Goal: Task Accomplishment & Management: Manage account settings

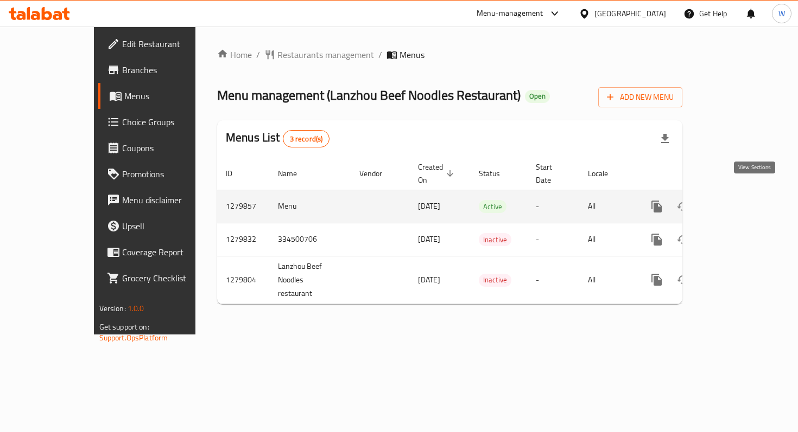
click at [741, 200] on icon "enhanced table" at bounding box center [734, 206] width 13 height 13
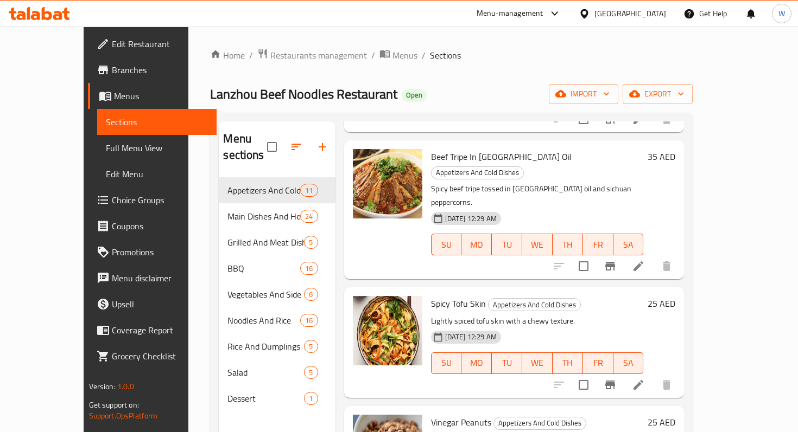
scroll to position [347, 0]
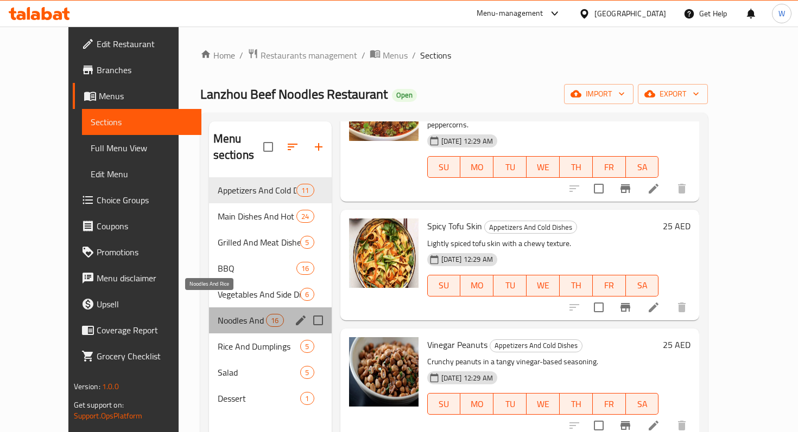
click at [228, 314] on span "Noodles And Rice" at bounding box center [242, 320] width 49 height 13
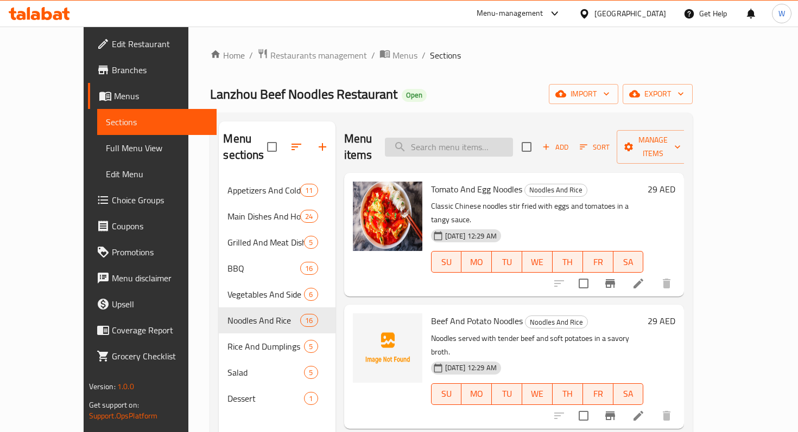
click at [468, 138] on input "search" at bounding box center [449, 147] width 128 height 19
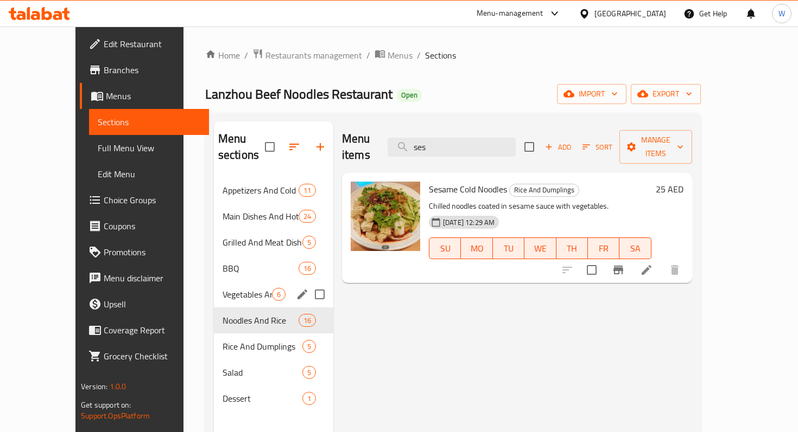
type input "ses"
click at [221, 288] on div "Vegetables And Side Dishes 6" at bounding box center [273, 295] width 119 height 26
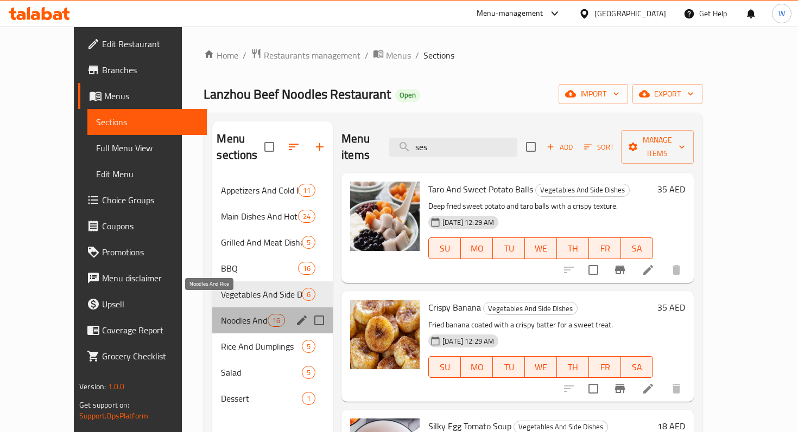
click at [221, 314] on span "Noodles And Rice" at bounding box center [244, 320] width 46 height 13
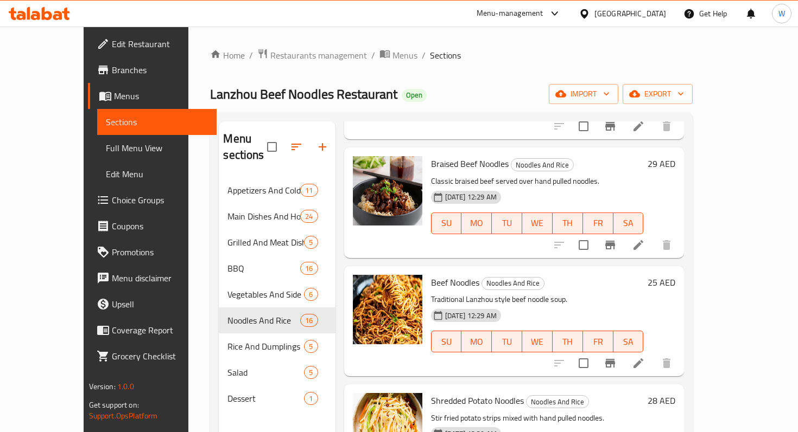
scroll to position [1214, 0]
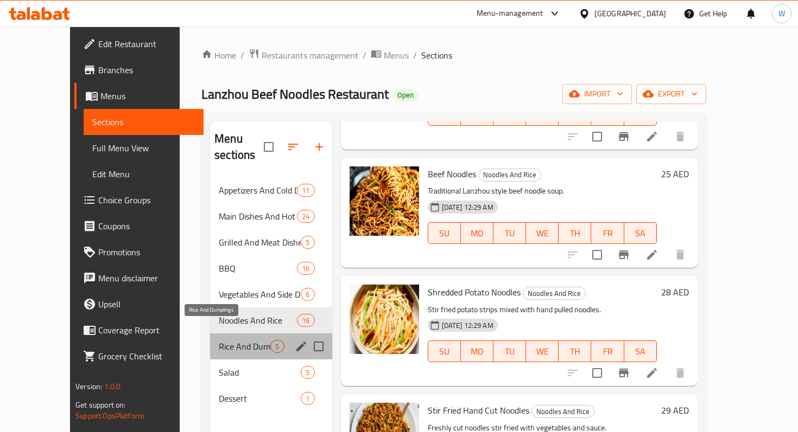
click at [219, 340] on span "Rice And Dumplings" at bounding box center [245, 346] width 52 height 13
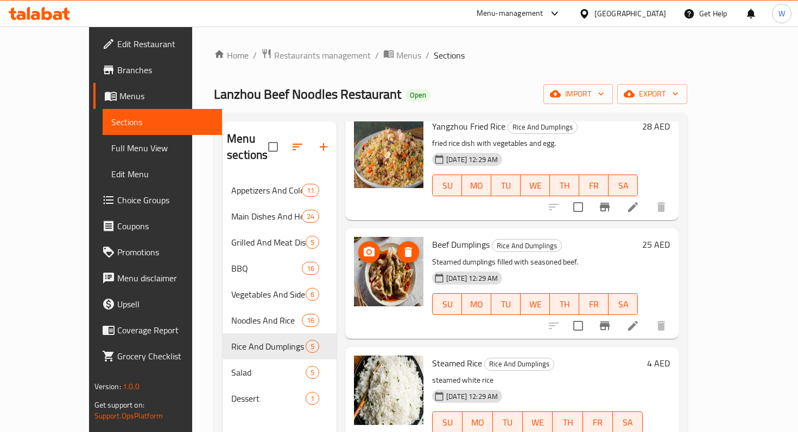
scroll to position [66, 0]
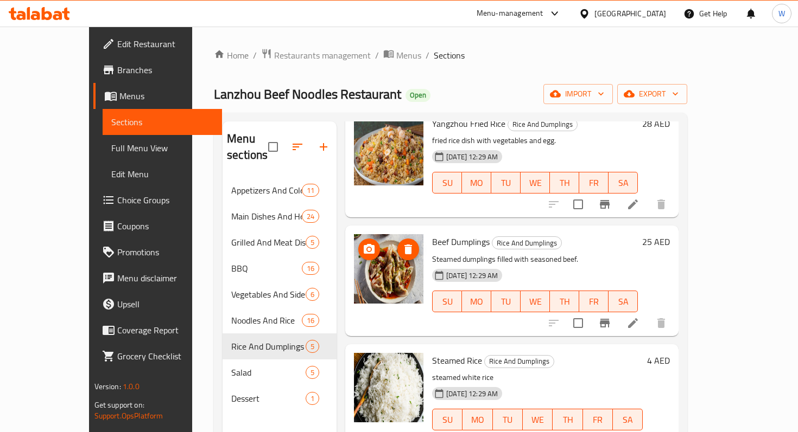
click at [368, 271] on img at bounding box center [388, 268] width 69 height 69
click at [639, 317] on icon at bounding box center [632, 323] width 13 height 13
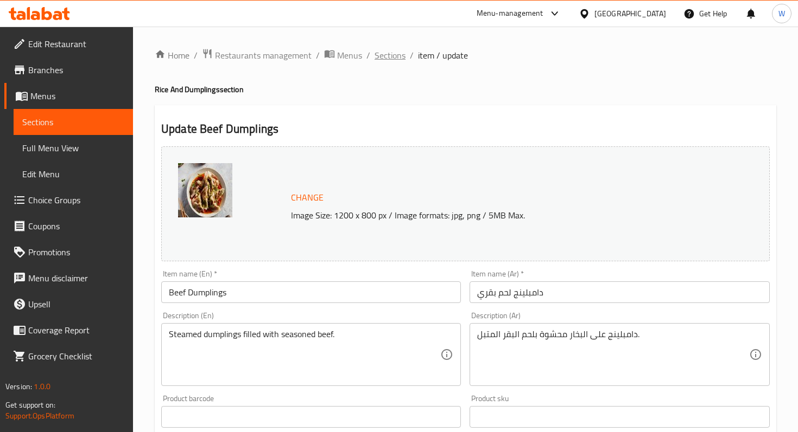
click at [396, 57] on span "Sections" at bounding box center [389, 55] width 31 height 13
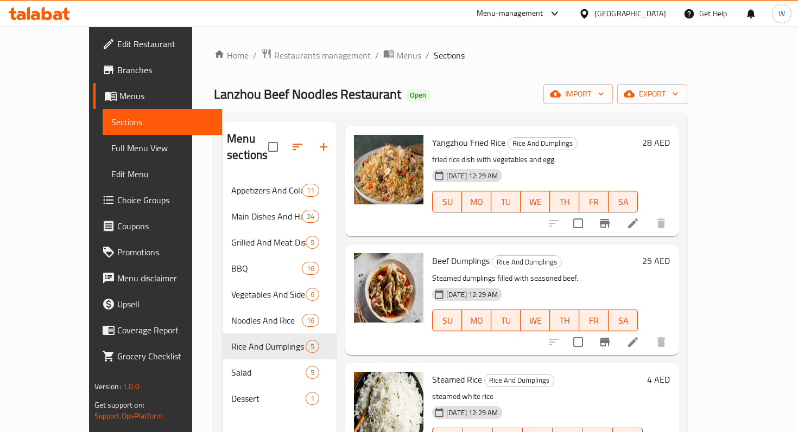
scroll to position [51, 0]
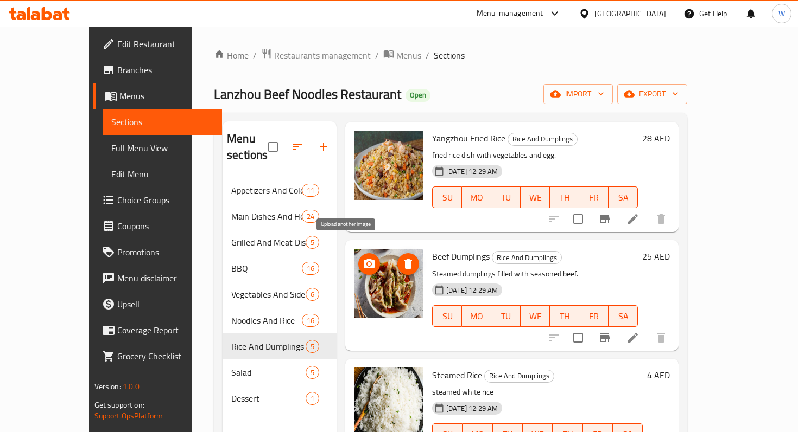
click at [364, 259] on icon "upload picture" at bounding box center [369, 264] width 11 height 10
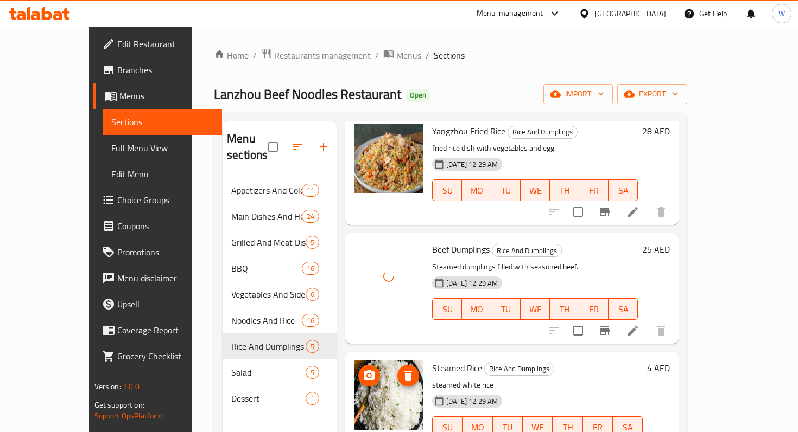
scroll to position [0, 0]
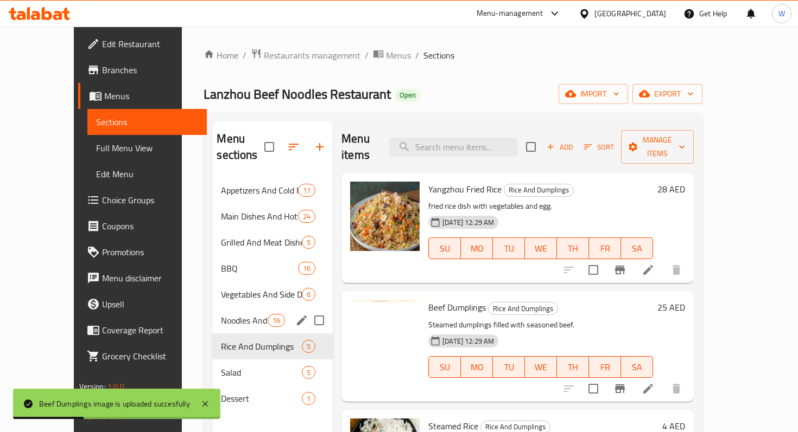
click at [221, 314] on span "Noodles And Rice" at bounding box center [244, 320] width 46 height 13
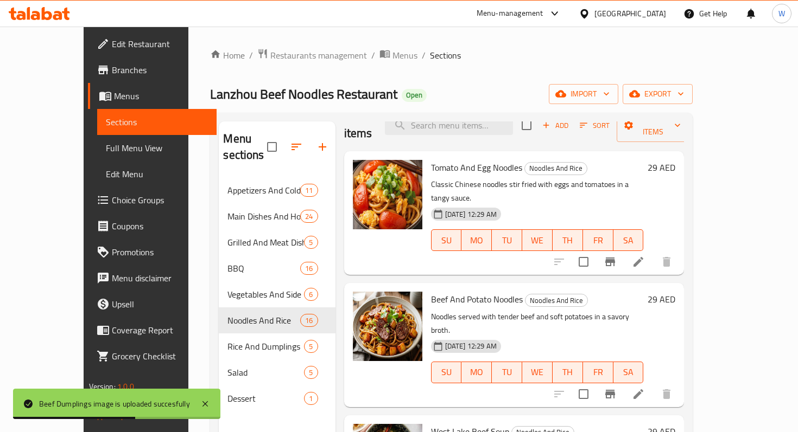
scroll to position [26, 0]
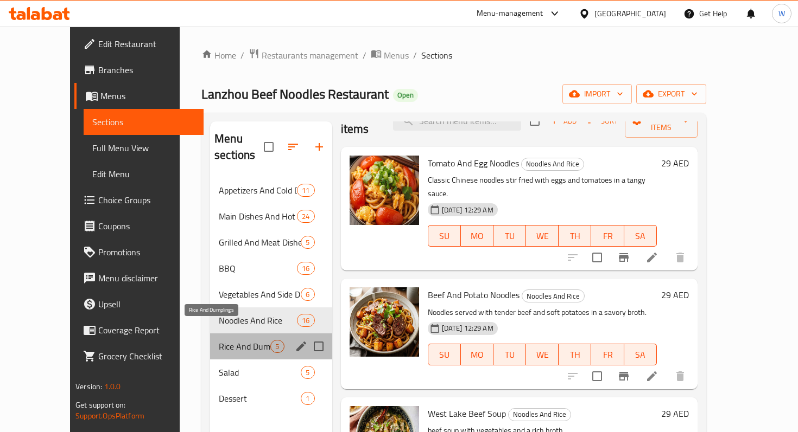
click at [219, 340] on span "Rice And Dumplings" at bounding box center [245, 346] width 52 height 13
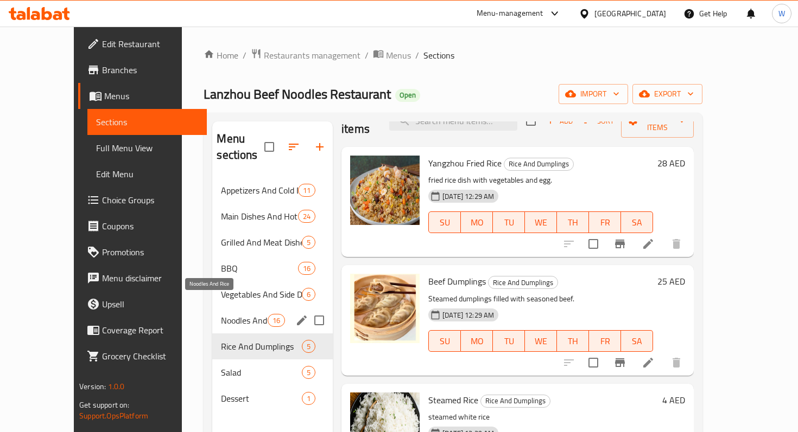
click at [221, 314] on span "Noodles And Rice" at bounding box center [244, 320] width 46 height 13
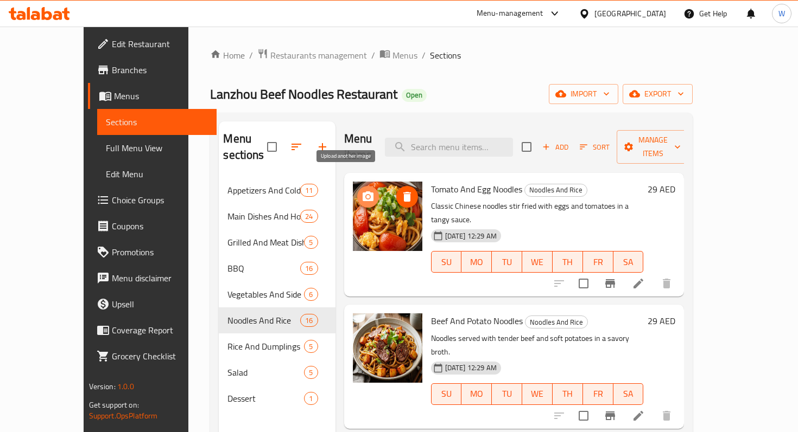
click at [361, 190] on icon "upload picture" at bounding box center [367, 196] width 13 height 13
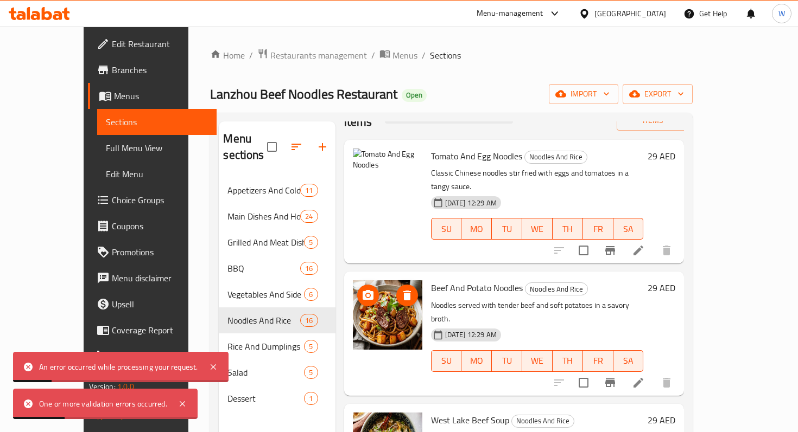
scroll to position [10, 0]
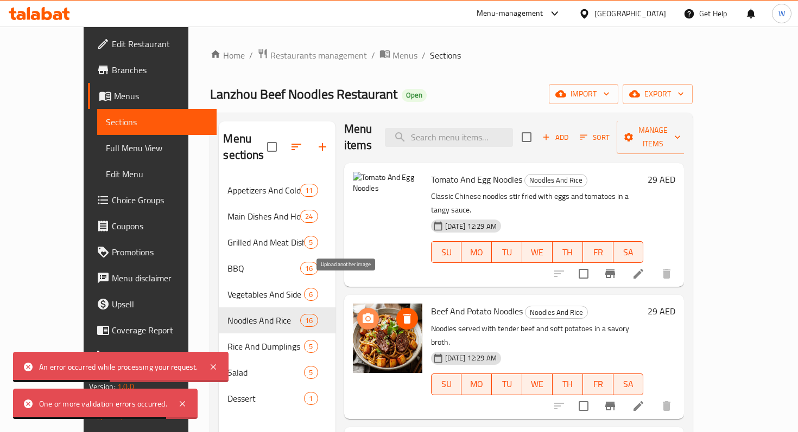
click at [361, 313] on icon "upload picture" at bounding box center [367, 319] width 13 height 13
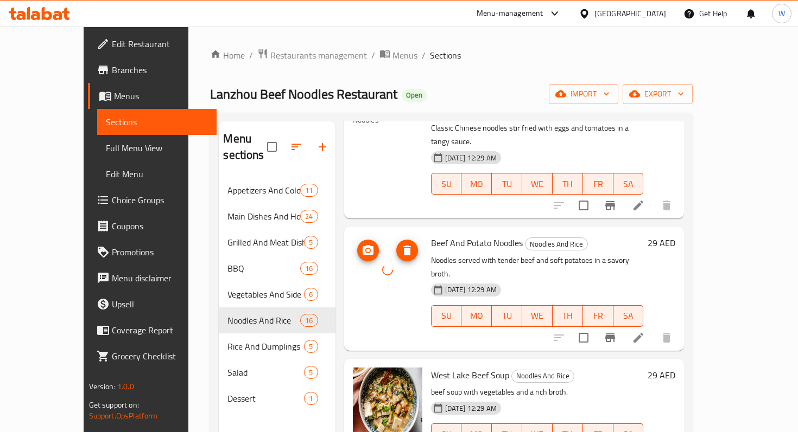
scroll to position [83, 0]
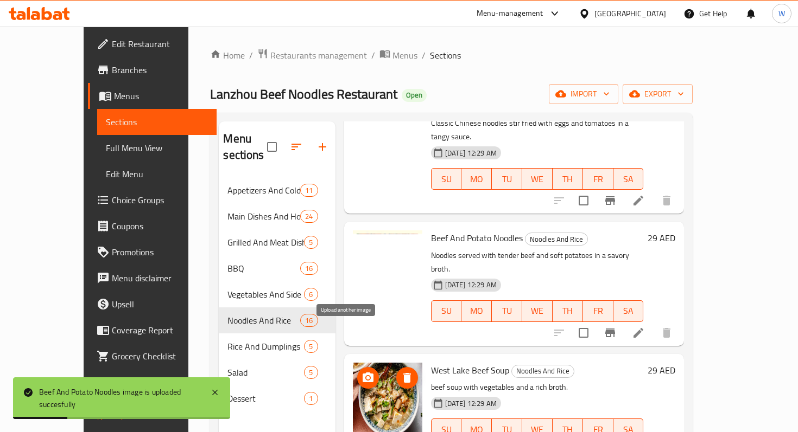
click at [366, 377] on circle "upload picture" at bounding box center [367, 378] width 3 height 3
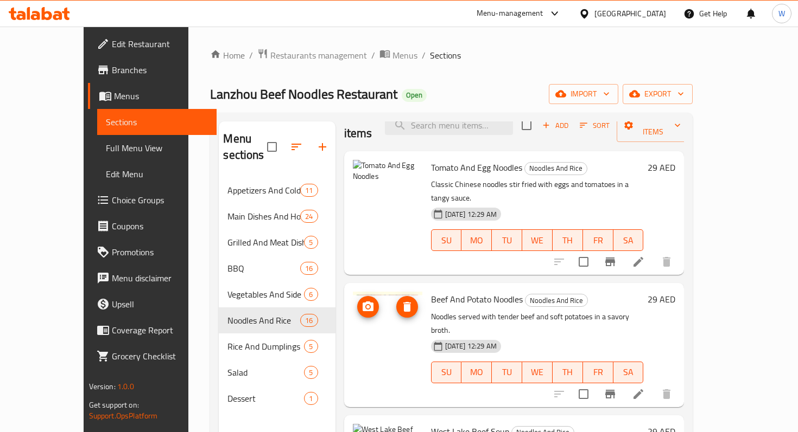
scroll to position [0, 0]
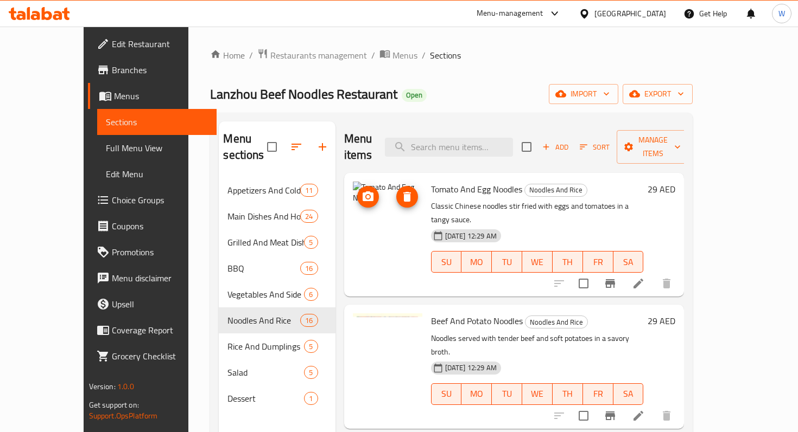
click at [361, 190] on icon "upload picture" at bounding box center [367, 196] width 13 height 13
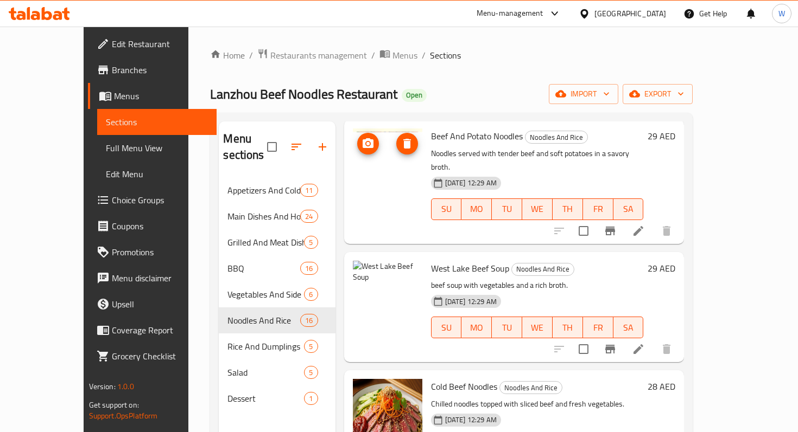
scroll to position [189, 0]
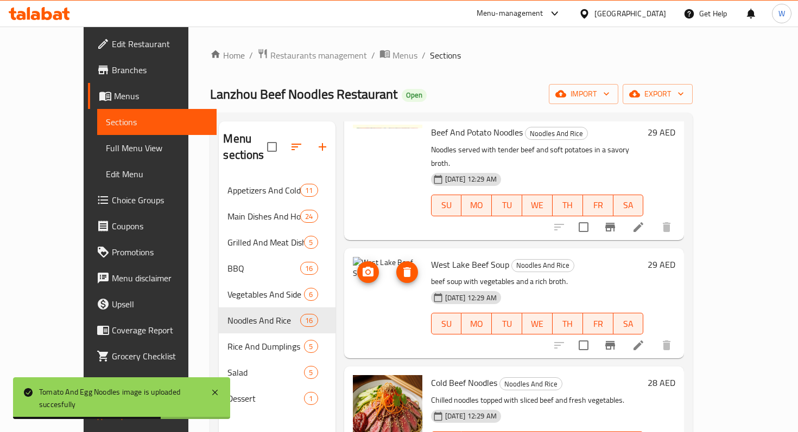
click at [362, 267] on icon "upload picture" at bounding box center [367, 272] width 11 height 10
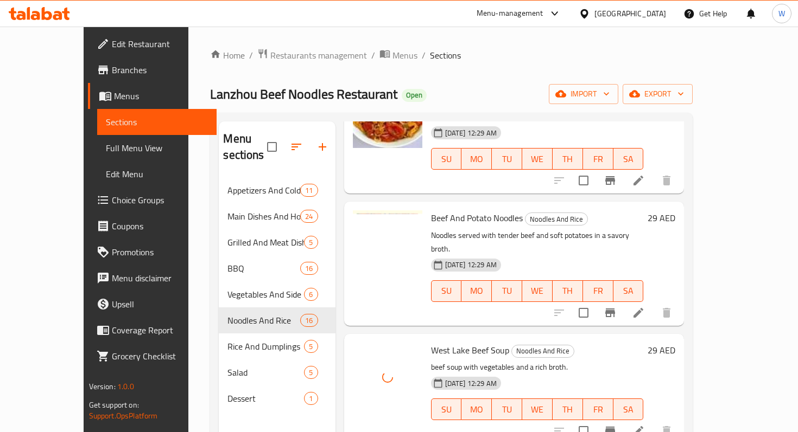
scroll to position [106, 0]
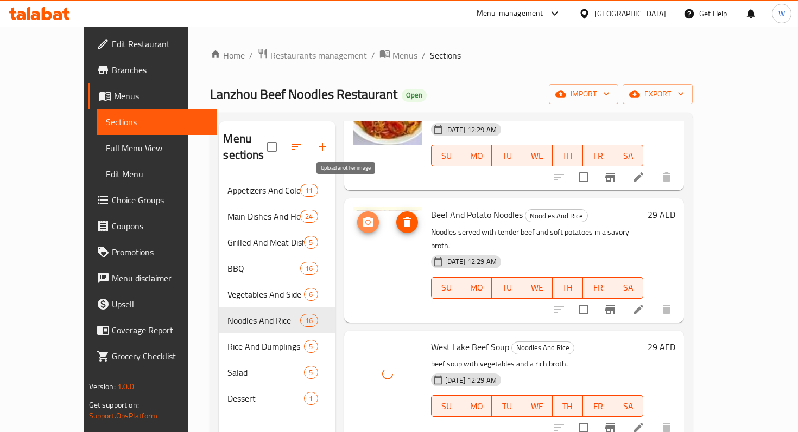
click at [361, 216] on icon "upload picture" at bounding box center [367, 222] width 13 height 13
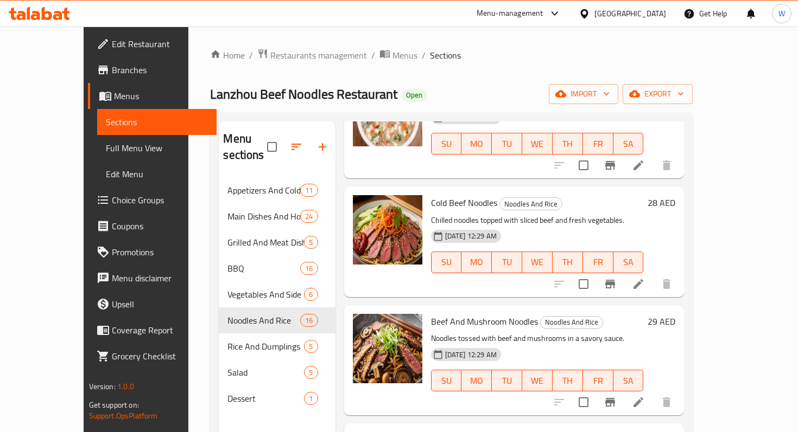
scroll to position [379, 0]
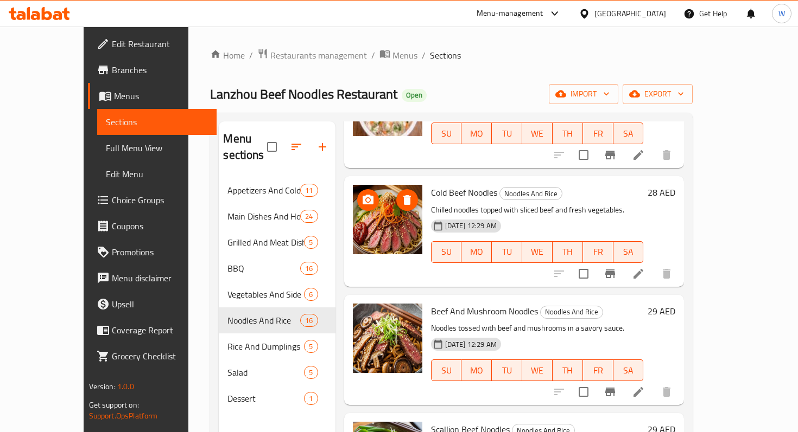
click at [362, 195] on icon "upload picture" at bounding box center [367, 200] width 11 height 10
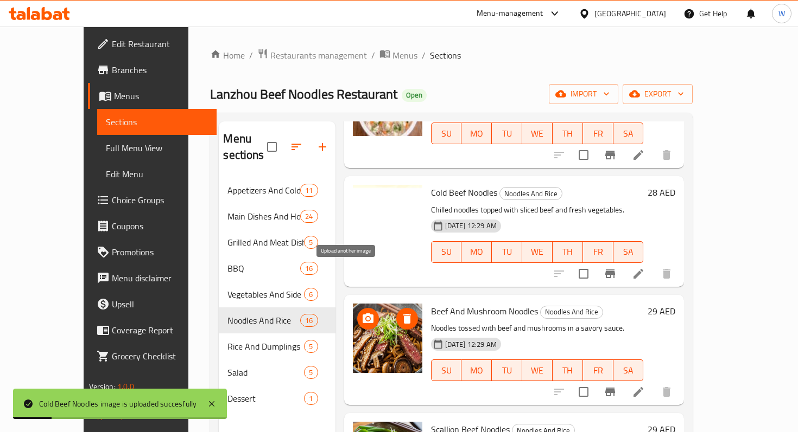
click at [362, 314] on icon "upload picture" at bounding box center [367, 319] width 11 height 10
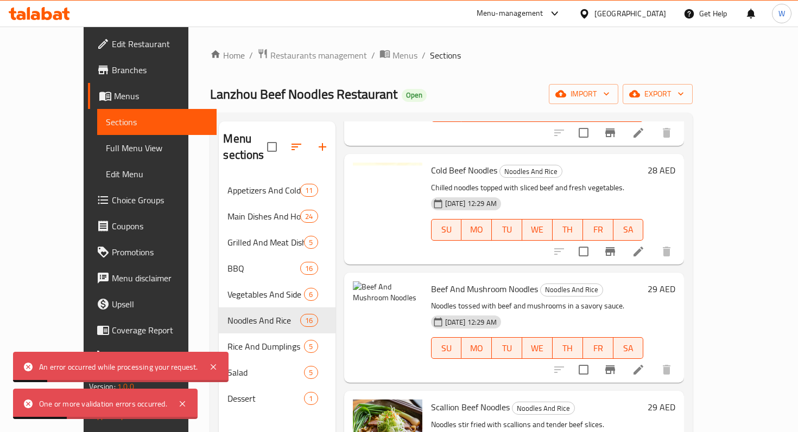
scroll to position [388, 0]
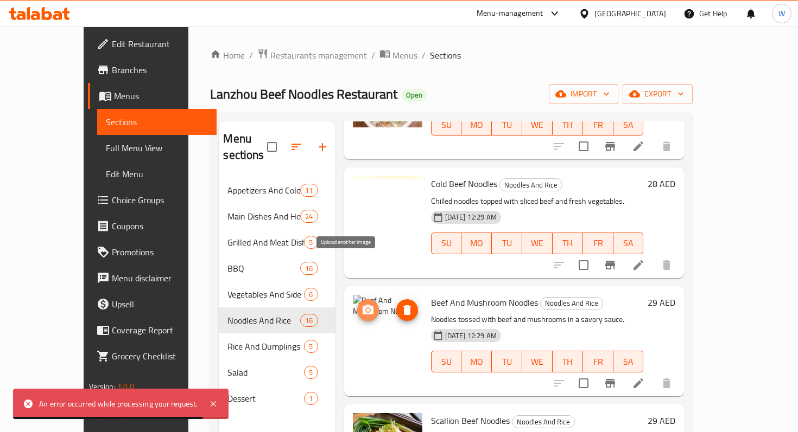
click at [361, 304] on icon "upload picture" at bounding box center [367, 310] width 13 height 13
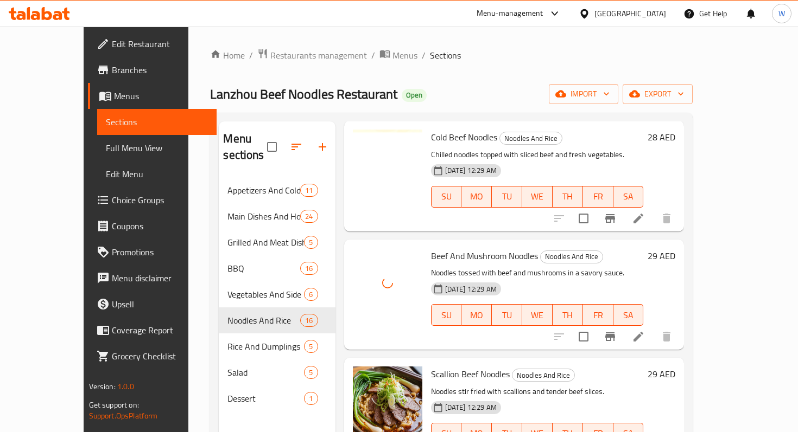
scroll to position [445, 0]
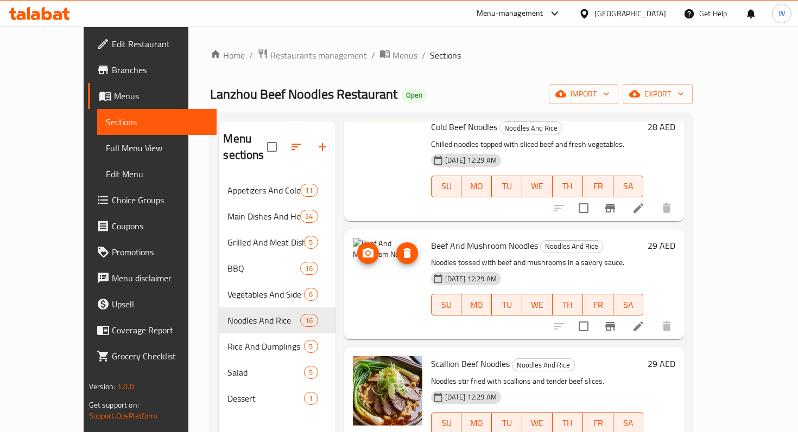
click at [362, 248] on icon "upload picture" at bounding box center [367, 253] width 11 height 10
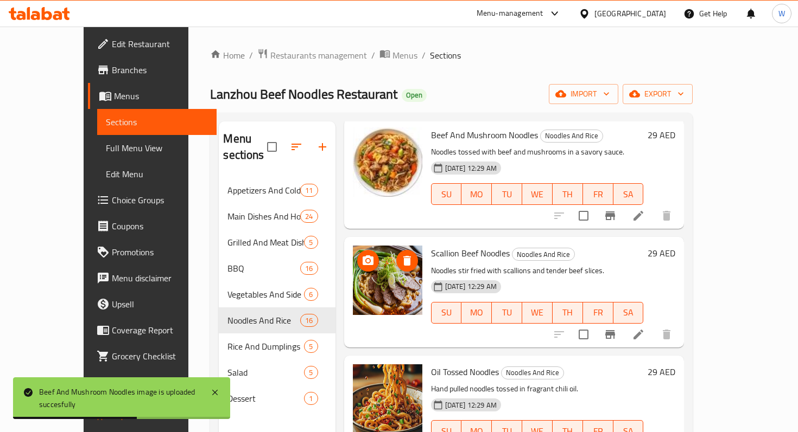
scroll to position [535, 0]
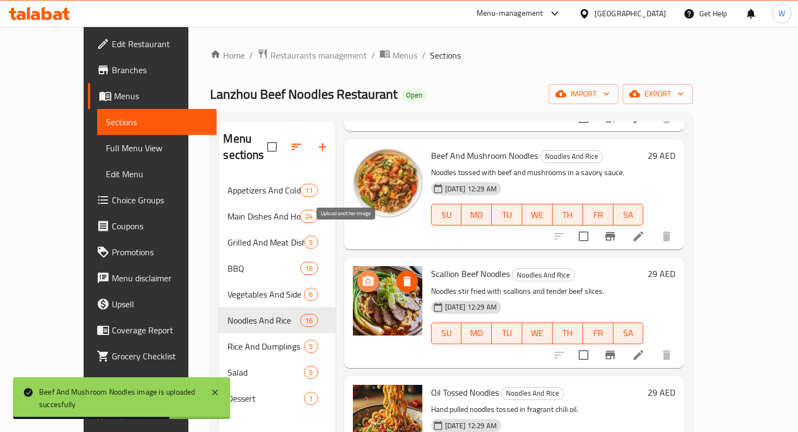
click at [362, 276] on icon "upload picture" at bounding box center [367, 281] width 11 height 10
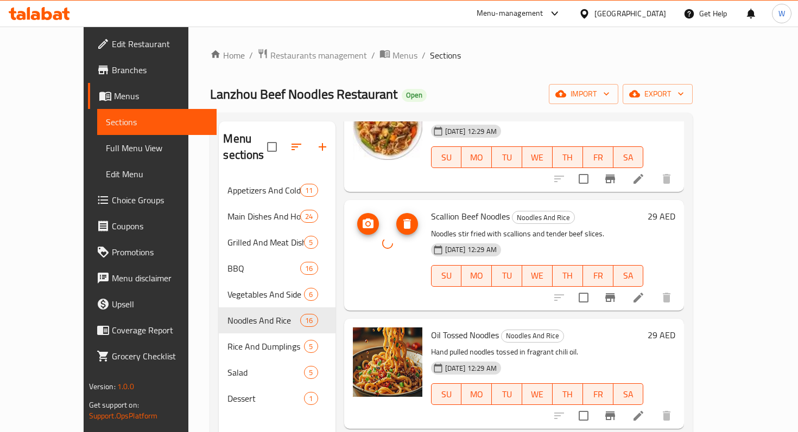
scroll to position [593, 0]
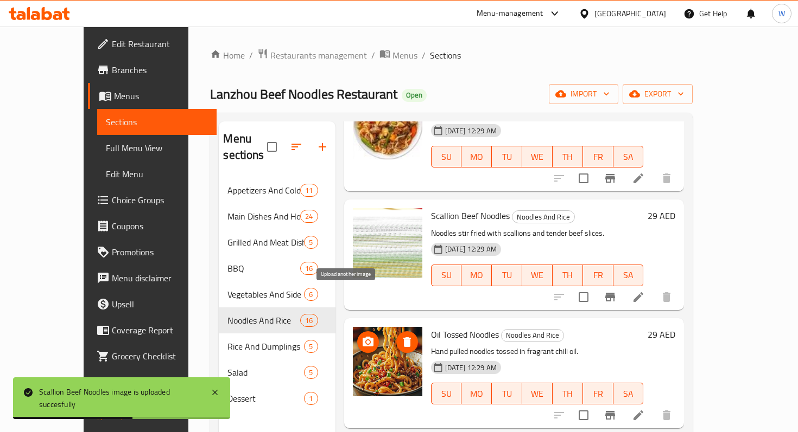
click at [362, 337] on icon "upload picture" at bounding box center [367, 342] width 11 height 10
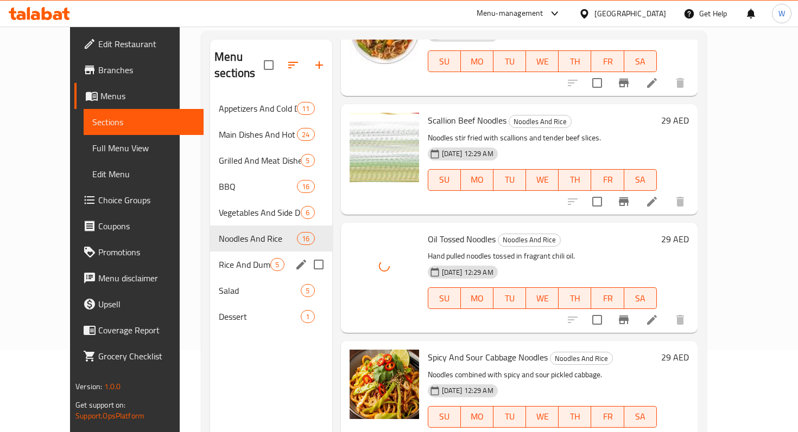
scroll to position [90, 0]
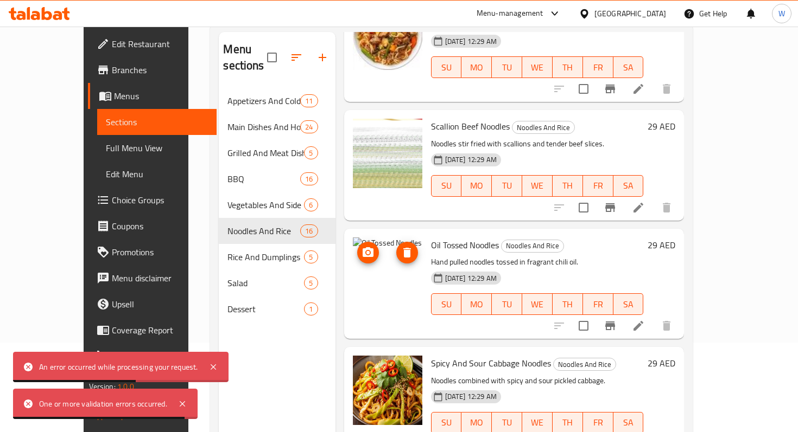
click at [362, 247] on icon "upload picture" at bounding box center [367, 252] width 11 height 10
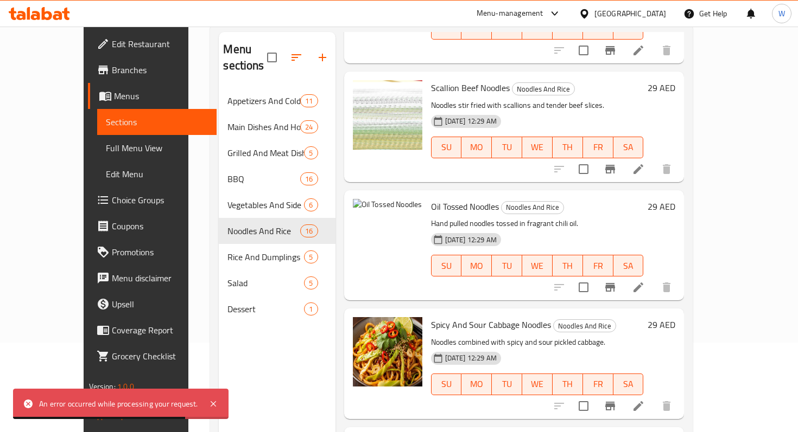
scroll to position [607, 0]
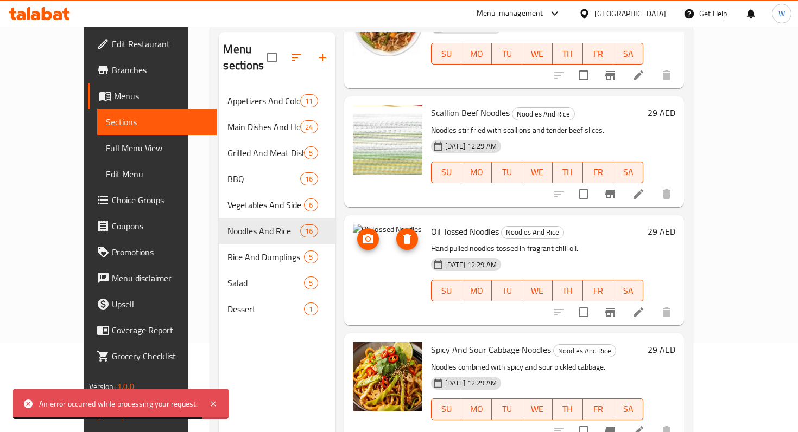
click at [366, 237] on circle "upload picture" at bounding box center [367, 238] width 3 height 3
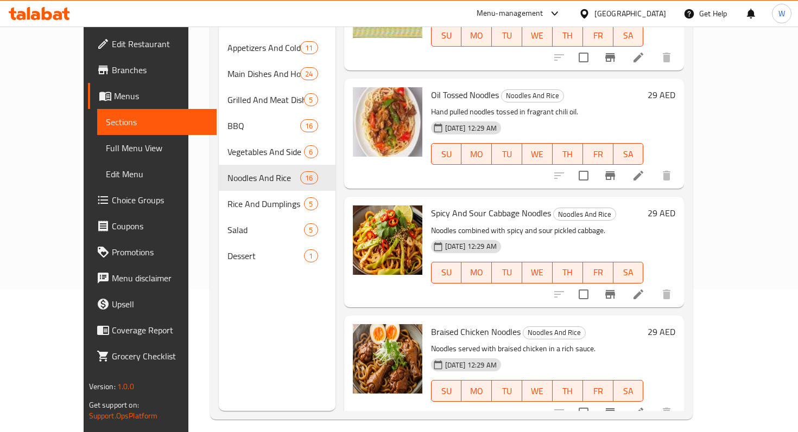
scroll to position [691, 0]
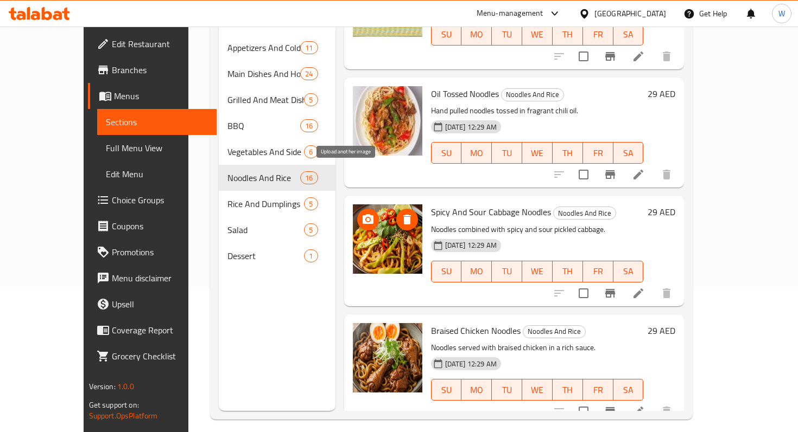
click at [362, 214] on icon "upload picture" at bounding box center [367, 219] width 11 height 10
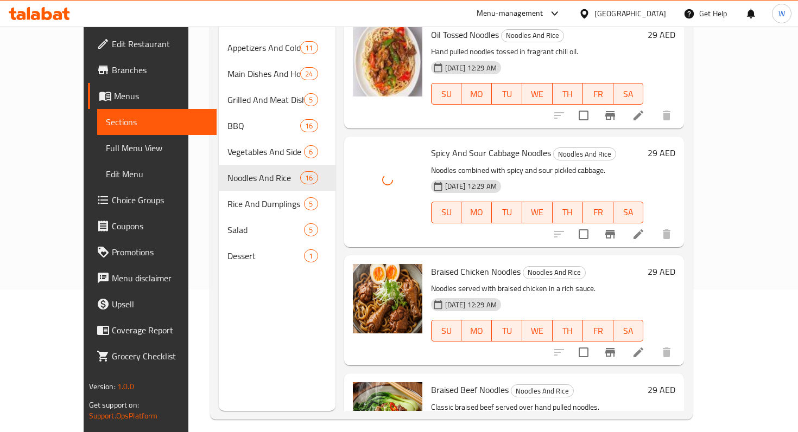
scroll to position [751, 0]
click at [362, 273] on icon "upload picture" at bounding box center [367, 278] width 11 height 10
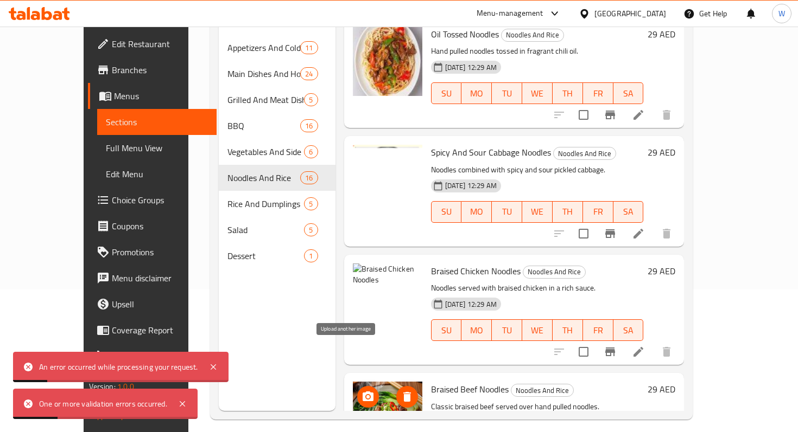
click at [361, 391] on icon "upload picture" at bounding box center [367, 397] width 13 height 13
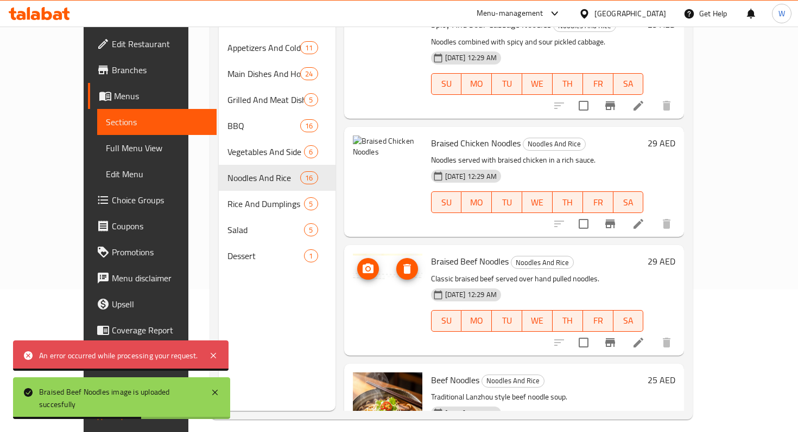
scroll to position [876, 0]
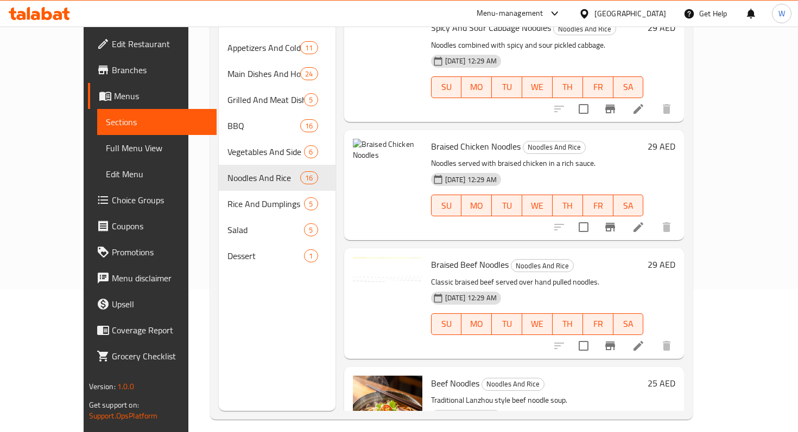
click at [431, 198] on div "Menu items Add Sort Manage items Tomato And Egg Noodles Noodles And Rice Classi…" at bounding box center [509, 195] width 349 height 432
click at [362, 149] on icon "upload picture" at bounding box center [367, 154] width 11 height 10
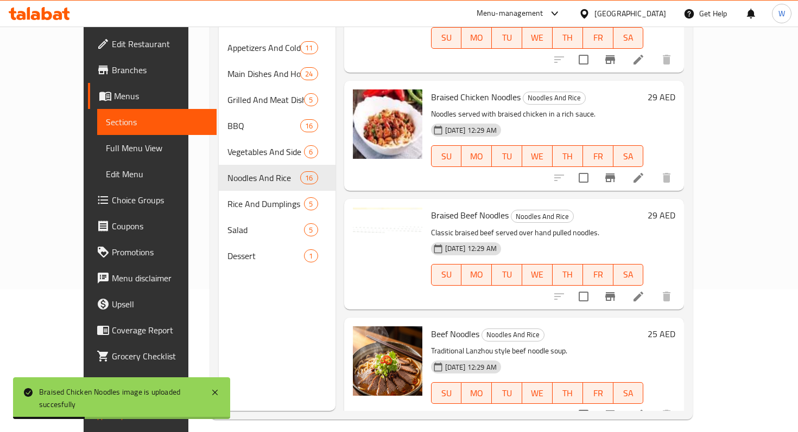
scroll to position [931, 0]
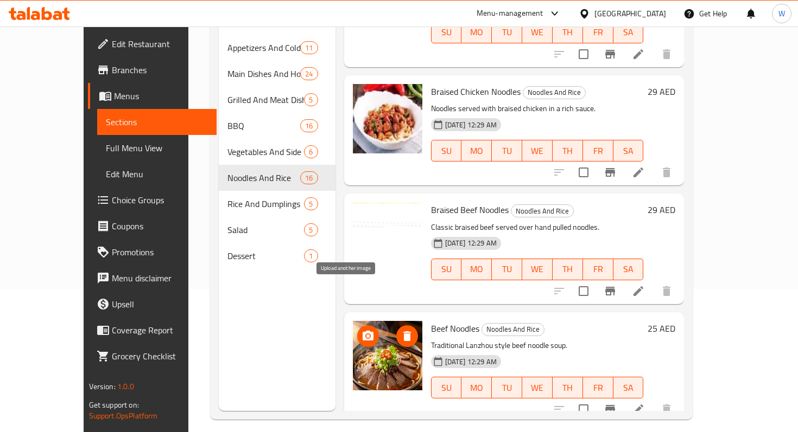
click at [362, 331] on icon "upload picture" at bounding box center [367, 336] width 11 height 10
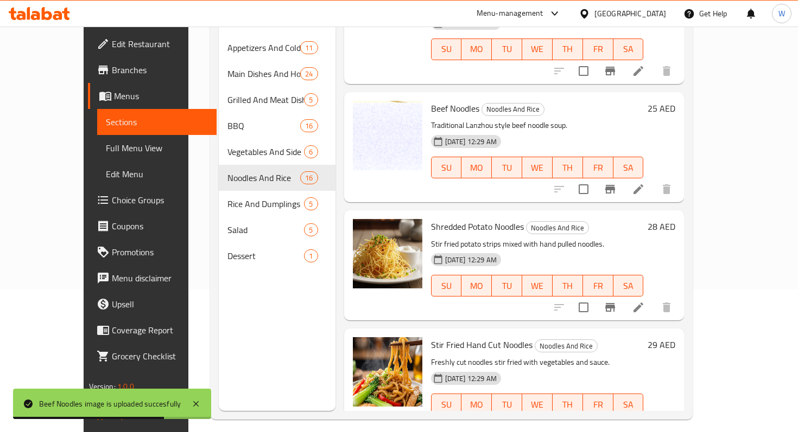
scroll to position [1160, 0]
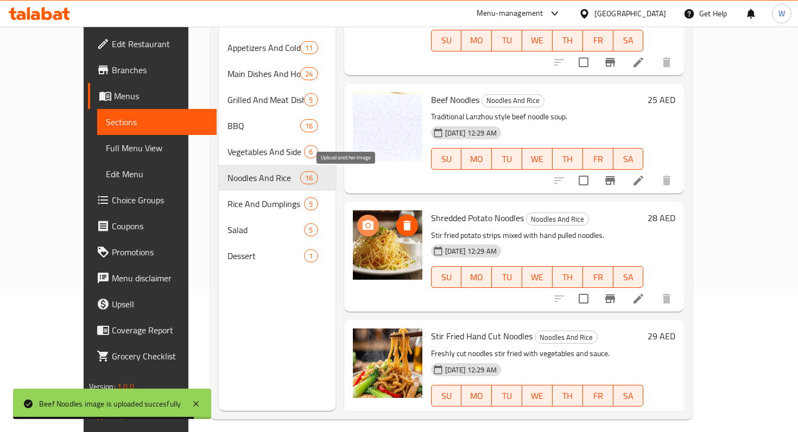
click at [366, 224] on circle "upload picture" at bounding box center [367, 225] width 3 height 3
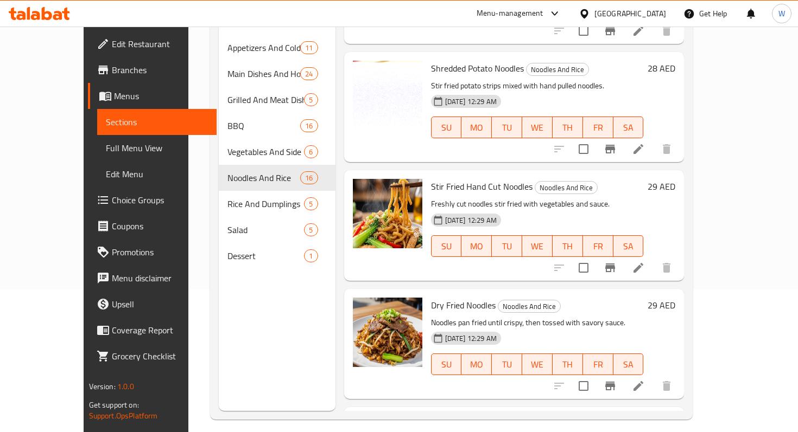
scroll to position [1311, 0]
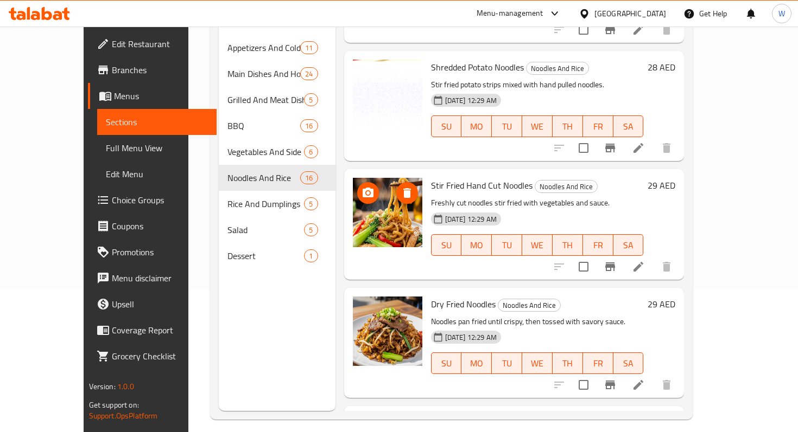
click at [362, 188] on icon "upload picture" at bounding box center [367, 193] width 11 height 10
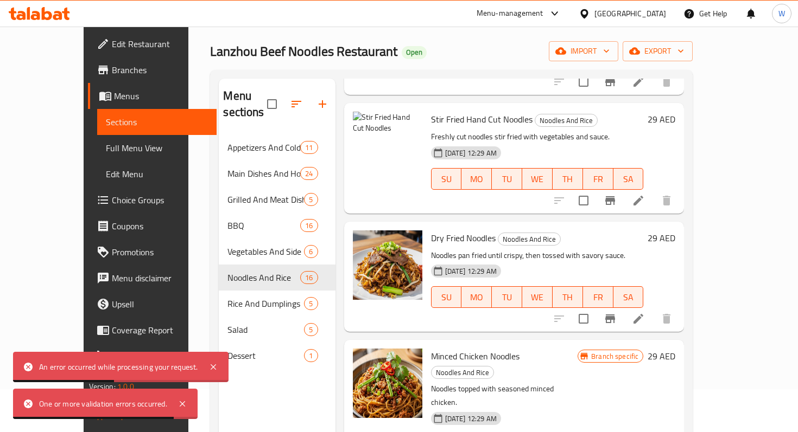
scroll to position [1470, 0]
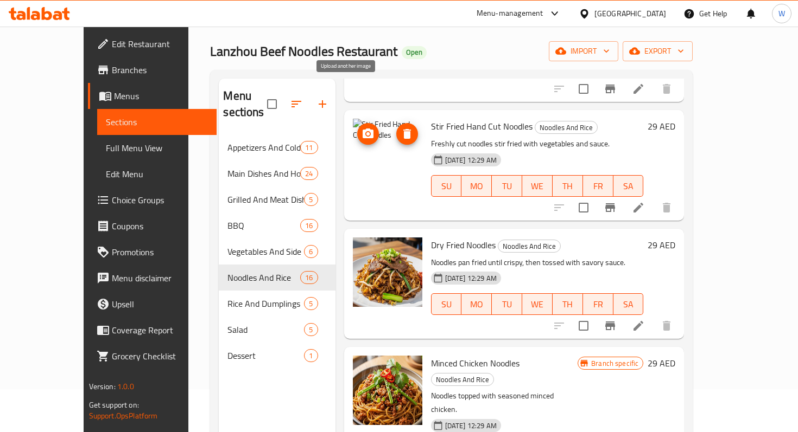
click at [366, 132] on circle "upload picture" at bounding box center [367, 133] width 3 height 3
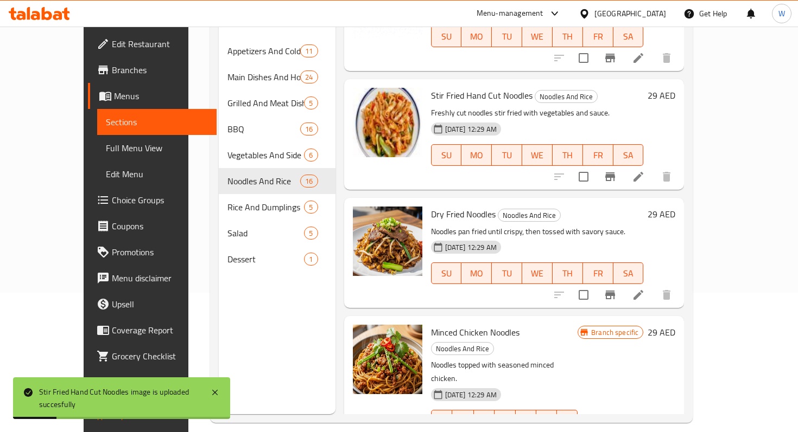
scroll to position [1403, 0]
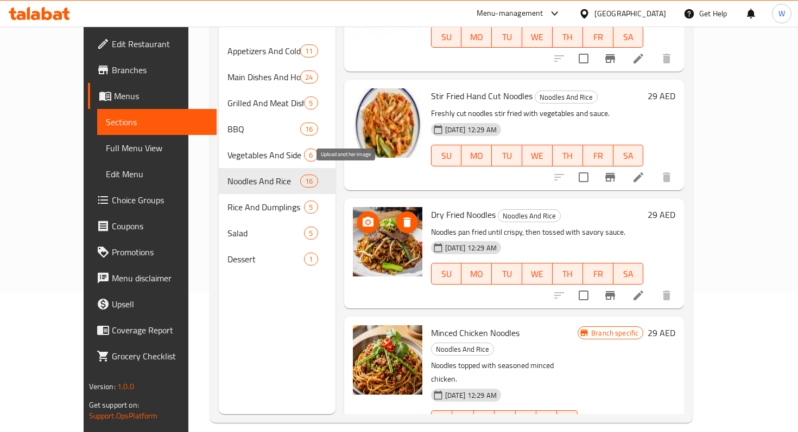
click at [362, 217] on icon "upload picture" at bounding box center [367, 222] width 11 height 10
click at [357, 212] on button "upload picture" at bounding box center [368, 223] width 22 height 22
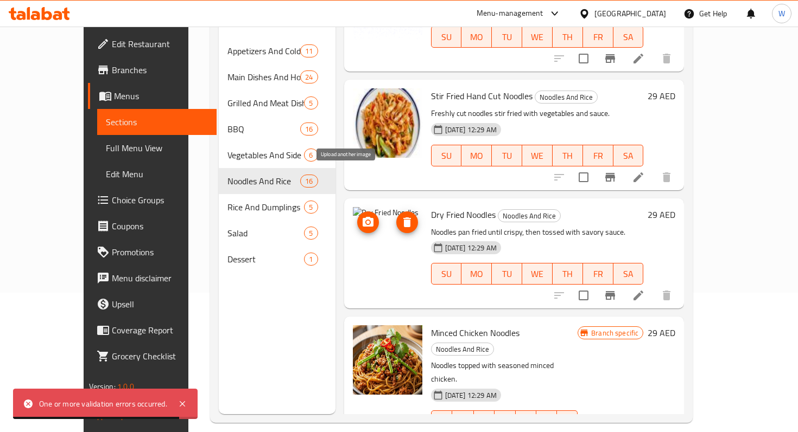
click at [362, 217] on icon "upload picture" at bounding box center [367, 222] width 11 height 10
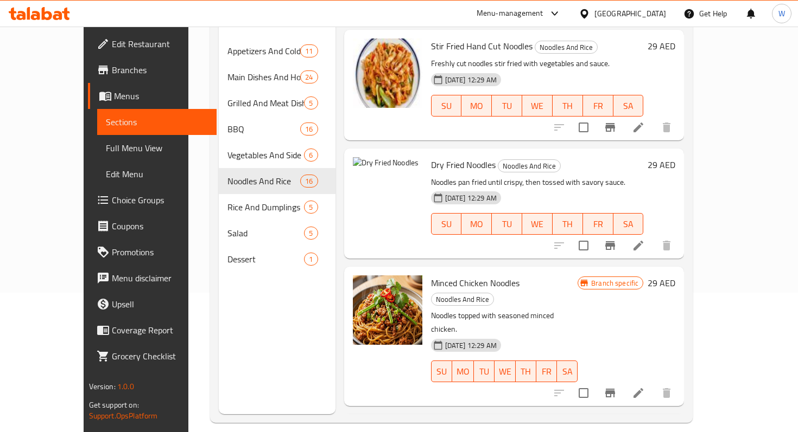
scroll to position [1487, 0]
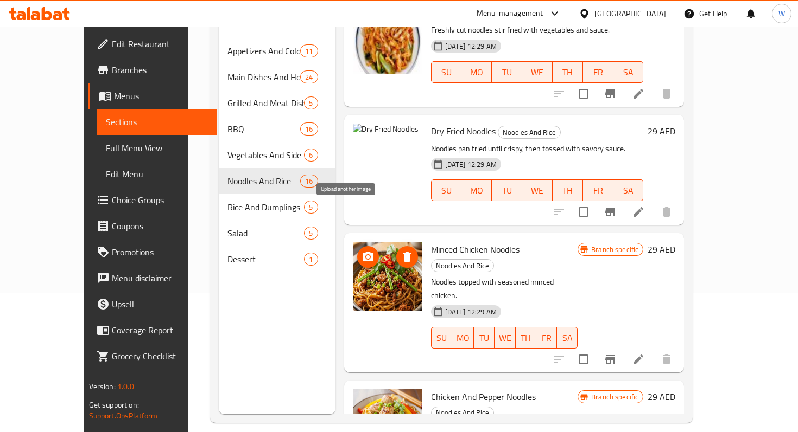
click at [362, 252] on icon "upload picture" at bounding box center [367, 257] width 11 height 10
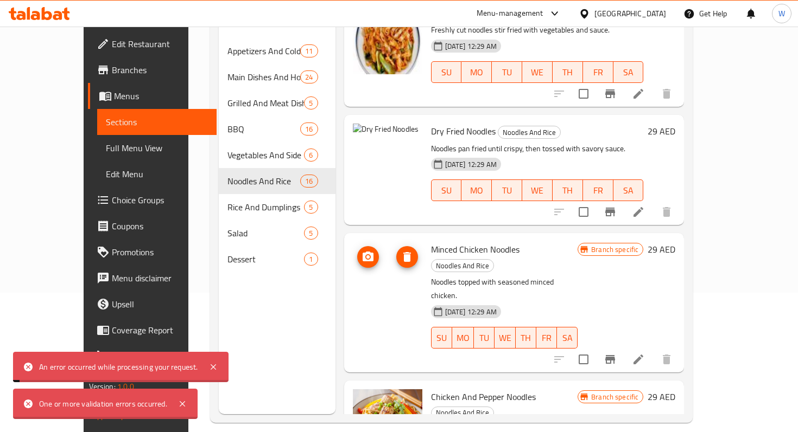
scroll to position [1491, 0]
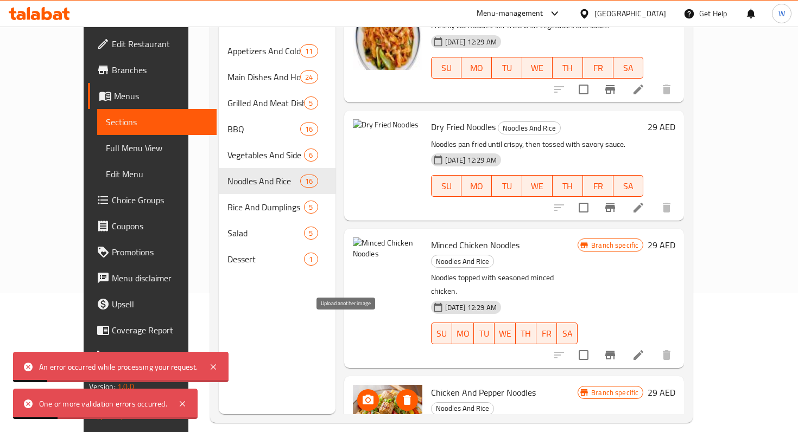
click at [362, 395] on icon "upload picture" at bounding box center [367, 400] width 11 height 10
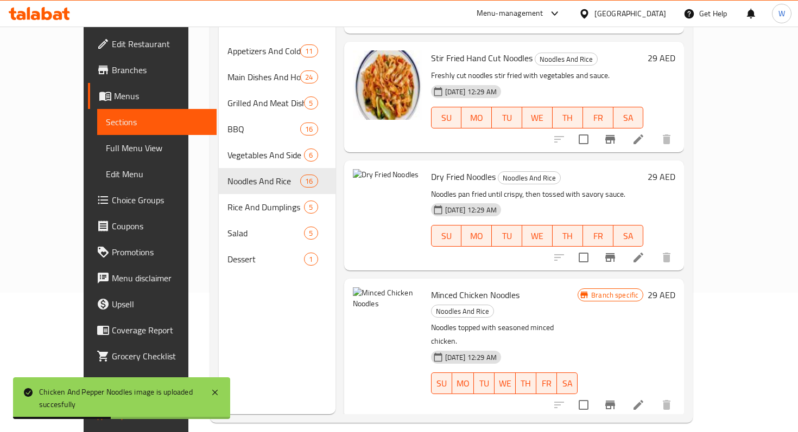
scroll to position [1437, 0]
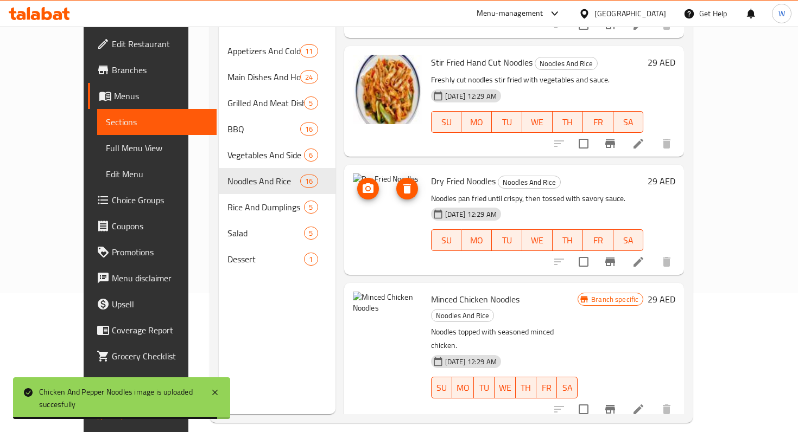
click at [357, 178] on button "upload picture" at bounding box center [368, 189] width 22 height 22
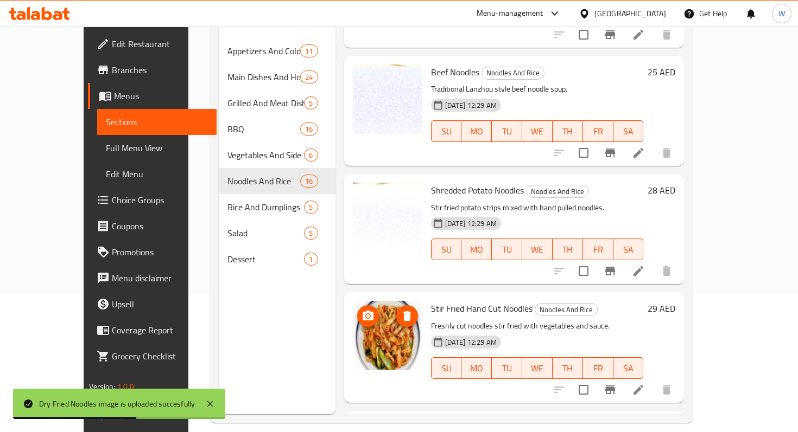
scroll to position [1491, 0]
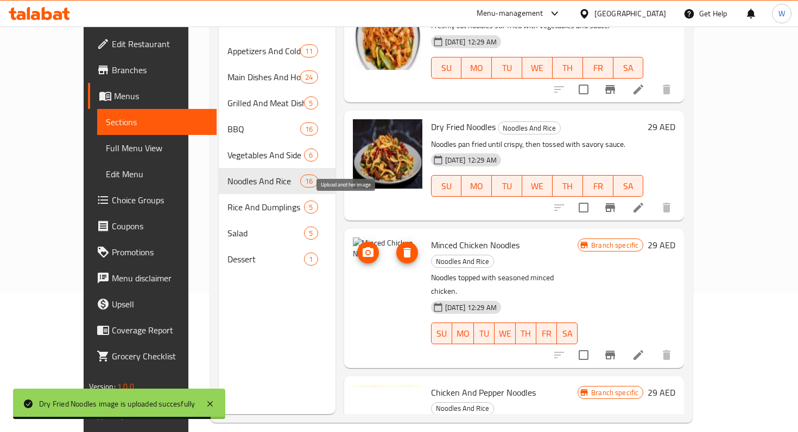
click at [366, 251] on circle "upload picture" at bounding box center [367, 252] width 3 height 3
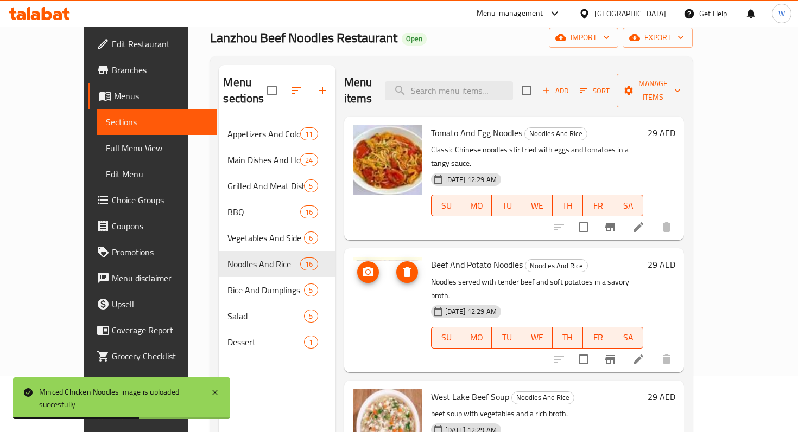
scroll to position [0, 0]
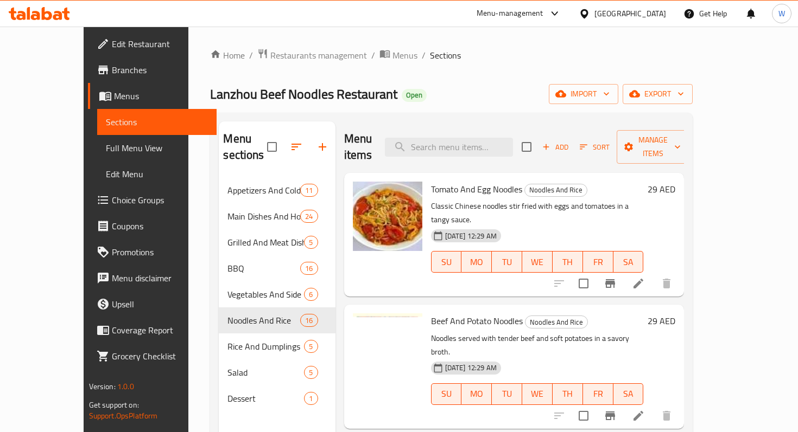
click at [106, 154] on span "Full Menu View" at bounding box center [157, 148] width 102 height 13
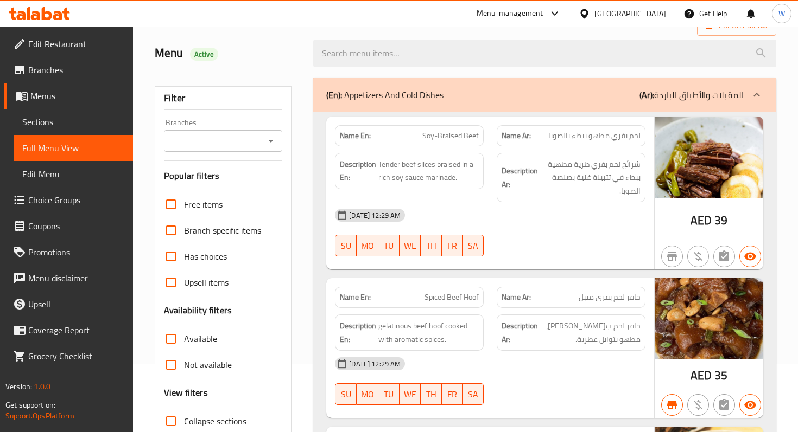
scroll to position [76, 0]
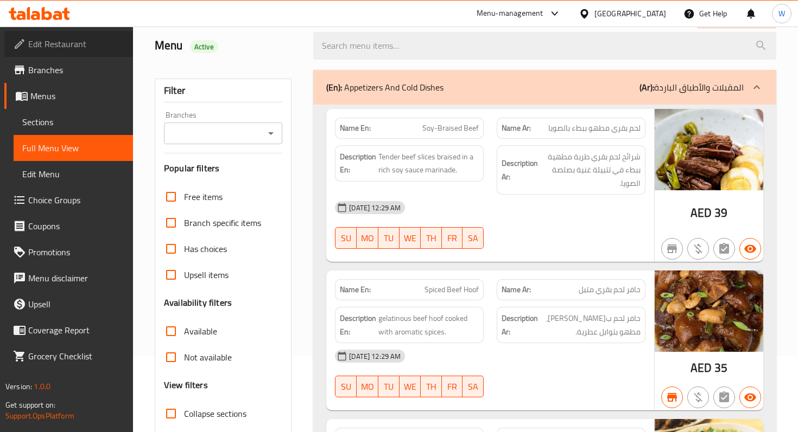
click at [73, 39] on span "Edit Restaurant" at bounding box center [76, 43] width 96 height 13
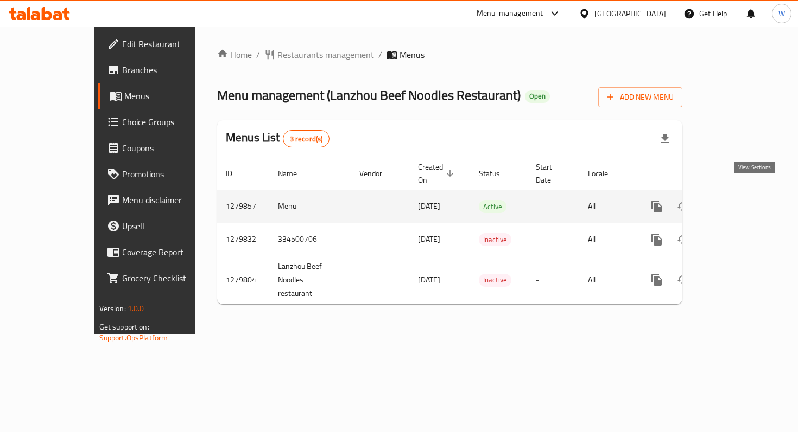
click at [741, 200] on icon "enhanced table" at bounding box center [734, 206] width 13 height 13
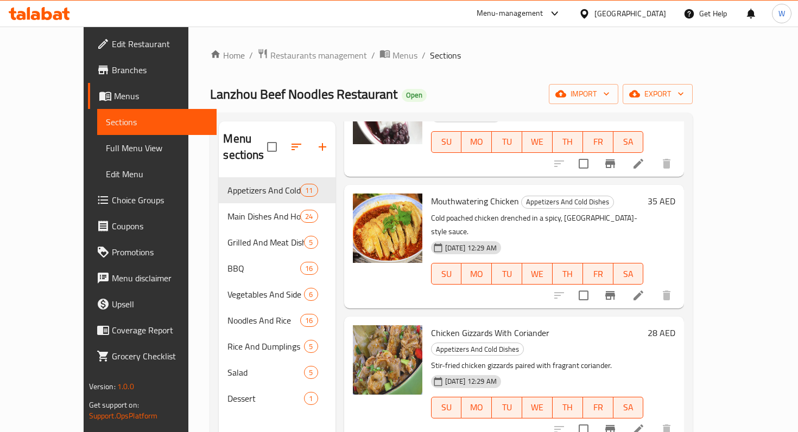
scroll to position [899, 0]
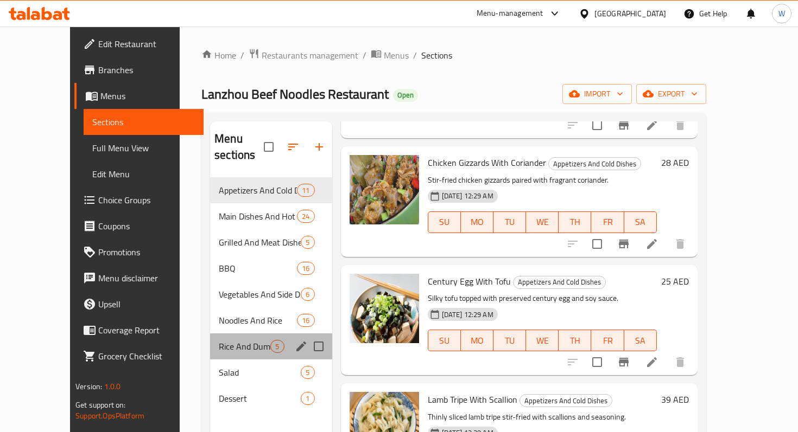
click at [220, 340] on div "Rice And Dumplings 5" at bounding box center [271, 347] width 122 height 26
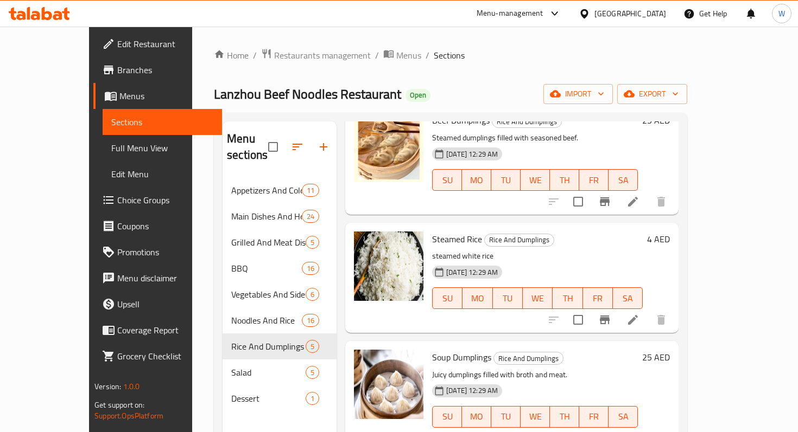
scroll to position [152, 0]
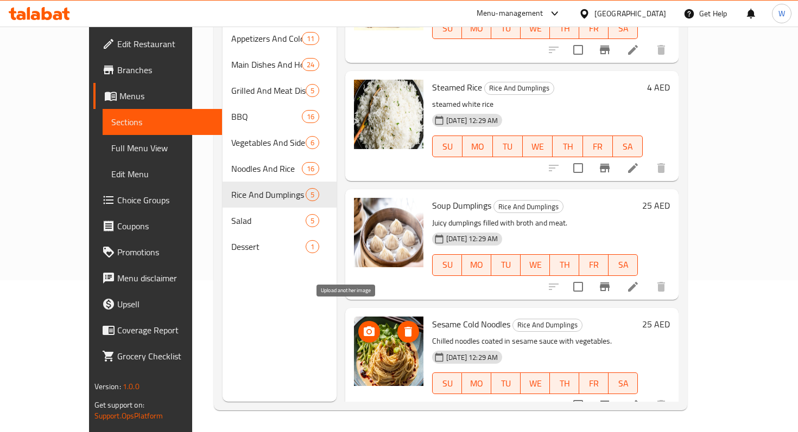
click at [367, 330] on circle "upload picture" at bounding box center [368, 331] width 3 height 3
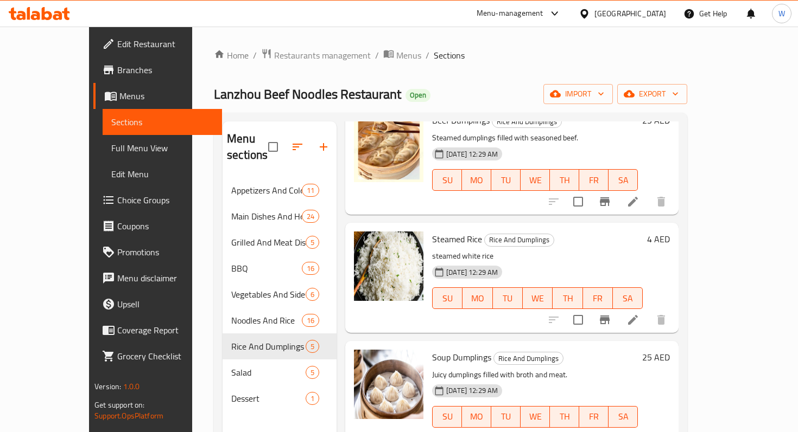
scroll to position [0, 0]
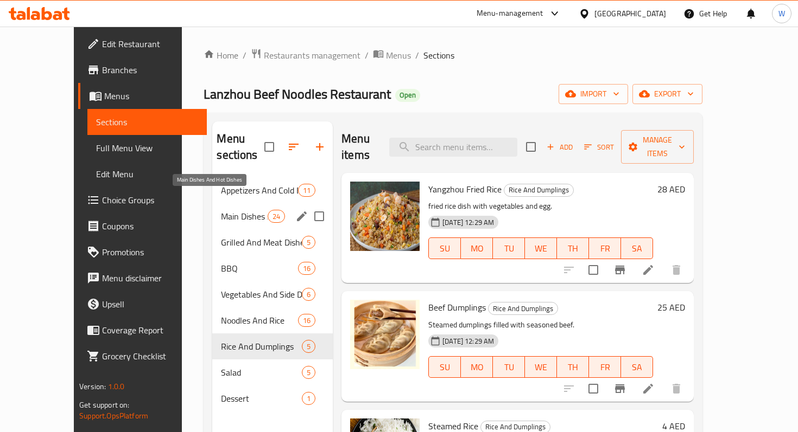
click at [232, 210] on span "Main Dishes And Hot Dishes" at bounding box center [244, 216] width 46 height 13
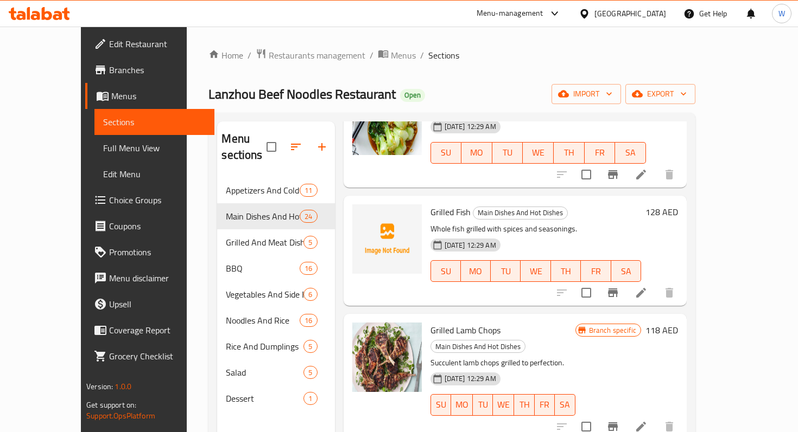
scroll to position [704, 0]
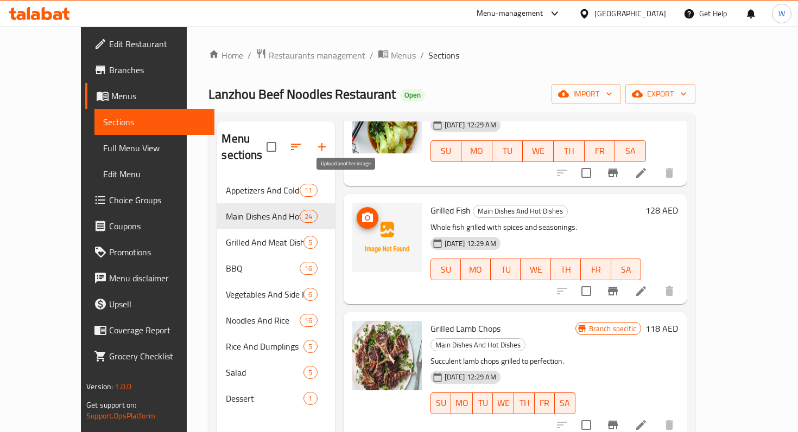
click at [361, 212] on icon "upload picture" at bounding box center [367, 218] width 13 height 13
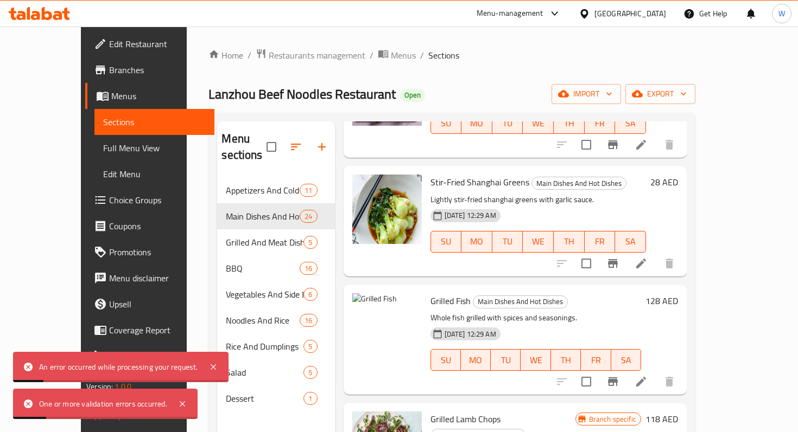
scroll to position [637, 0]
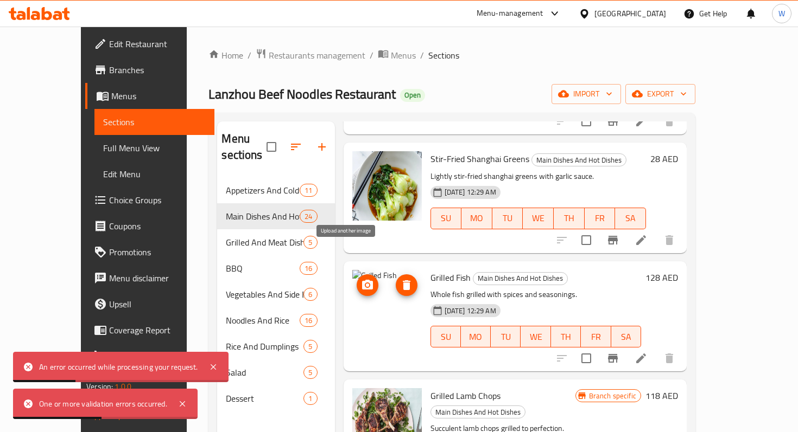
click at [361, 279] on icon "upload picture" at bounding box center [367, 285] width 13 height 13
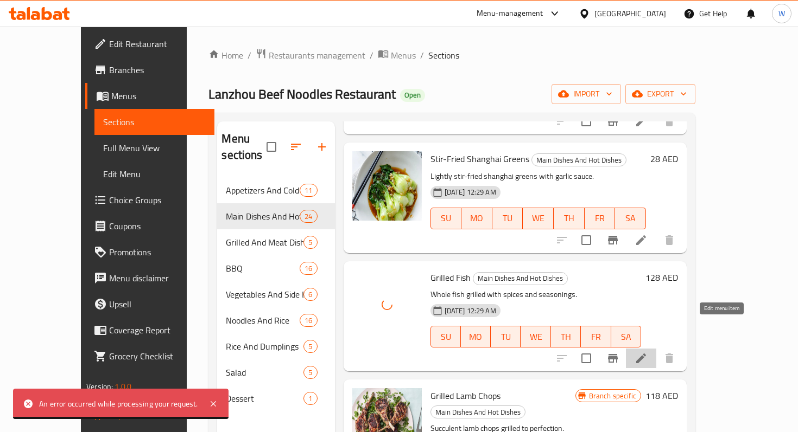
click at [647, 352] on icon at bounding box center [640, 358] width 13 height 13
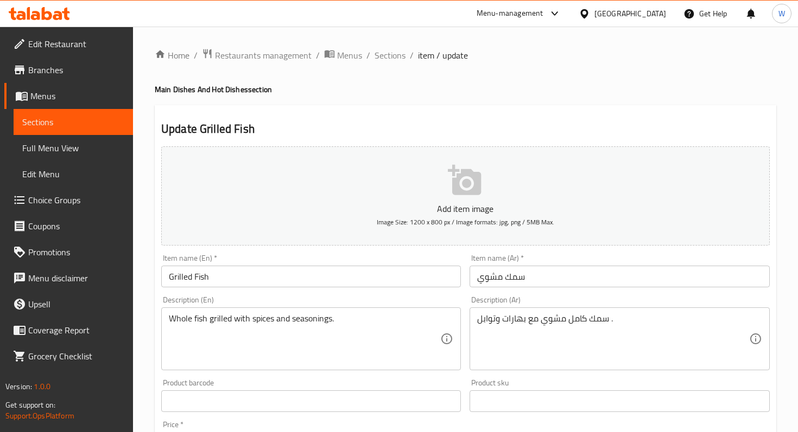
click at [456, 181] on icon "button" at bounding box center [464, 180] width 33 height 30
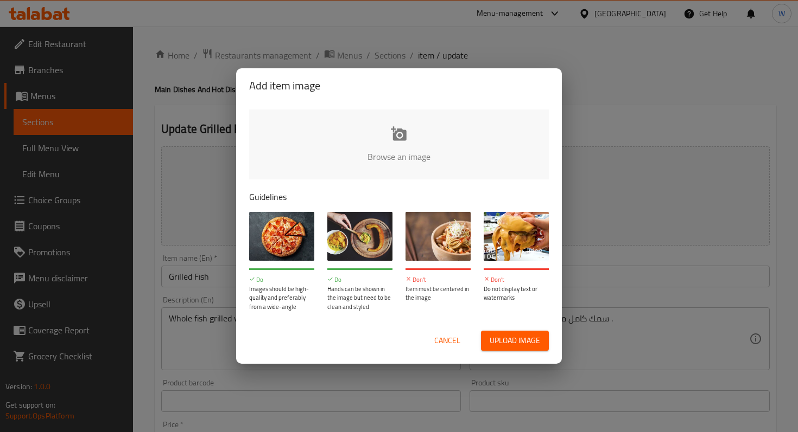
click at [395, 132] on input "file" at bounding box center [765, 160] width 1033 height 101
type input "C:\fakepath\Screenshot [DATE] 11.03.28 AM.png"
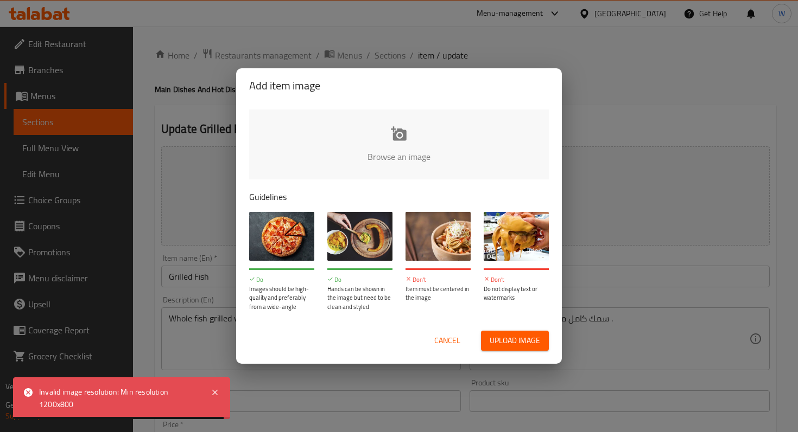
click at [395, 133] on input "file" at bounding box center [765, 160] width 1033 height 101
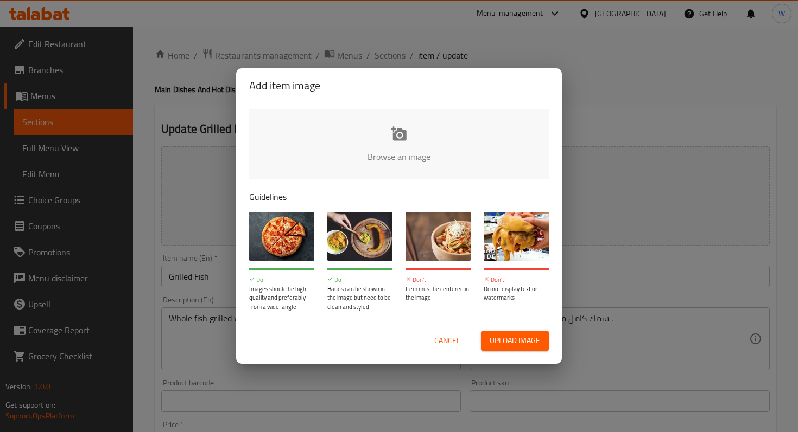
click at [394, 133] on input "file" at bounding box center [765, 160] width 1033 height 101
type input "C:\fakepath\Screenshot [DATE] 11.03.28 AM.png"
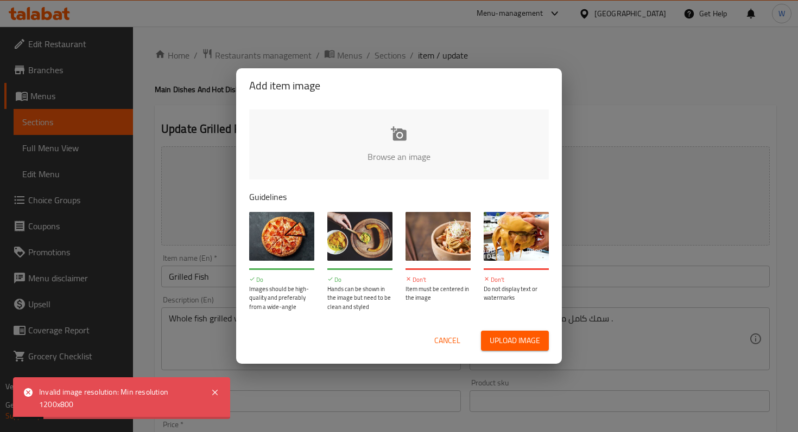
click at [393, 133] on input "file" at bounding box center [765, 160] width 1033 height 101
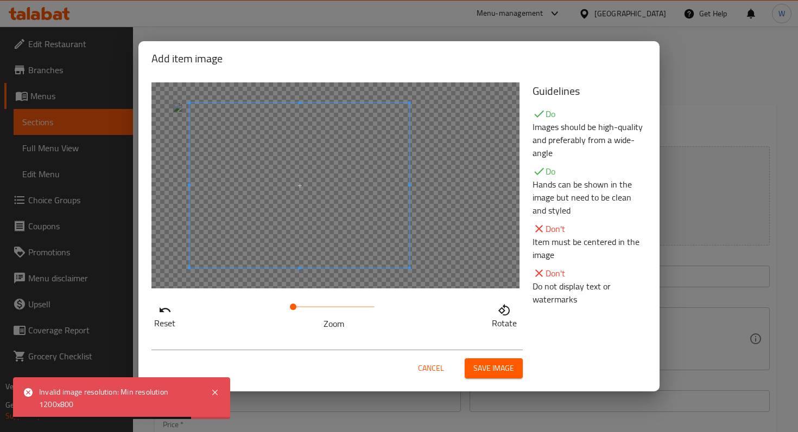
click at [340, 226] on span at bounding box center [299, 185] width 220 height 165
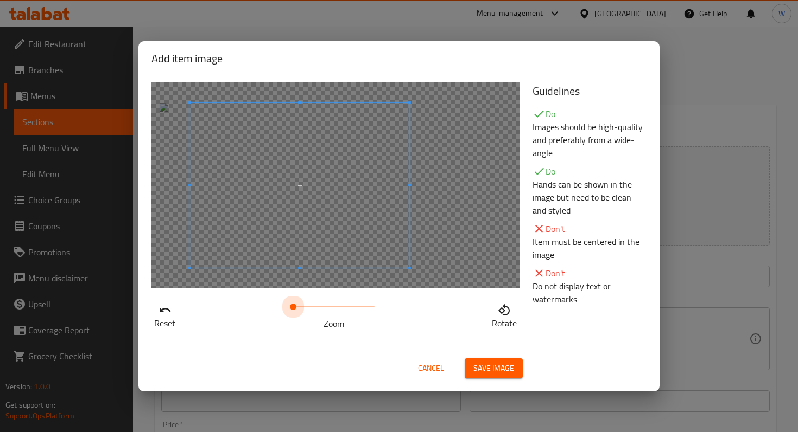
drag, startPoint x: 296, startPoint y: 314, endPoint x: 226, endPoint y: 317, distance: 70.1
click at [226, 317] on div "Reset Zoom Rotate" at bounding box center [335, 315] width 368 height 31
click at [264, 209] on span at bounding box center [279, 185] width 220 height 165
click at [504, 369] on span "Save image" at bounding box center [493, 369] width 41 height 14
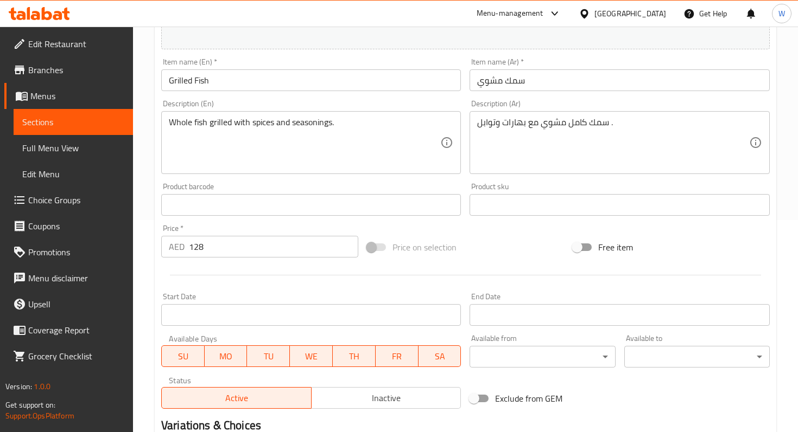
scroll to position [350, 0]
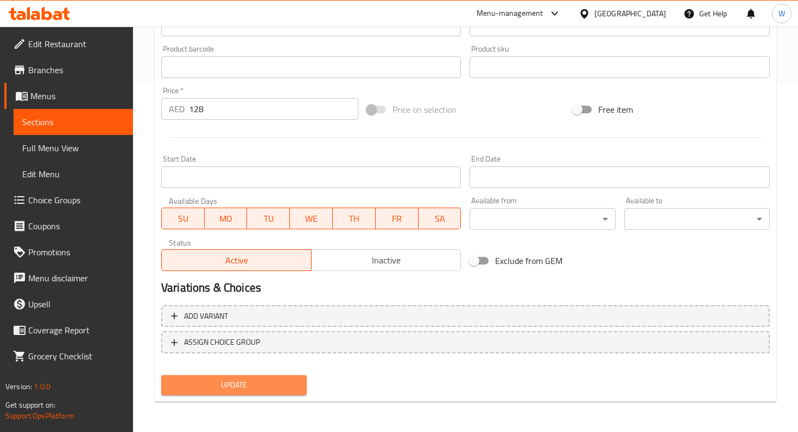
click at [260, 389] on span "Update" at bounding box center [234, 386] width 128 height 14
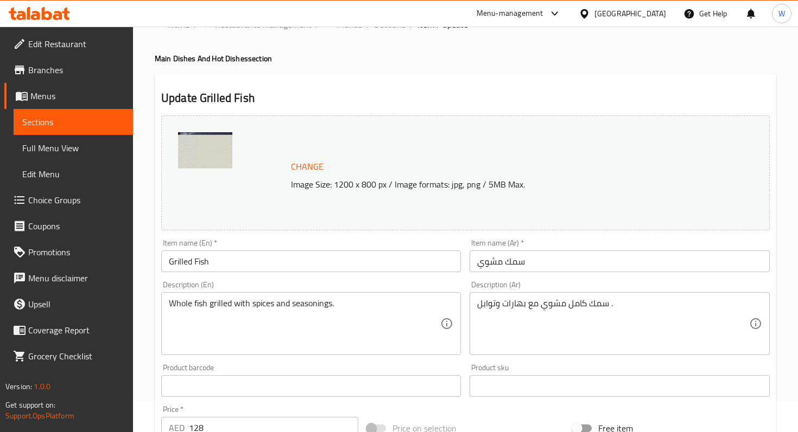
scroll to position [0, 0]
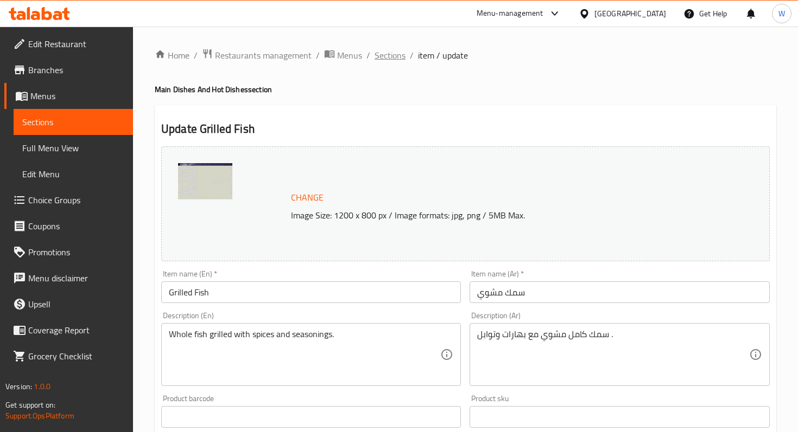
click at [394, 56] on span "Sections" at bounding box center [389, 55] width 31 height 13
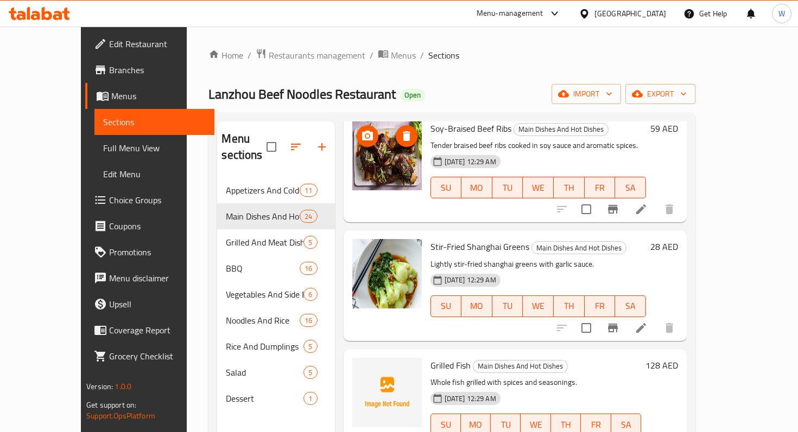
scroll to position [731, 0]
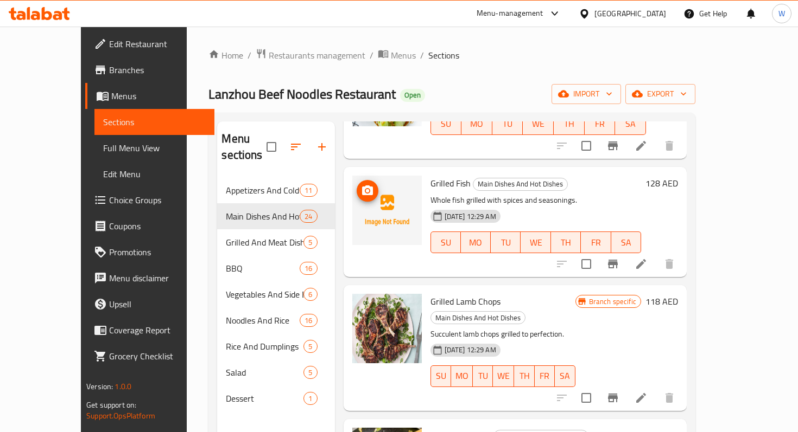
click at [365, 189] on circle "upload picture" at bounding box center [366, 190] width 3 height 3
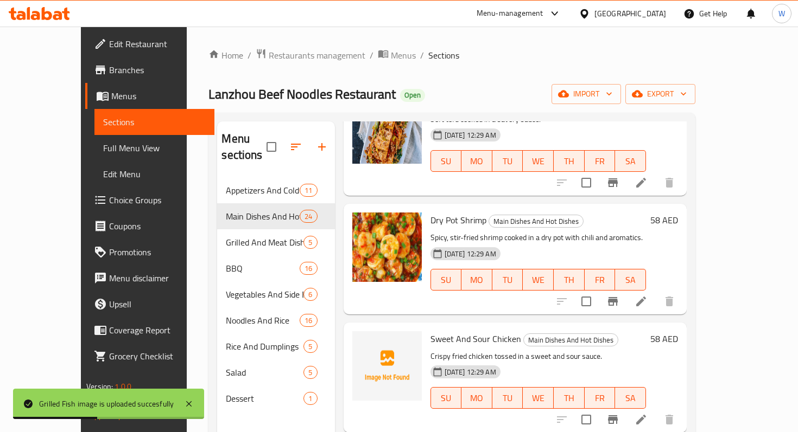
scroll to position [1422, 0]
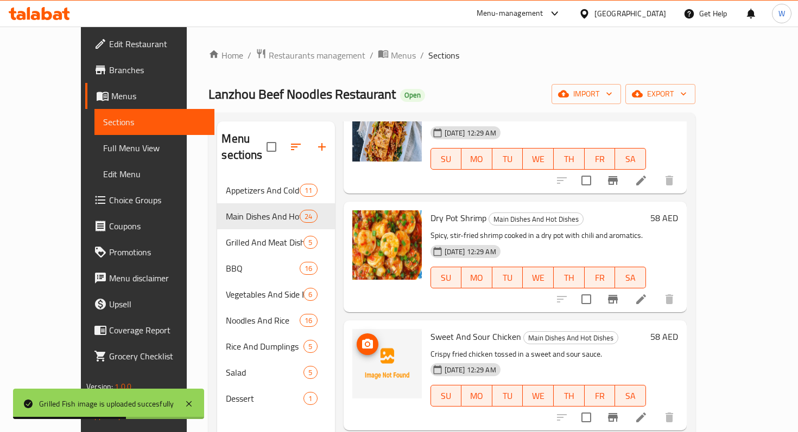
click at [362, 339] on icon "upload picture" at bounding box center [367, 344] width 11 height 10
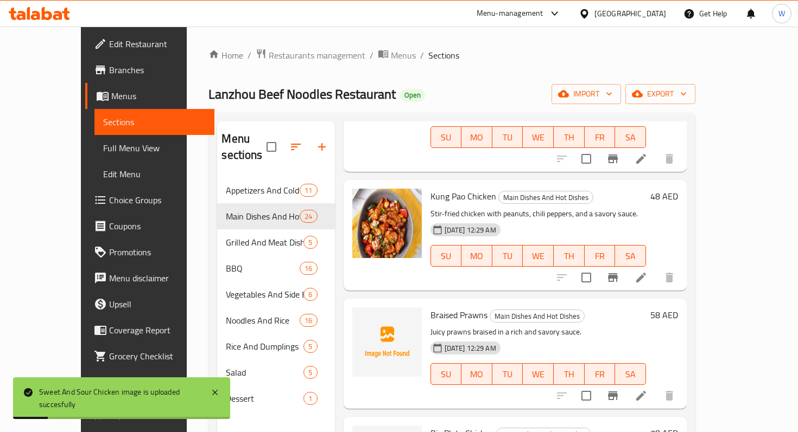
scroll to position [1761, 0]
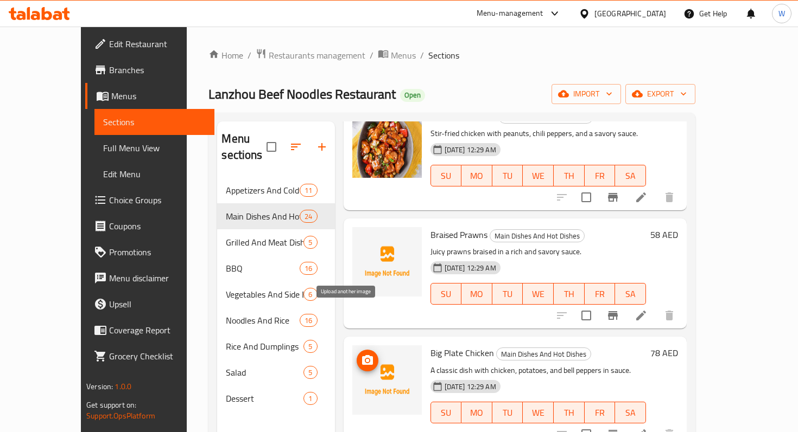
click at [361, 354] on icon "upload picture" at bounding box center [367, 360] width 13 height 13
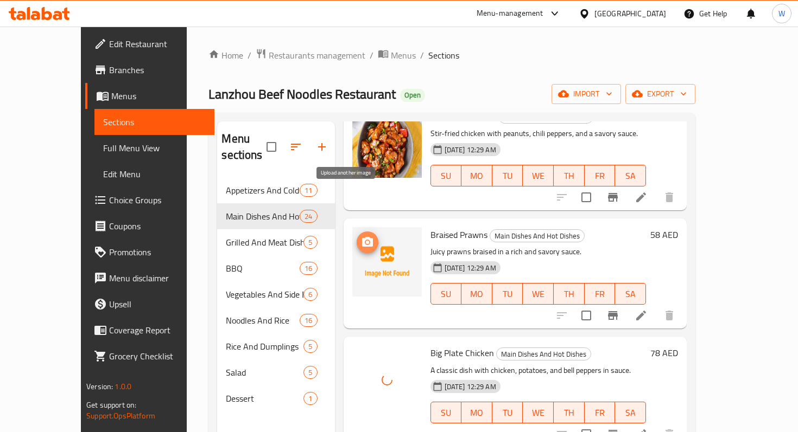
click at [361, 236] on icon "upload picture" at bounding box center [367, 242] width 13 height 13
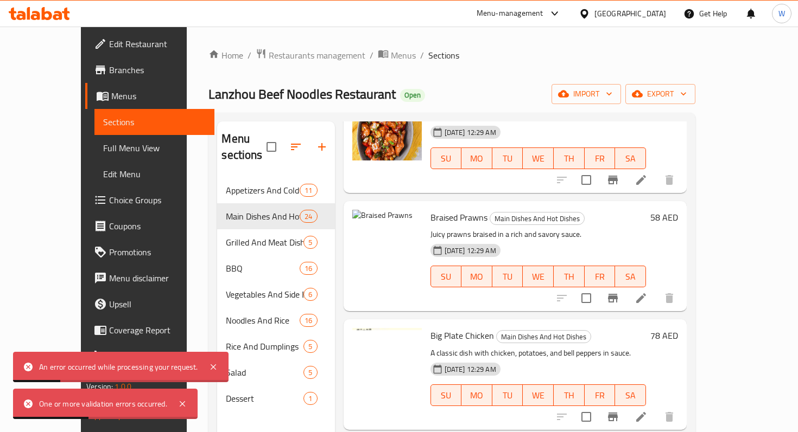
scroll to position [1778, 0]
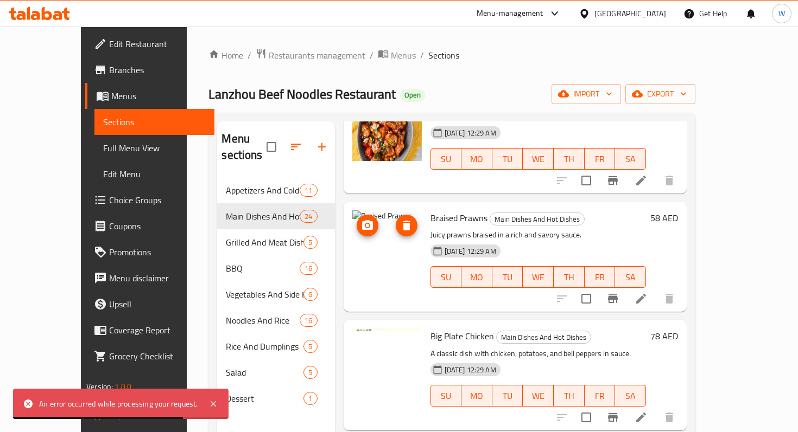
click at [352, 211] on img at bounding box center [386, 245] width 69 height 69
click at [357, 215] on button "upload picture" at bounding box center [368, 226] width 22 height 22
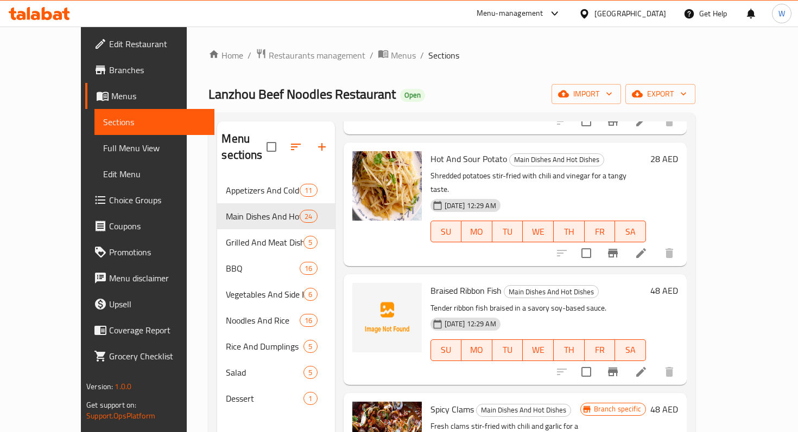
scroll to position [2171, 0]
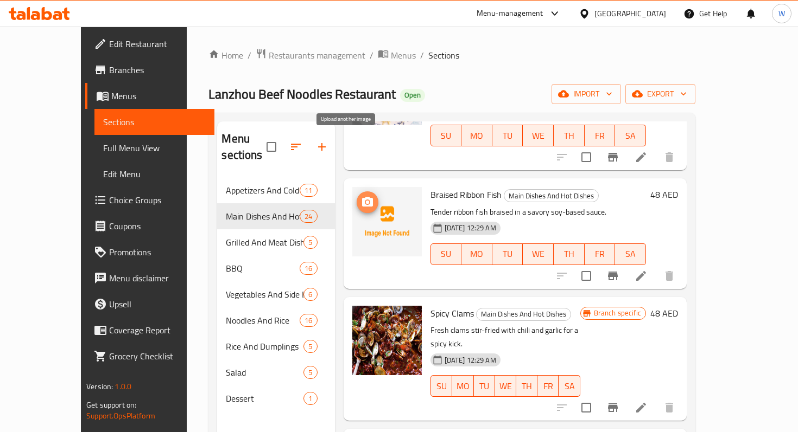
click at [361, 196] on icon "upload picture" at bounding box center [367, 202] width 13 height 13
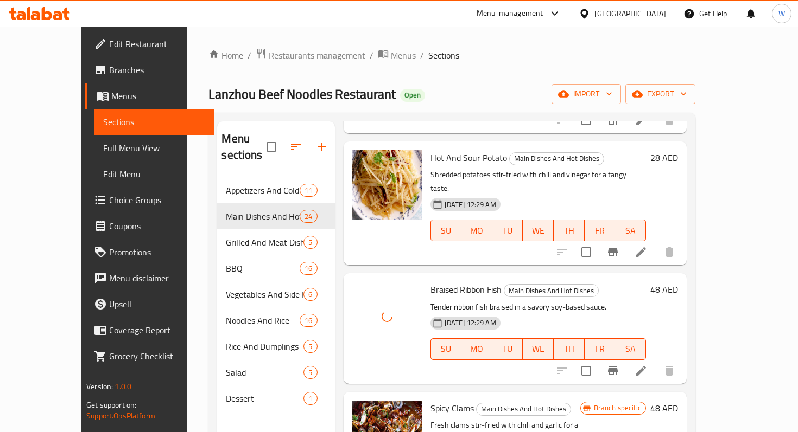
scroll to position [2077, 0]
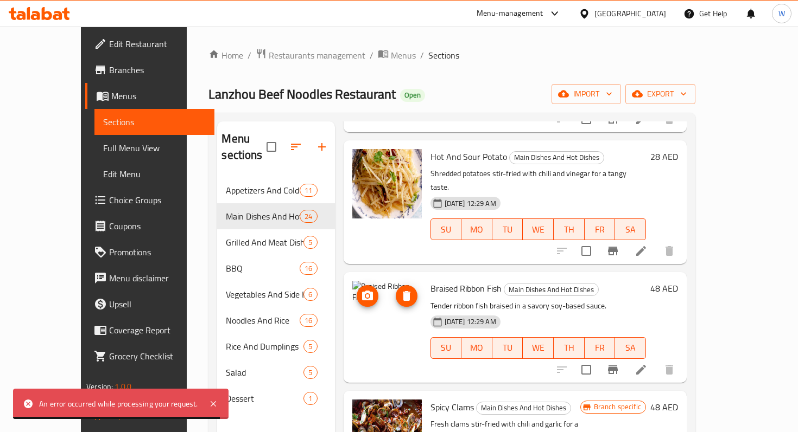
click at [383, 281] on img at bounding box center [386, 315] width 69 height 69
click at [365, 295] on circle "upload picture" at bounding box center [366, 296] width 3 height 3
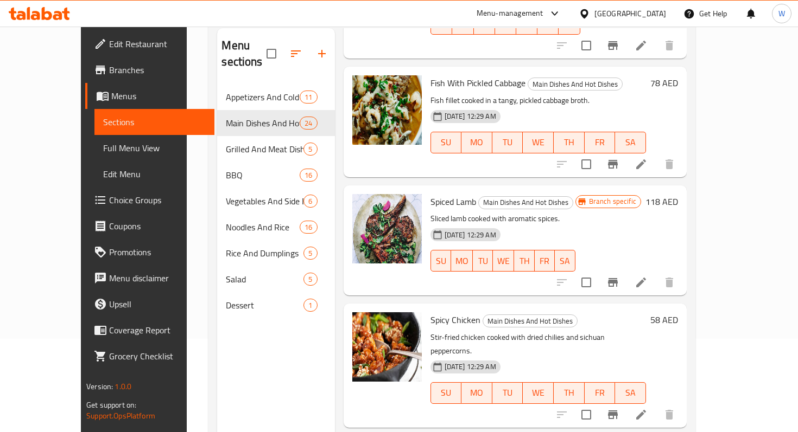
scroll to position [152, 0]
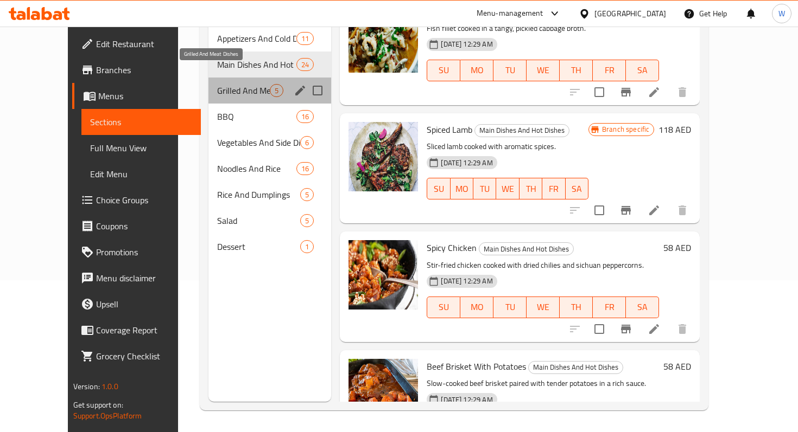
click at [217, 84] on span "Grilled And Meat Dishes" at bounding box center [243, 90] width 53 height 13
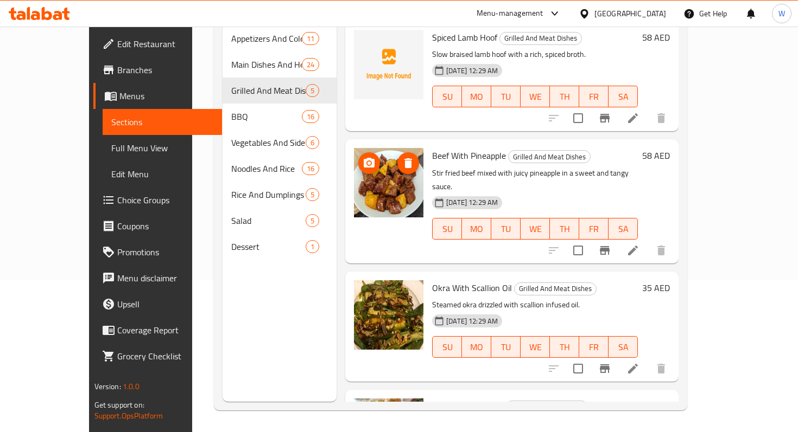
scroll to position [32, 0]
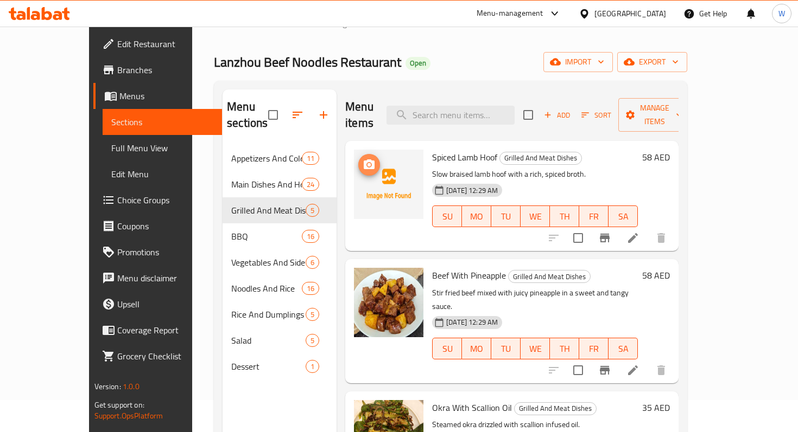
click at [362, 158] on icon "upload picture" at bounding box center [368, 164] width 13 height 13
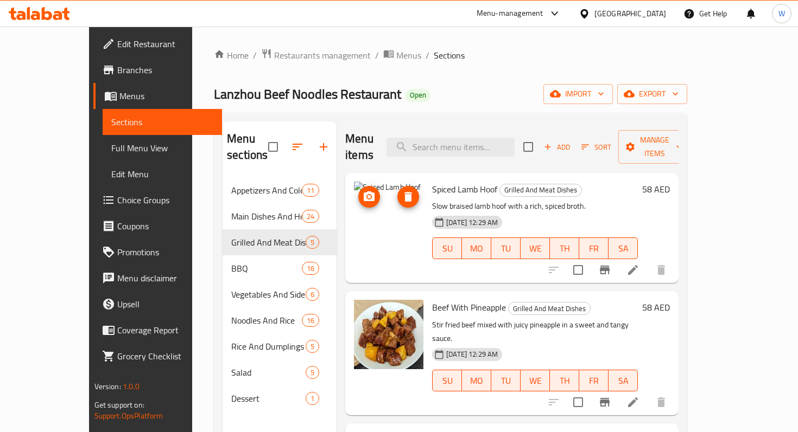
click at [364, 192] on icon "upload picture" at bounding box center [369, 197] width 11 height 10
click at [639, 264] on icon at bounding box center [632, 270] width 13 height 13
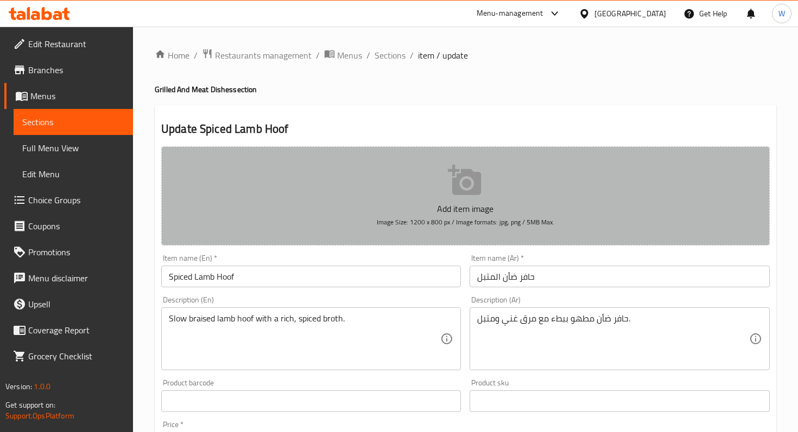
click at [469, 182] on icon "button" at bounding box center [464, 180] width 33 height 30
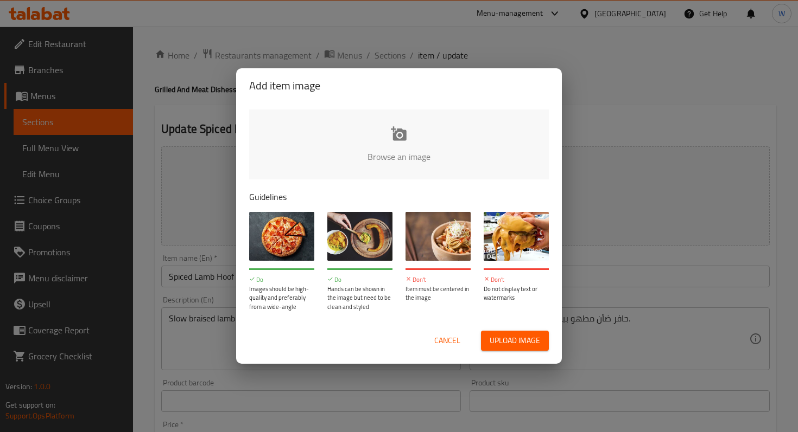
click at [400, 131] on input "file" at bounding box center [765, 160] width 1033 height 101
click at [447, 342] on span "Cancel" at bounding box center [447, 341] width 26 height 14
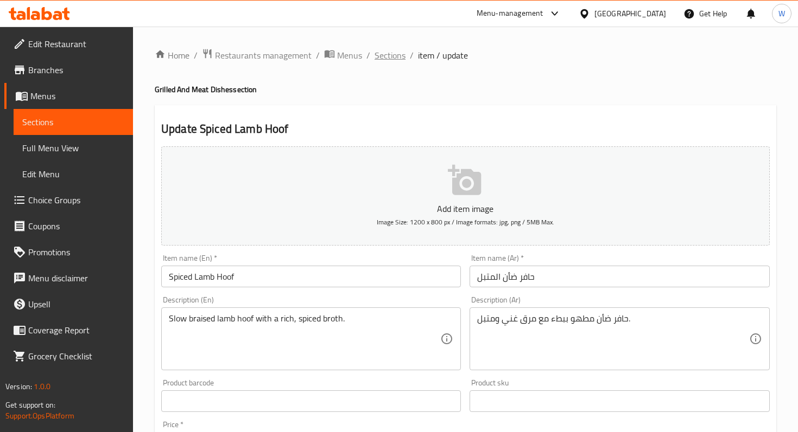
click at [389, 58] on span "Sections" at bounding box center [389, 55] width 31 height 13
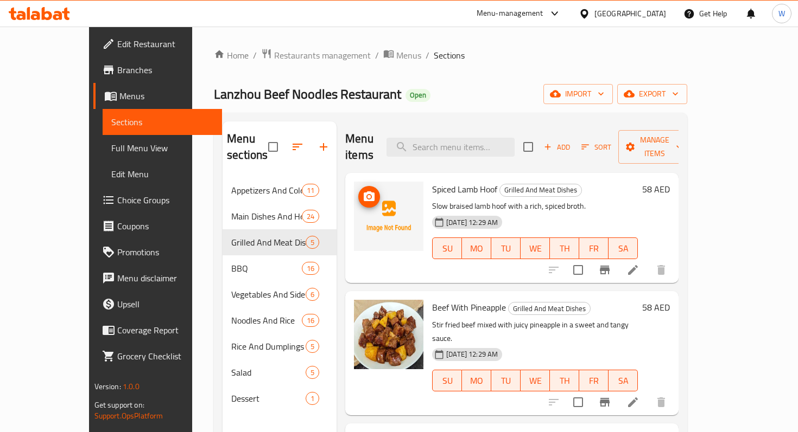
click at [362, 190] on icon "upload picture" at bounding box center [368, 196] width 13 height 13
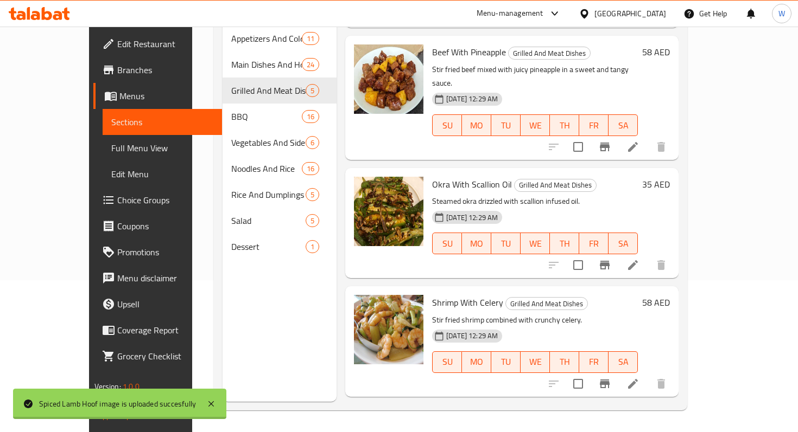
scroll to position [85, 0]
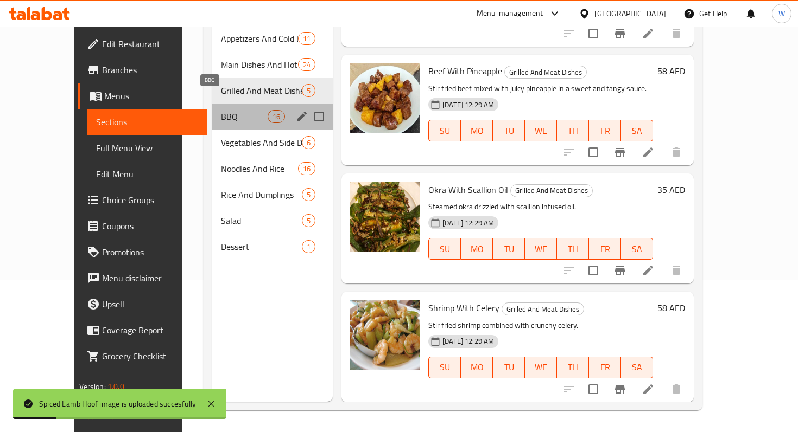
click at [222, 110] on span "BBQ" at bounding box center [244, 116] width 46 height 13
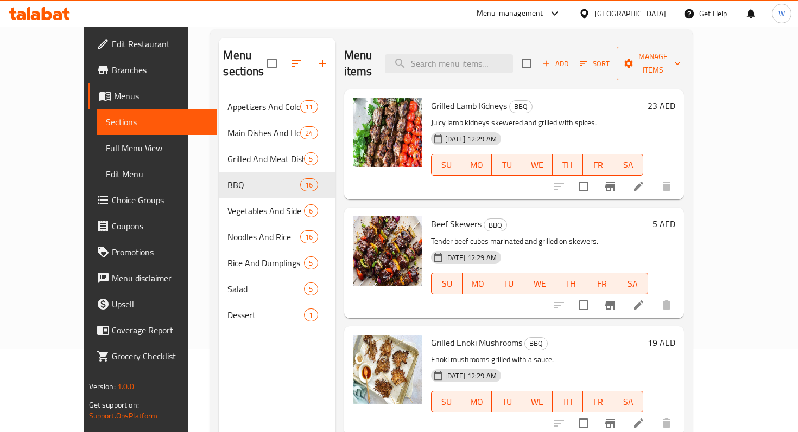
scroll to position [82, 0]
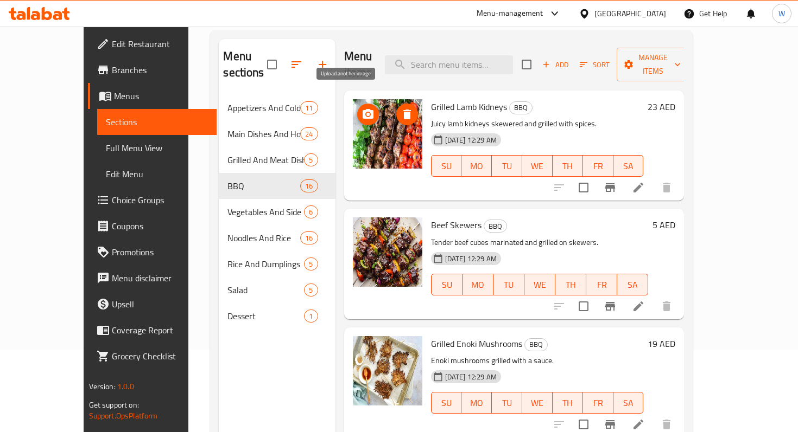
click at [357, 104] on button "upload picture" at bounding box center [368, 115] width 22 height 22
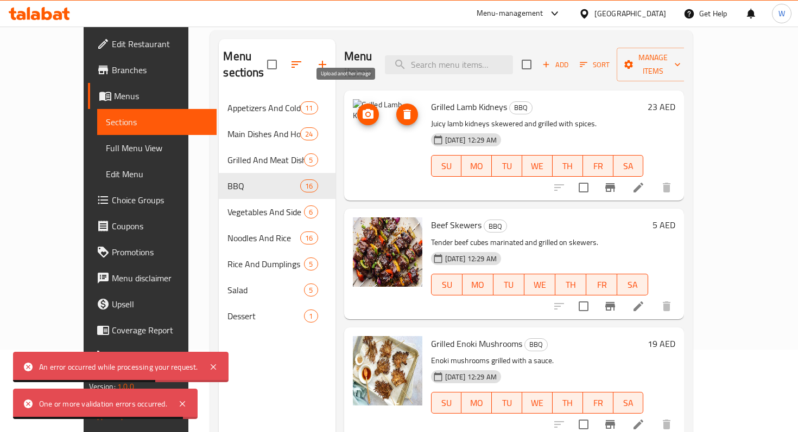
click at [361, 108] on icon "upload picture" at bounding box center [367, 114] width 13 height 13
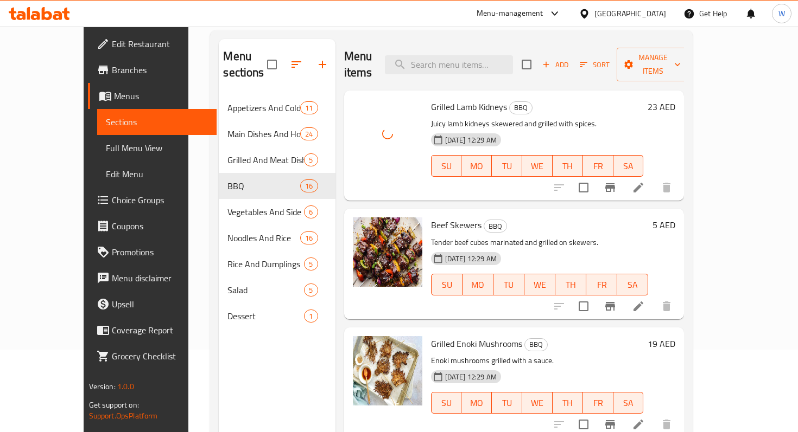
click at [490, 301] on div "Beef Skewers BBQ Tender beef cubes marinated and grilled on skewers. [DATE] 12:…" at bounding box center [514, 264] width 340 height 110
click at [370, 383] on img at bounding box center [387, 370] width 69 height 69
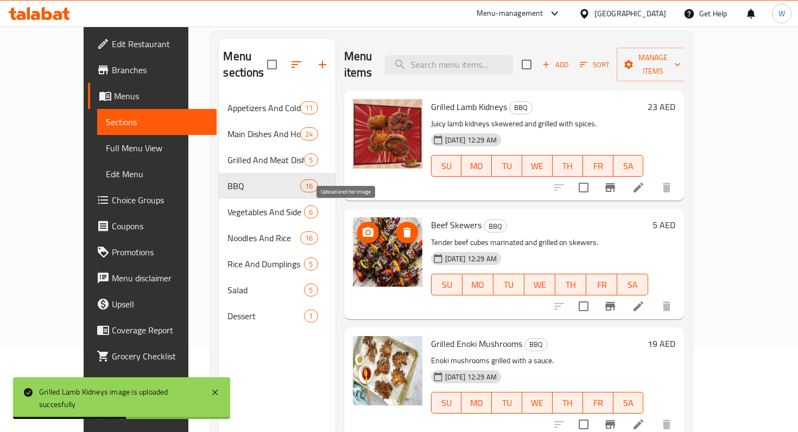
click at [361, 226] on icon "upload picture" at bounding box center [367, 232] width 13 height 13
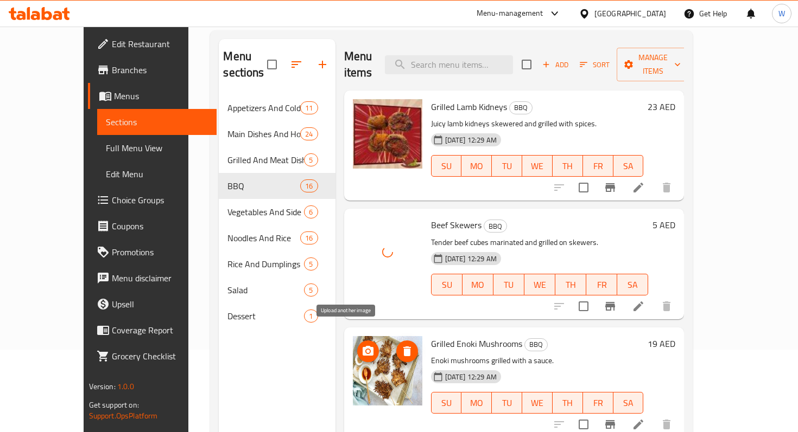
click at [361, 345] on icon "upload picture" at bounding box center [367, 351] width 13 height 13
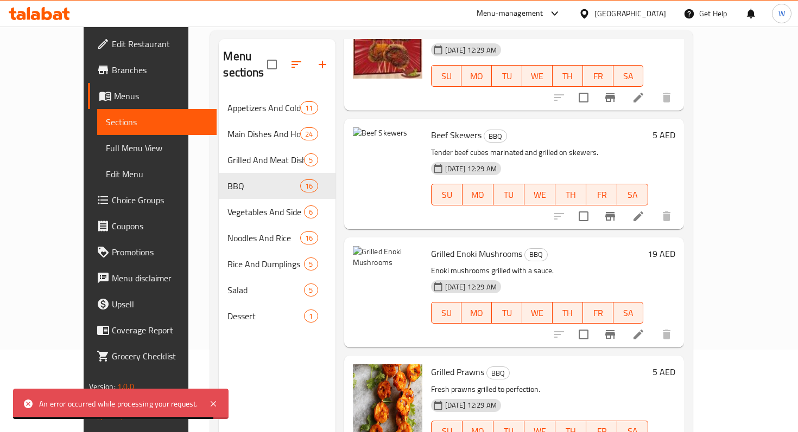
scroll to position [79, 0]
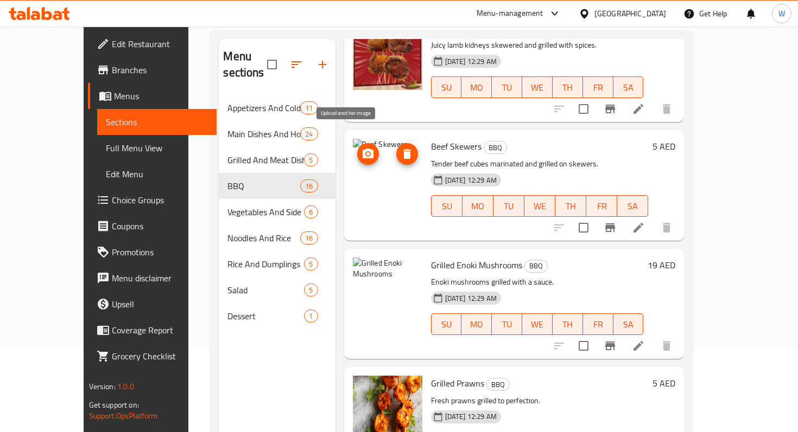
click at [361, 148] on icon "upload picture" at bounding box center [367, 154] width 13 height 13
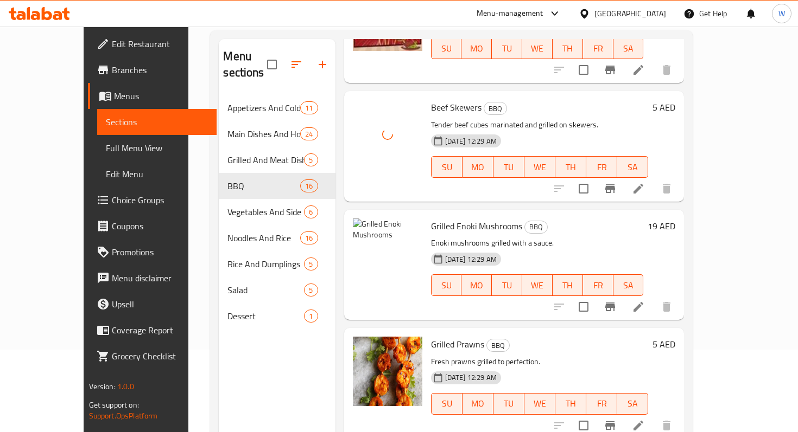
scroll to position [120, 0]
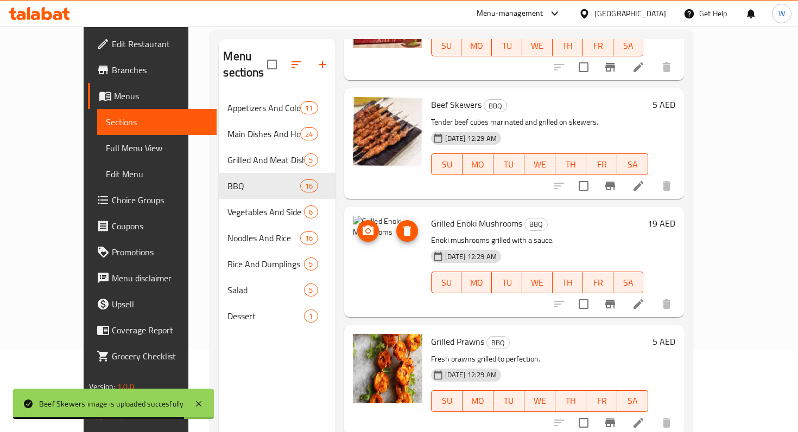
click at [361, 225] on icon "upload picture" at bounding box center [367, 231] width 13 height 13
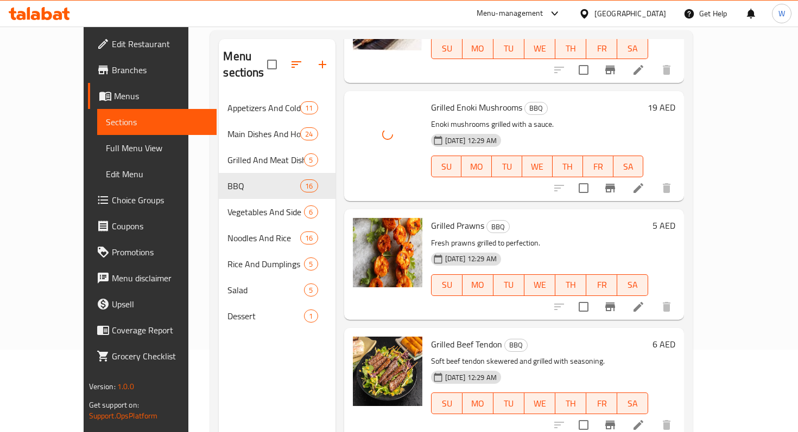
scroll to position [237, 0]
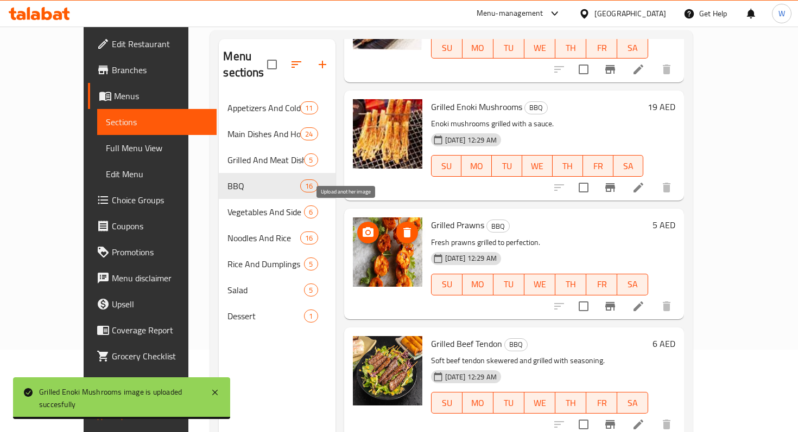
click at [362, 227] on icon "upload picture" at bounding box center [367, 232] width 11 height 10
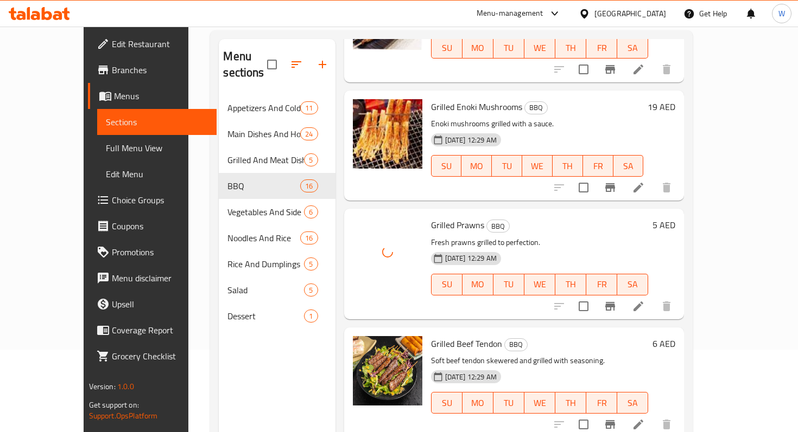
scroll to position [356, 0]
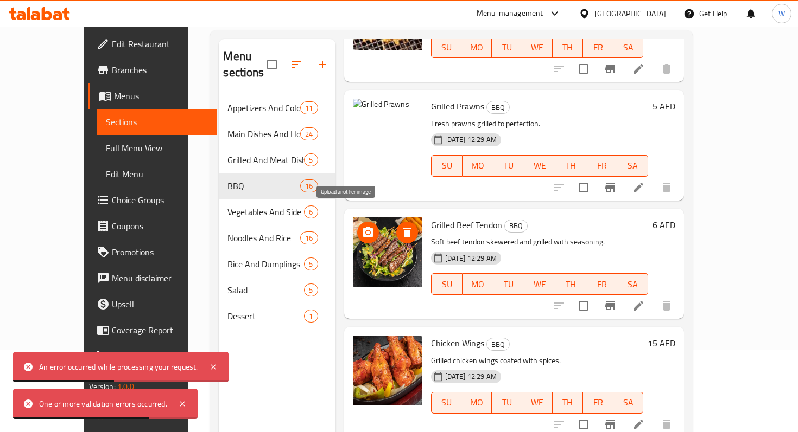
click at [362, 227] on icon "upload picture" at bounding box center [367, 232] width 11 height 10
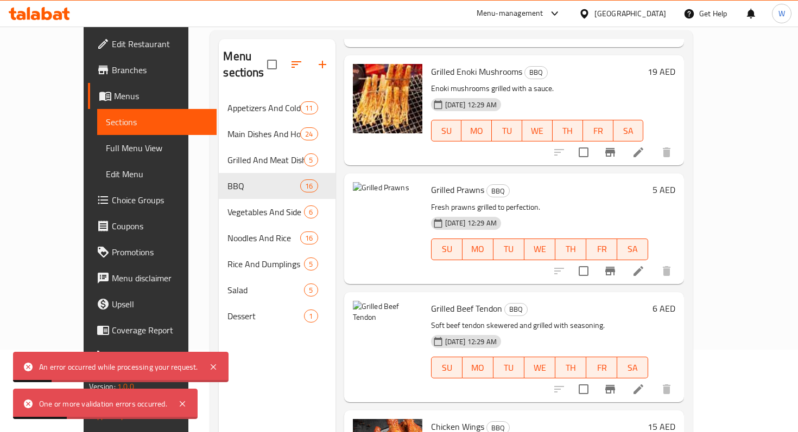
scroll to position [265, 0]
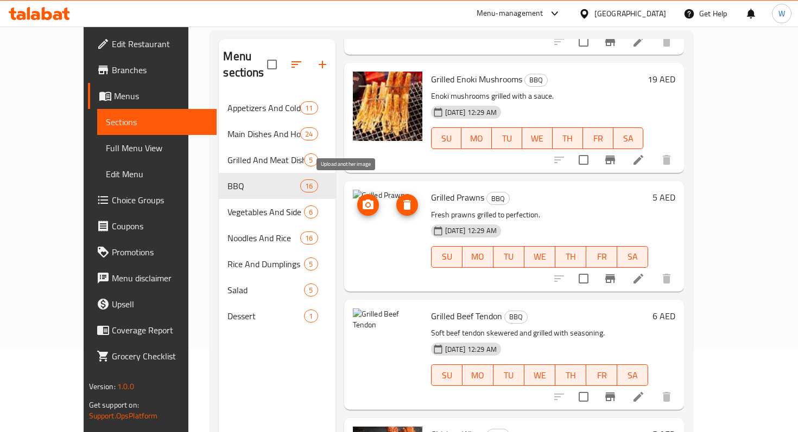
click at [361, 199] on icon "upload picture" at bounding box center [367, 205] width 13 height 13
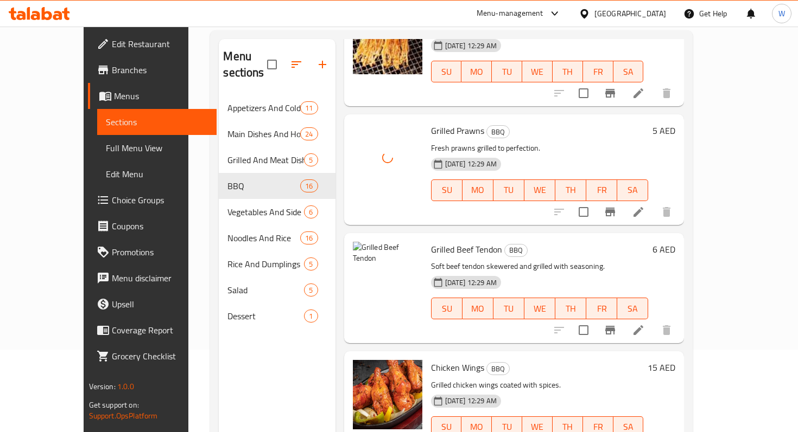
scroll to position [334, 0]
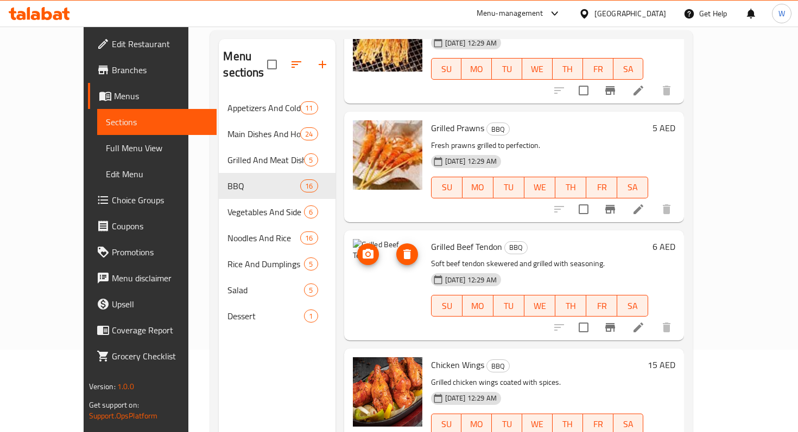
click at [366, 253] on circle "upload picture" at bounding box center [367, 254] width 3 height 3
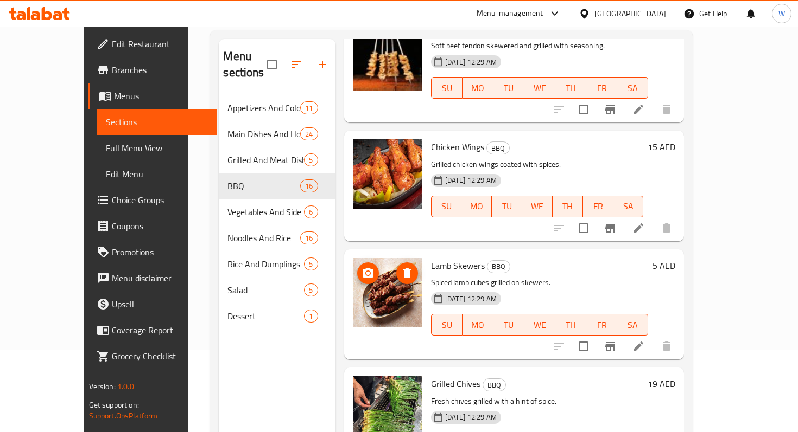
scroll to position [553, 0]
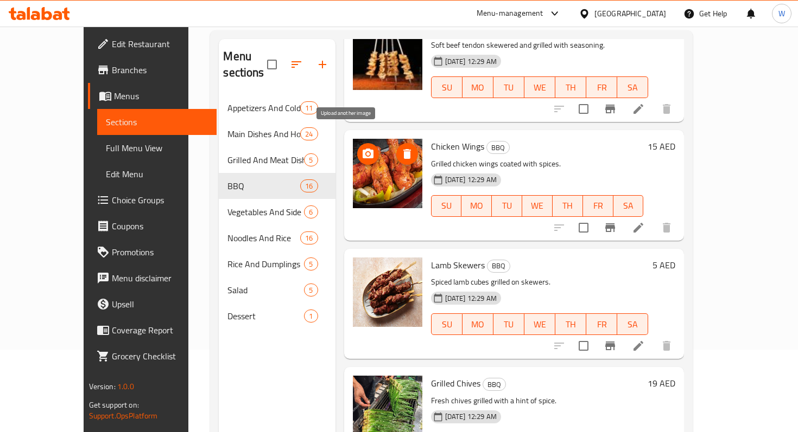
click at [361, 148] on icon "upload picture" at bounding box center [367, 154] width 13 height 13
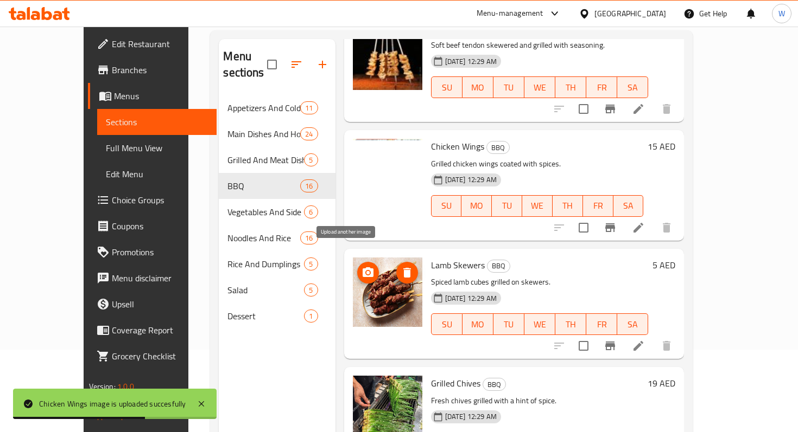
click at [361, 266] on icon "upload picture" at bounding box center [367, 272] width 13 height 13
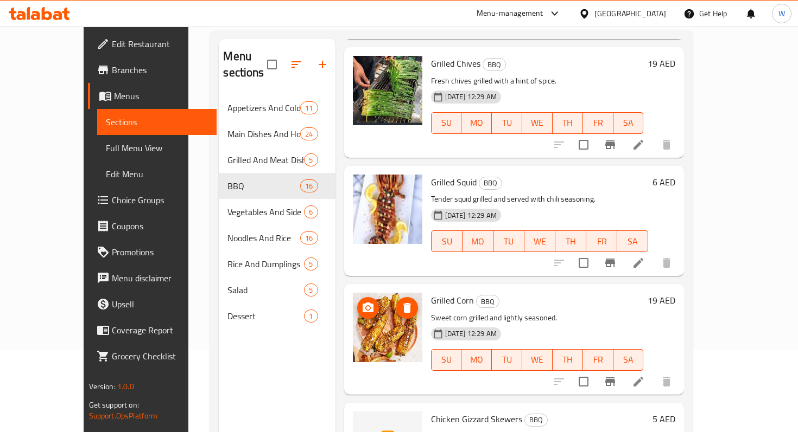
scroll to position [877, 0]
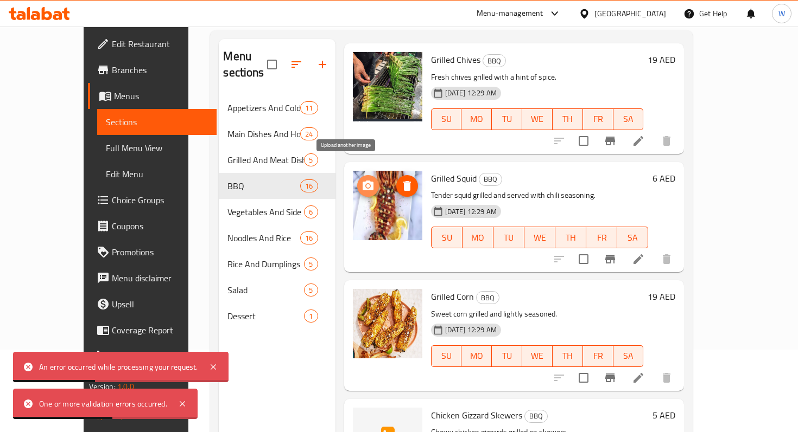
click at [362, 181] on icon "upload picture" at bounding box center [367, 186] width 11 height 10
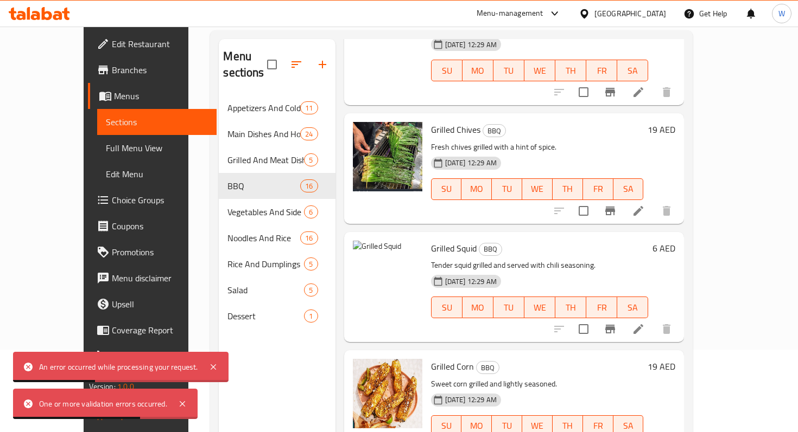
scroll to position [811, 0]
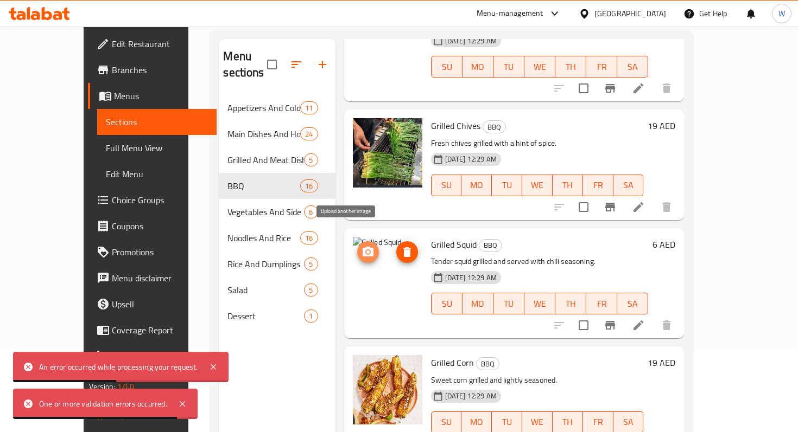
click at [361, 246] on icon "upload picture" at bounding box center [367, 252] width 13 height 13
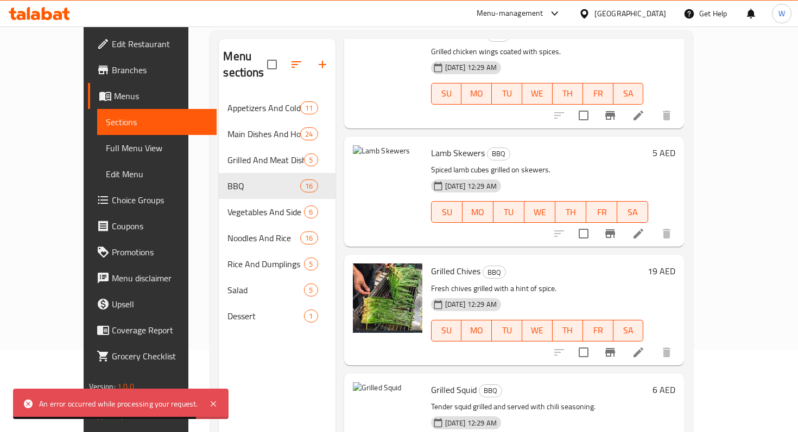
scroll to position [666, 0]
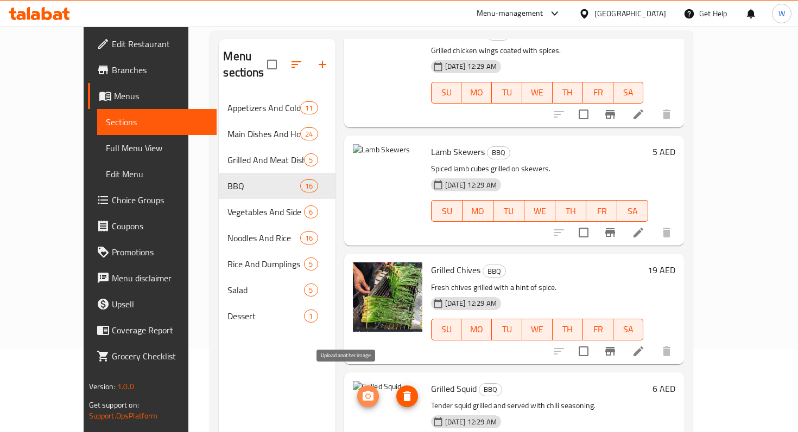
click at [362, 391] on icon "upload picture" at bounding box center [367, 396] width 11 height 10
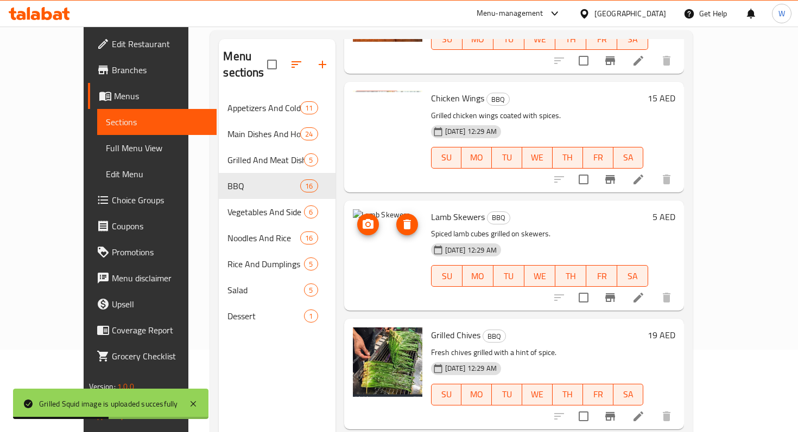
scroll to position [604, 0]
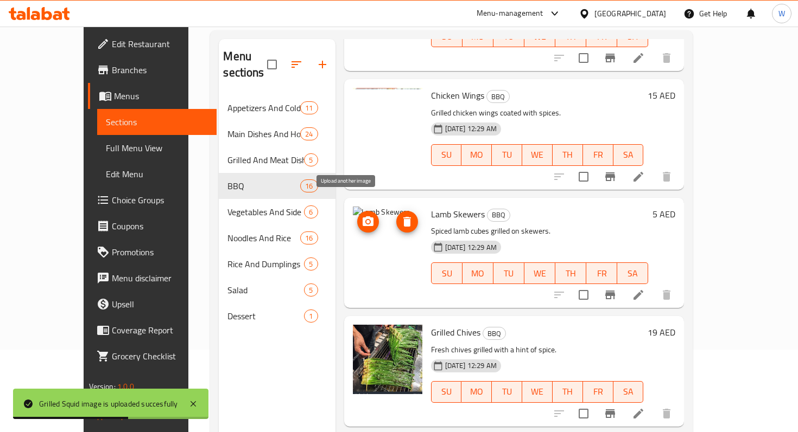
click at [361, 215] on icon "upload picture" at bounding box center [367, 221] width 13 height 13
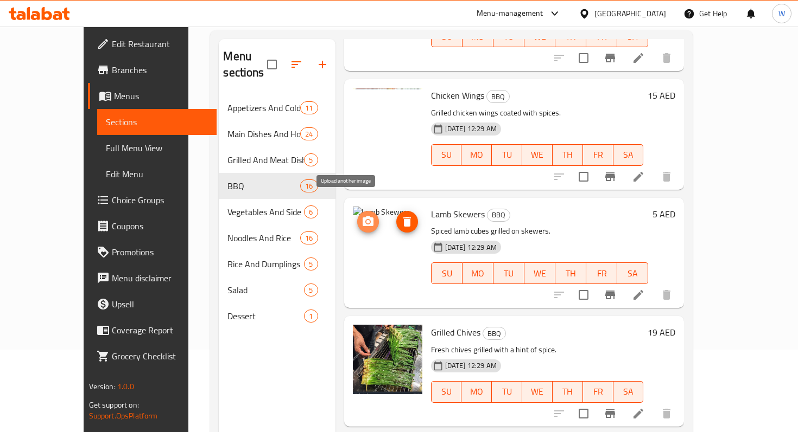
click at [357, 211] on button "upload picture" at bounding box center [368, 222] width 22 height 22
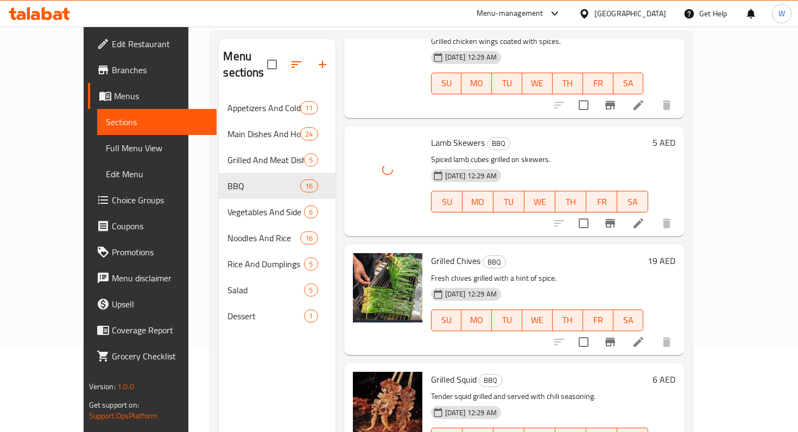
scroll to position [685, 0]
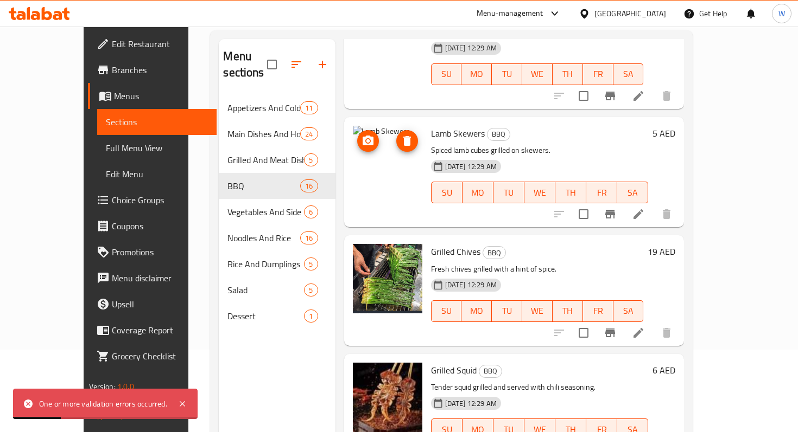
click at [362, 136] on icon "upload picture" at bounding box center [367, 141] width 11 height 10
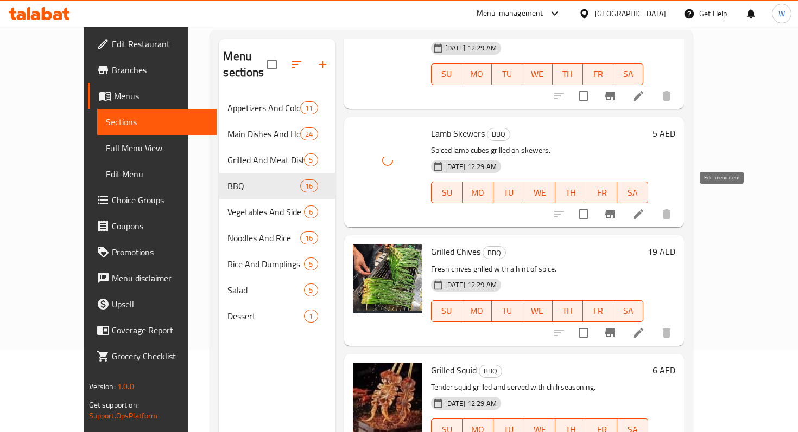
click at [645, 208] on icon at bounding box center [638, 214] width 13 height 13
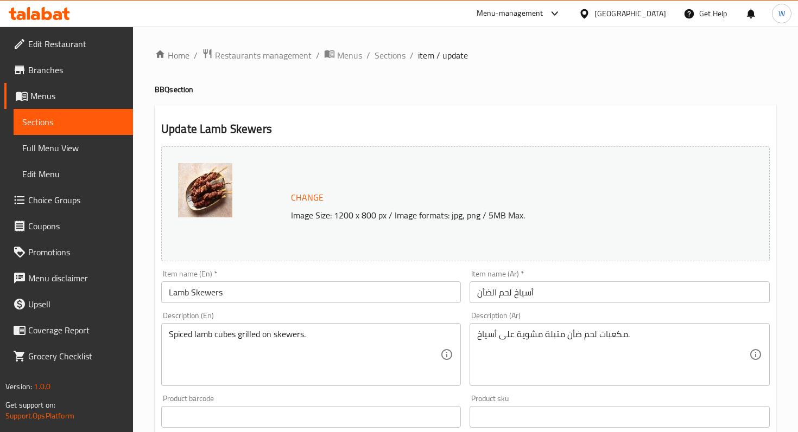
click at [309, 195] on span "Change" at bounding box center [307, 198] width 33 height 16
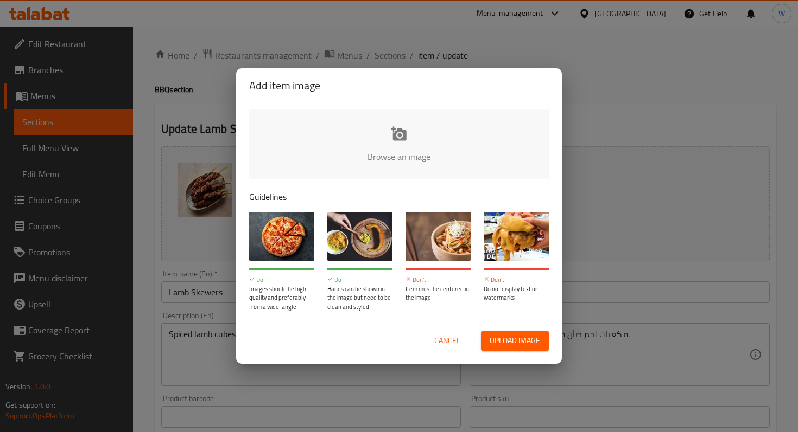
click at [405, 116] on input "file" at bounding box center [765, 160] width 1033 height 101
click at [400, 125] on input "file" at bounding box center [765, 160] width 1033 height 101
type input "C:\fakepath\images (3).jpeg"
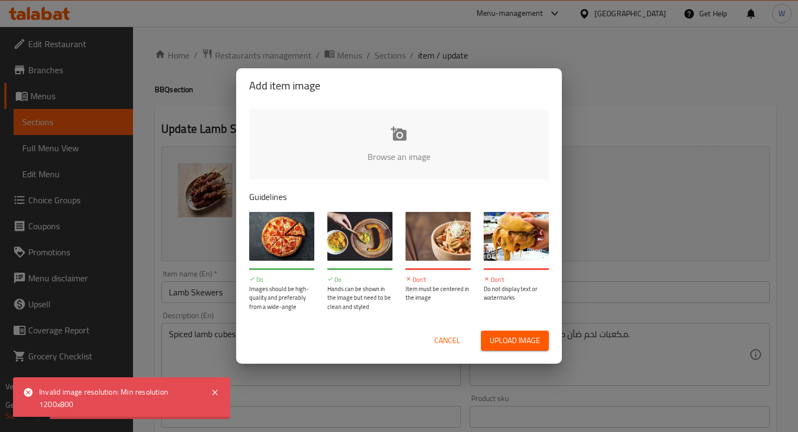
click at [457, 344] on span "Cancel" at bounding box center [447, 341] width 26 height 14
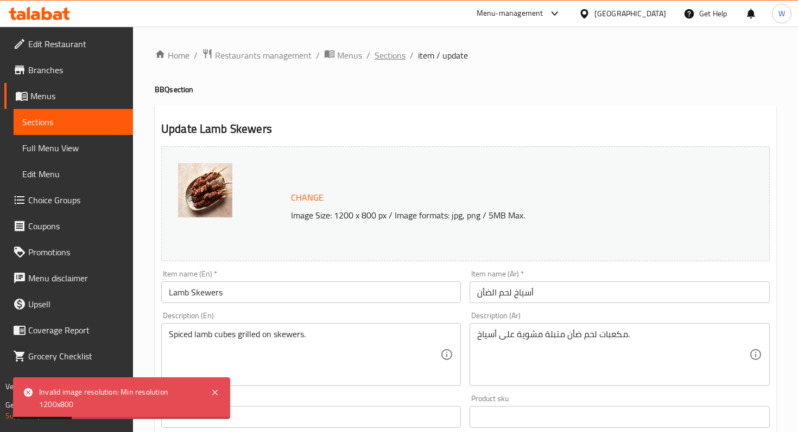
click at [387, 56] on span "Sections" at bounding box center [389, 55] width 31 height 13
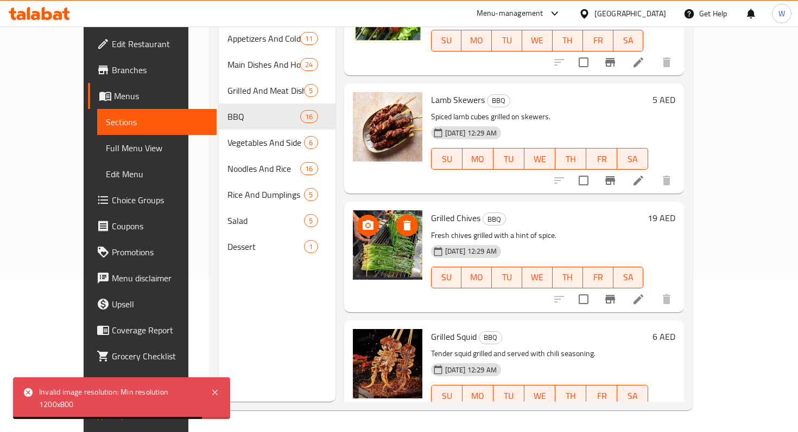
scroll to position [593, 0]
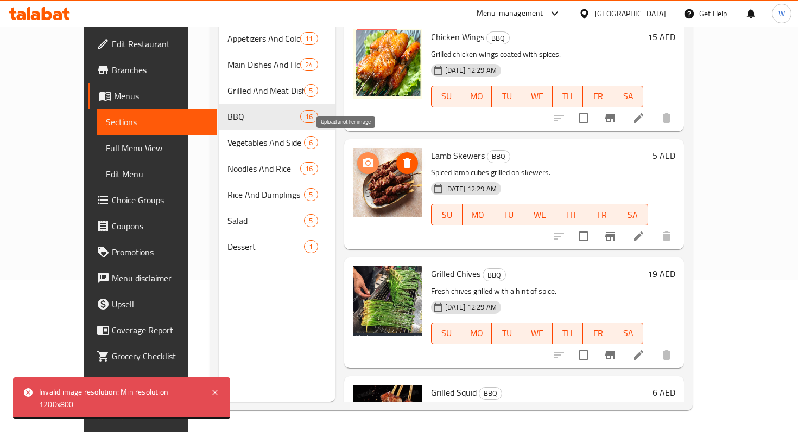
click at [361, 157] on icon "upload picture" at bounding box center [367, 163] width 13 height 13
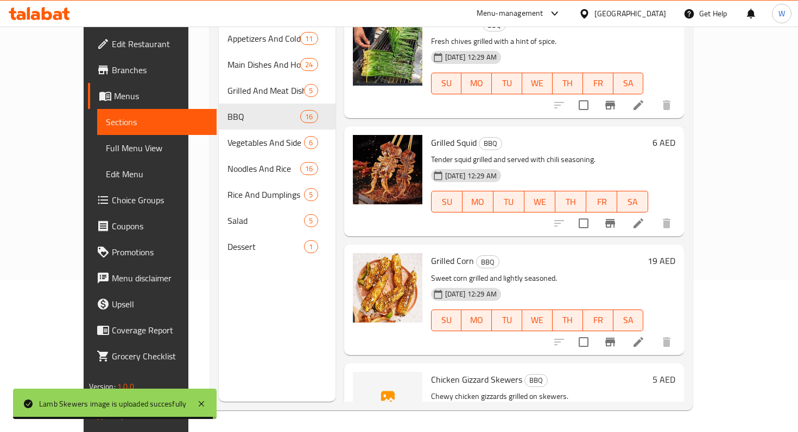
scroll to position [1017, 0]
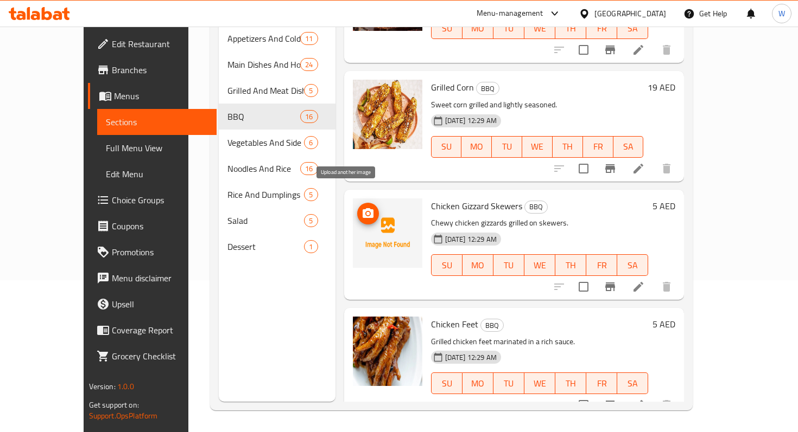
click at [357, 203] on button "upload picture" at bounding box center [368, 214] width 22 height 22
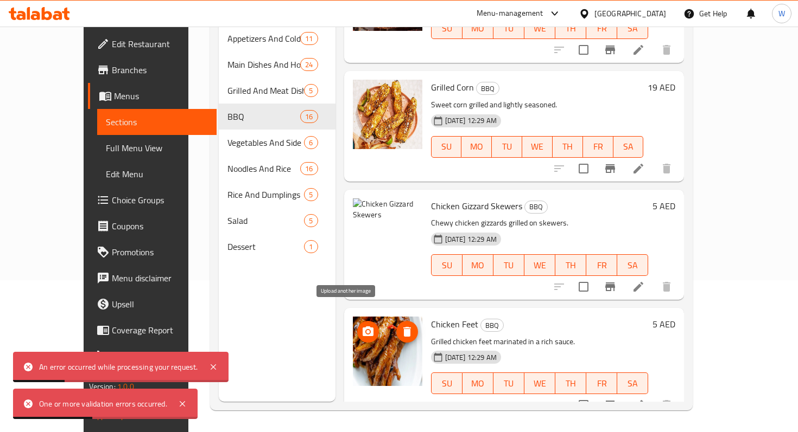
click at [366, 330] on circle "upload picture" at bounding box center [367, 331] width 3 height 3
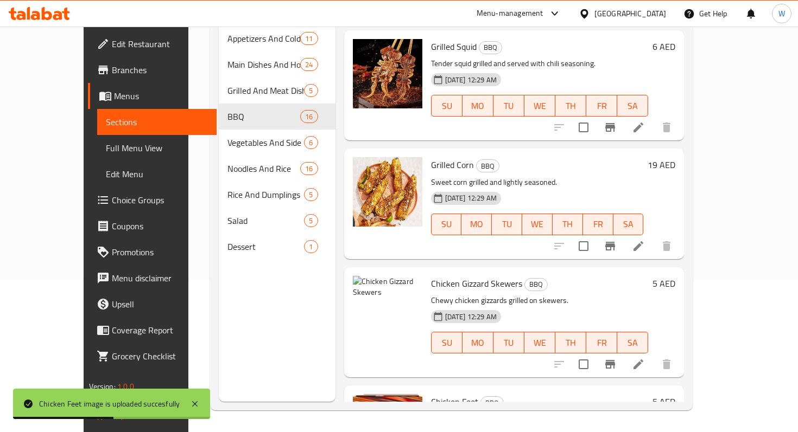
scroll to position [937, 0]
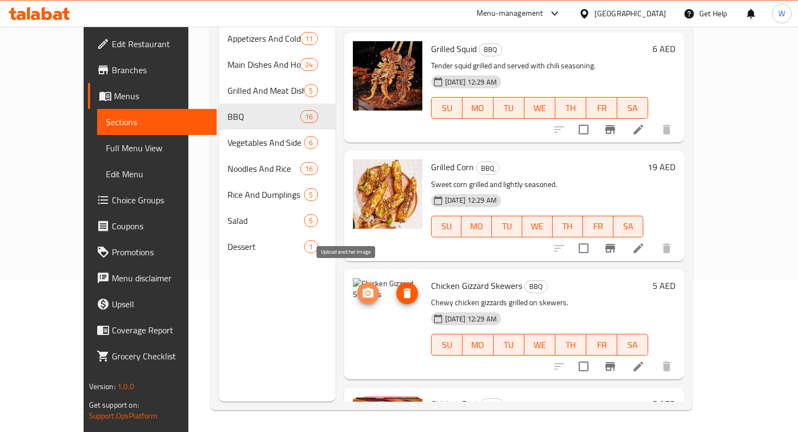
click at [362, 288] on icon "upload picture" at bounding box center [367, 293] width 11 height 10
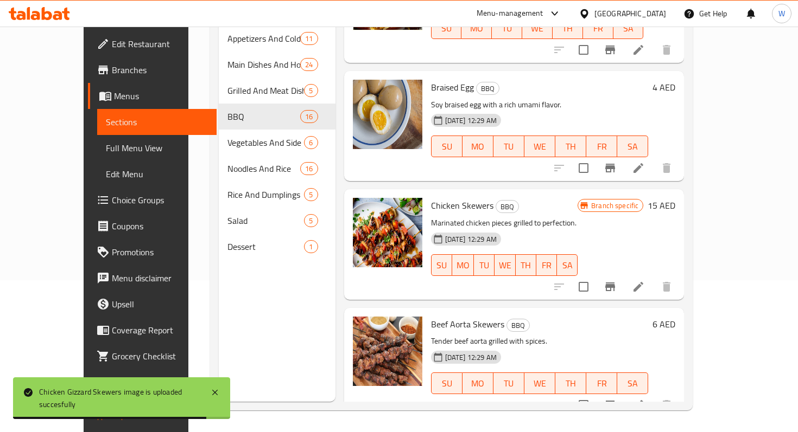
scroll to position [1480, 0]
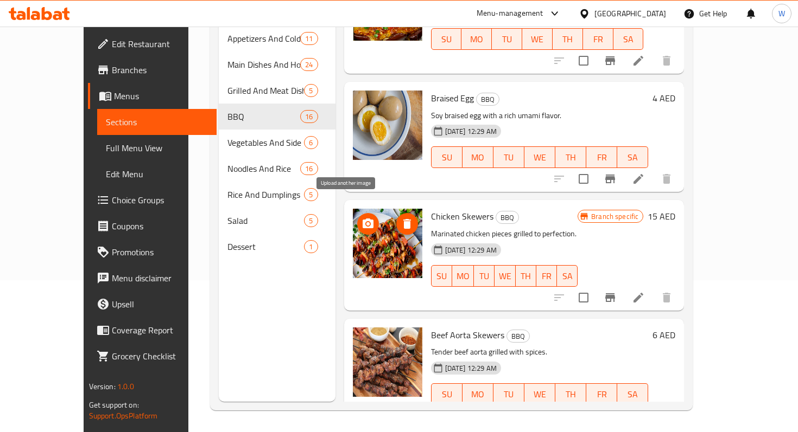
click at [357, 215] on button "upload picture" at bounding box center [368, 224] width 22 height 22
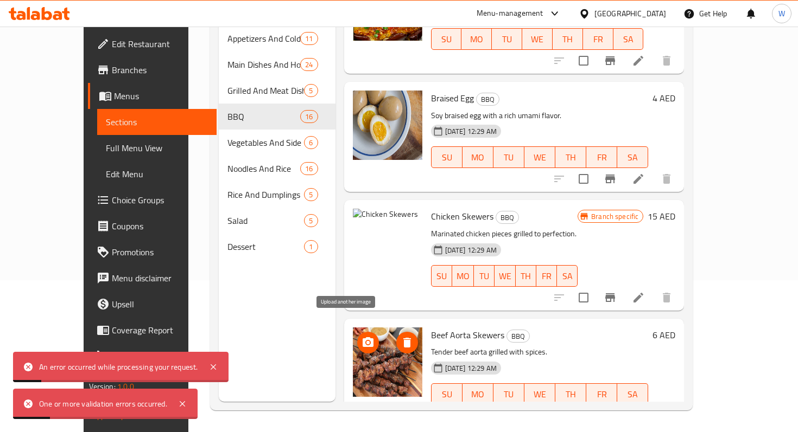
click at [357, 332] on button "upload picture" at bounding box center [368, 343] width 22 height 22
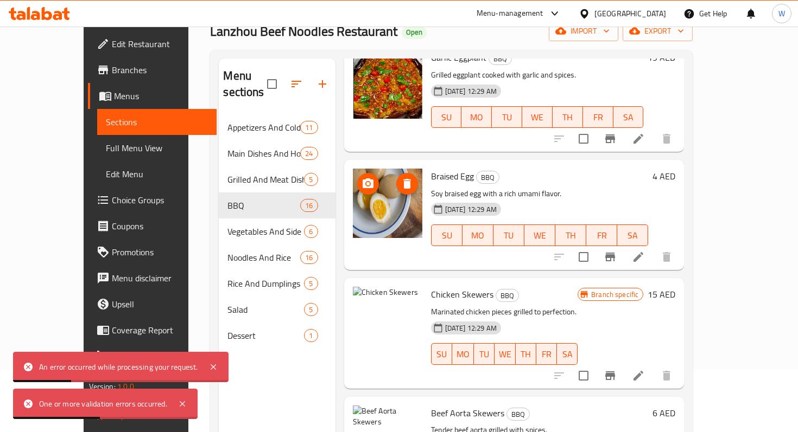
scroll to position [22, 0]
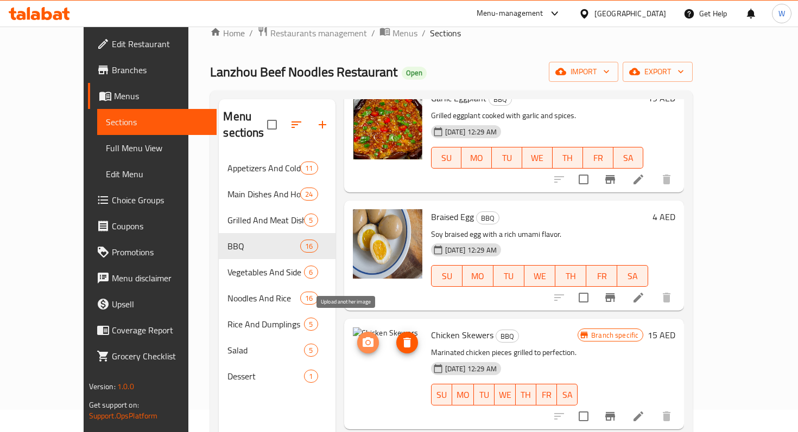
click at [362, 338] on icon "upload picture" at bounding box center [367, 343] width 11 height 10
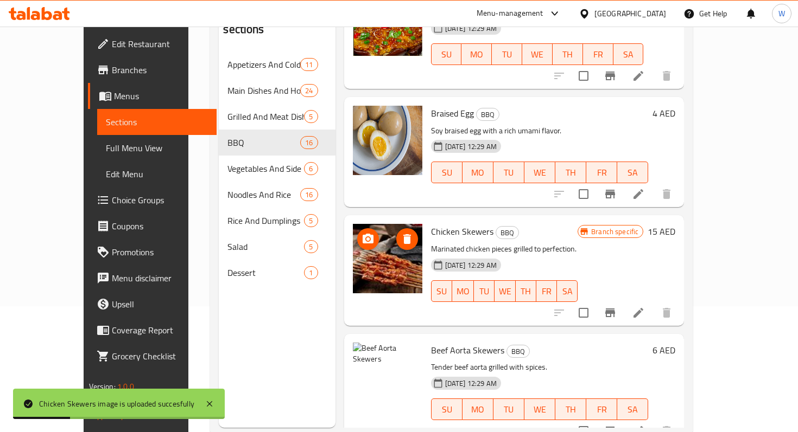
scroll to position [128, 0]
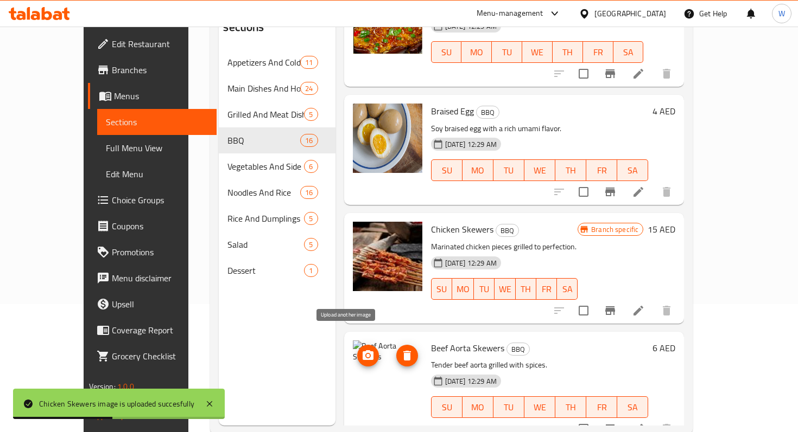
click at [362, 351] on icon "upload picture" at bounding box center [367, 356] width 11 height 10
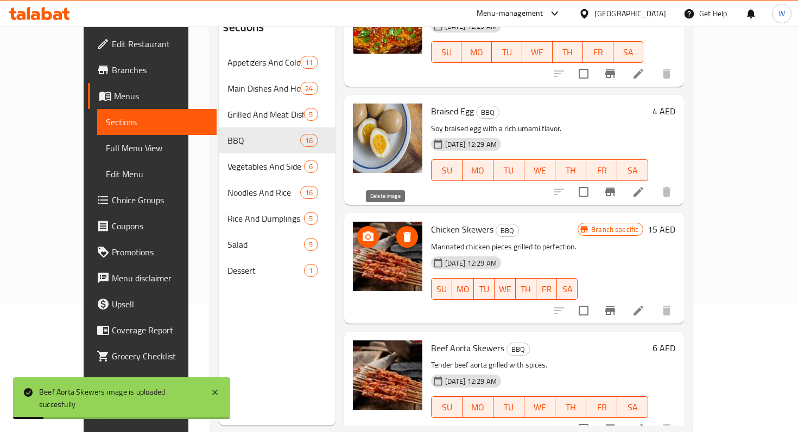
click at [396, 228] on button "delete image" at bounding box center [407, 237] width 22 height 22
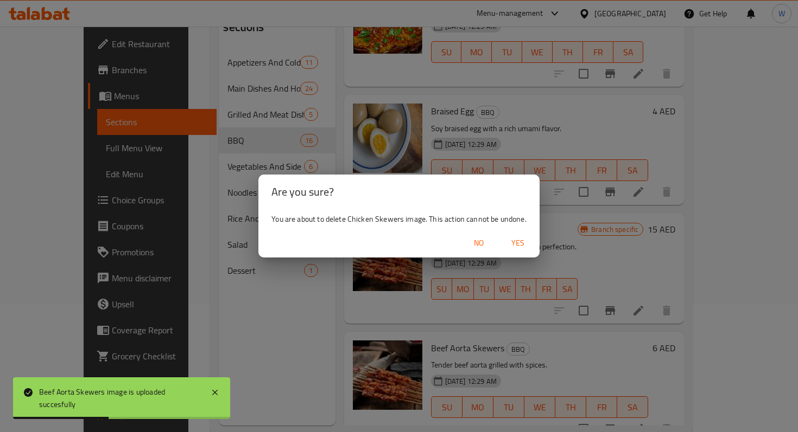
click at [514, 241] on span "Yes" at bounding box center [518, 244] width 26 height 14
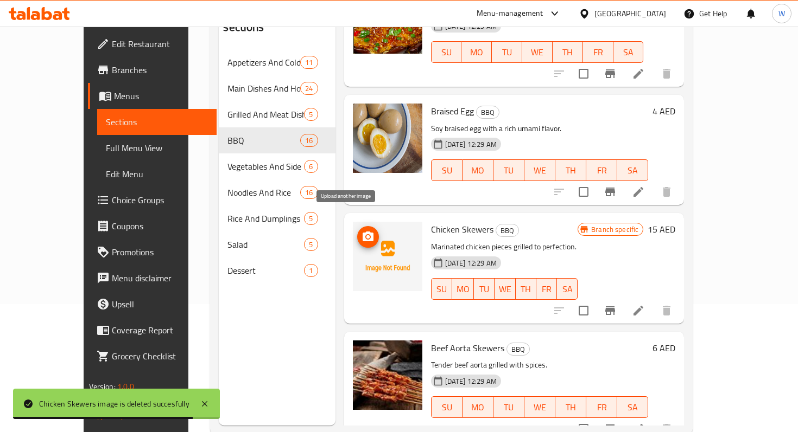
click at [361, 231] on icon "upload picture" at bounding box center [367, 237] width 13 height 13
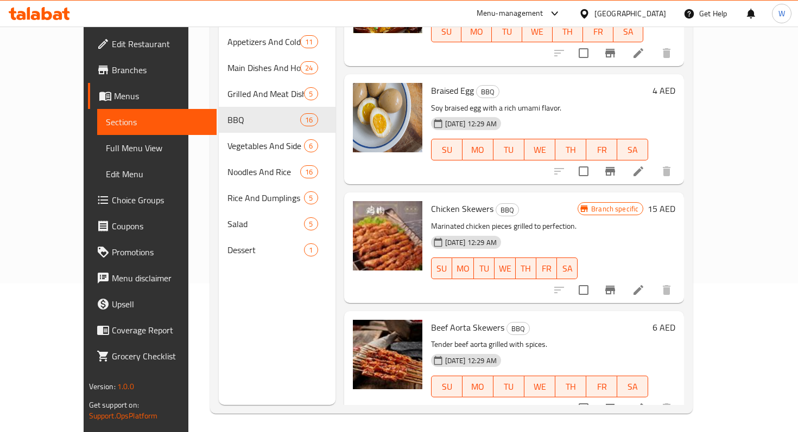
scroll to position [0, 0]
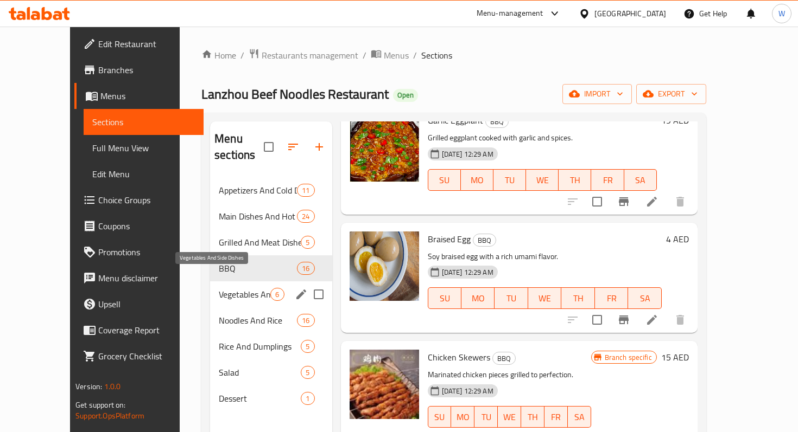
click at [219, 288] on span "Vegetables And Side Dishes" at bounding box center [245, 294] width 52 height 13
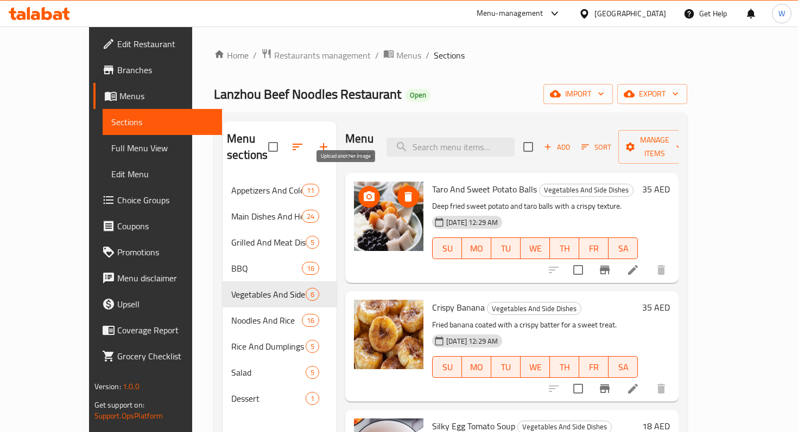
click at [358, 190] on button "upload picture" at bounding box center [369, 197] width 22 height 22
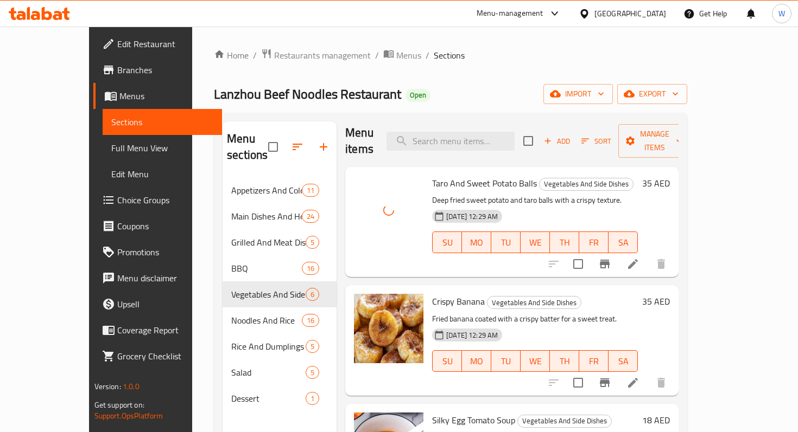
scroll to position [3, 0]
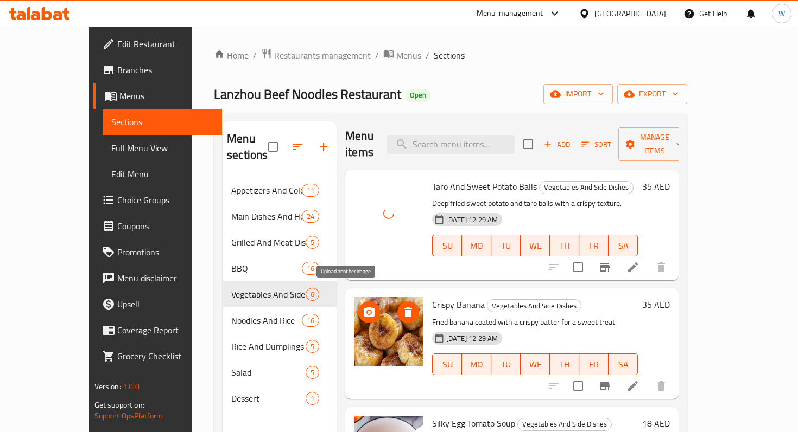
click at [364, 307] on icon "upload picture" at bounding box center [369, 312] width 11 height 10
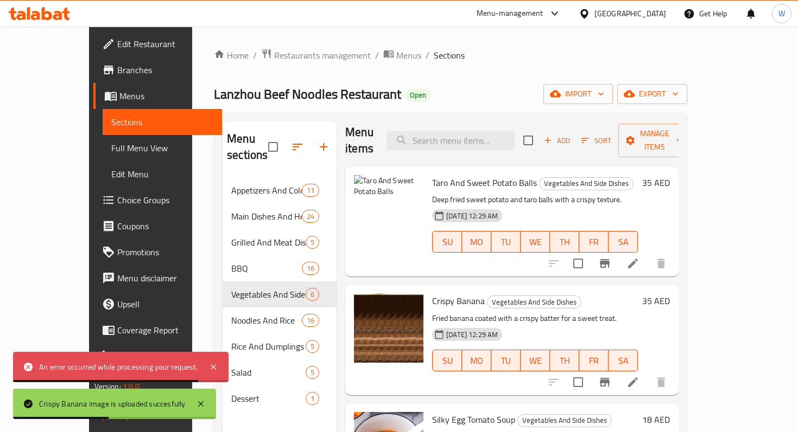
scroll to position [0, 0]
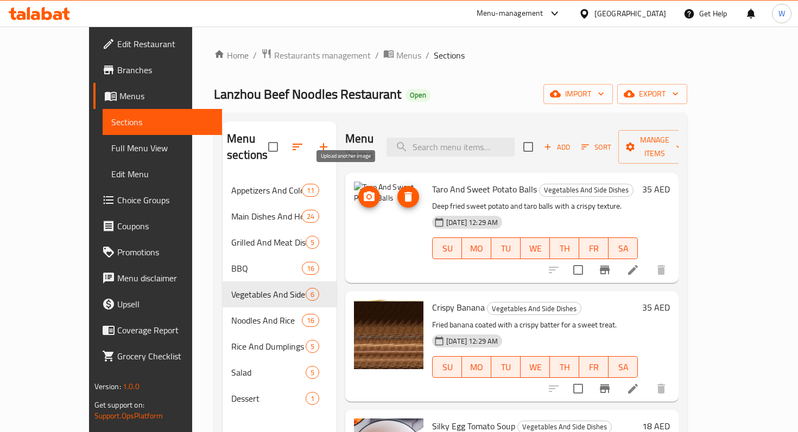
click at [364, 192] on icon "upload picture" at bounding box center [369, 197] width 11 height 10
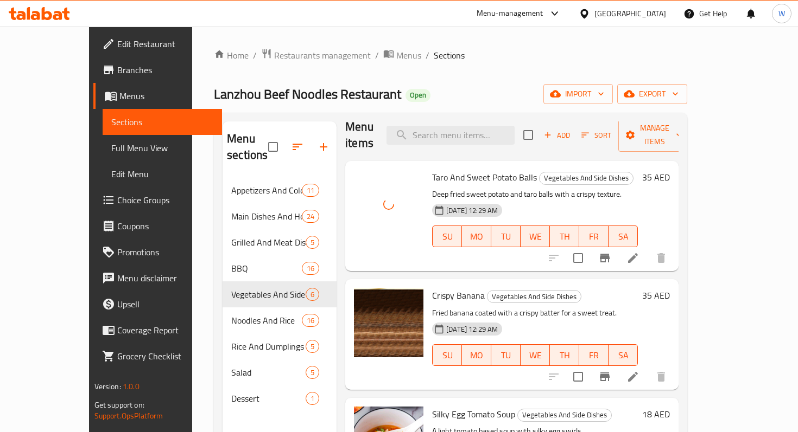
scroll to position [14, 0]
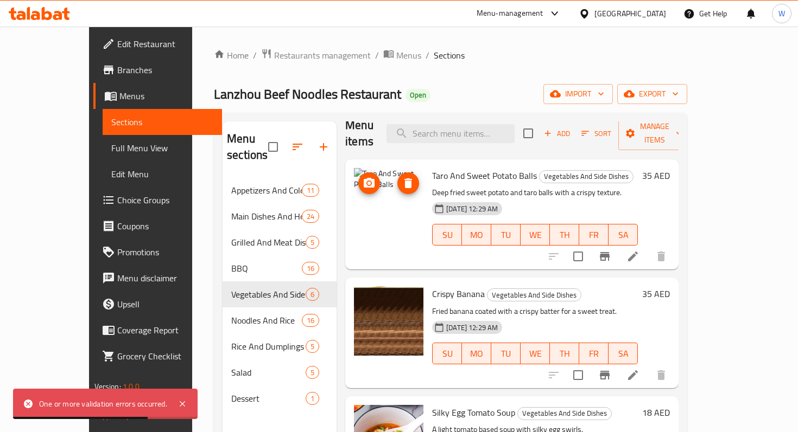
click at [364, 178] on icon "upload picture" at bounding box center [369, 183] width 11 height 10
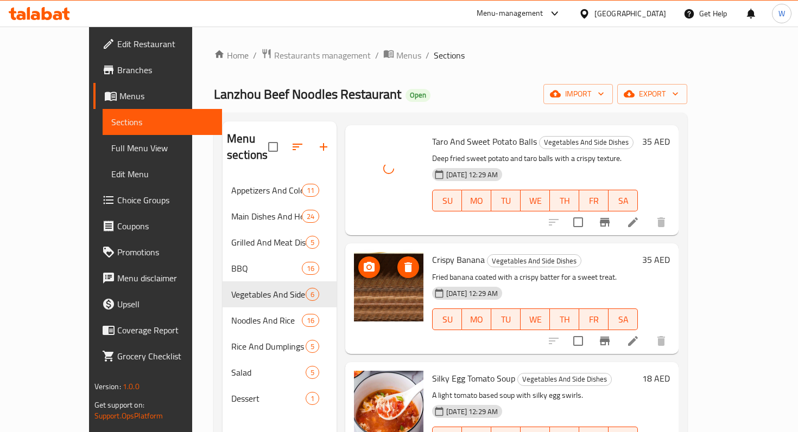
scroll to position [50, 0]
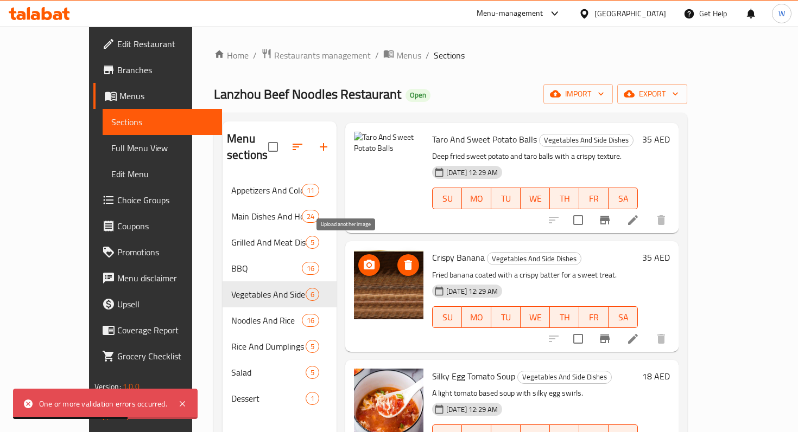
click at [362, 259] on icon "upload picture" at bounding box center [368, 265] width 13 height 13
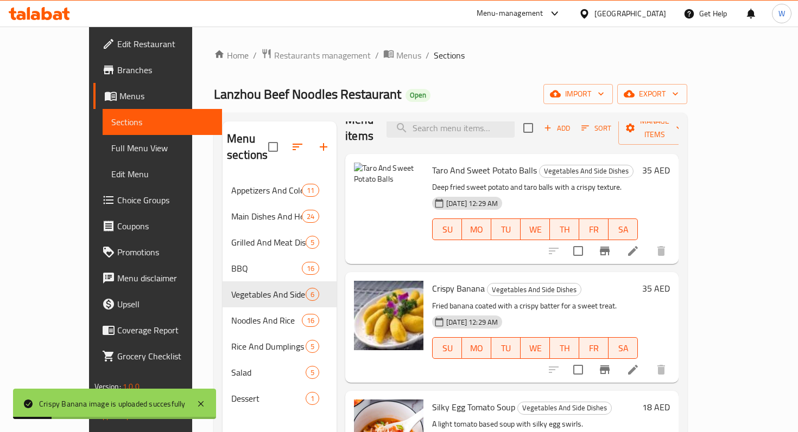
scroll to position [0, 0]
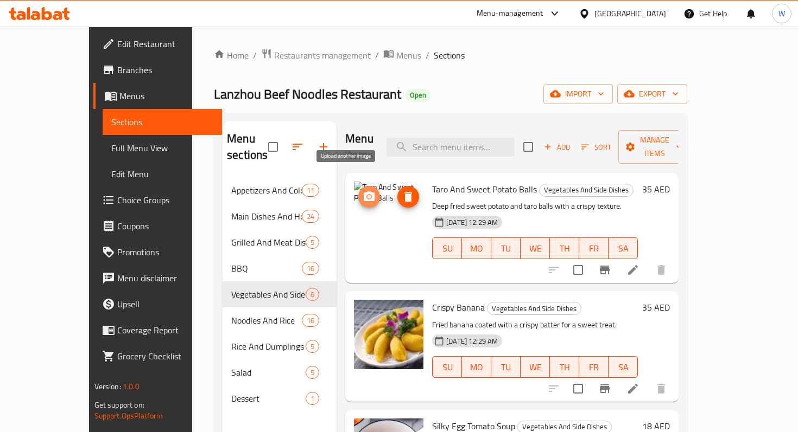
click at [364, 192] on icon "upload picture" at bounding box center [369, 197] width 11 height 10
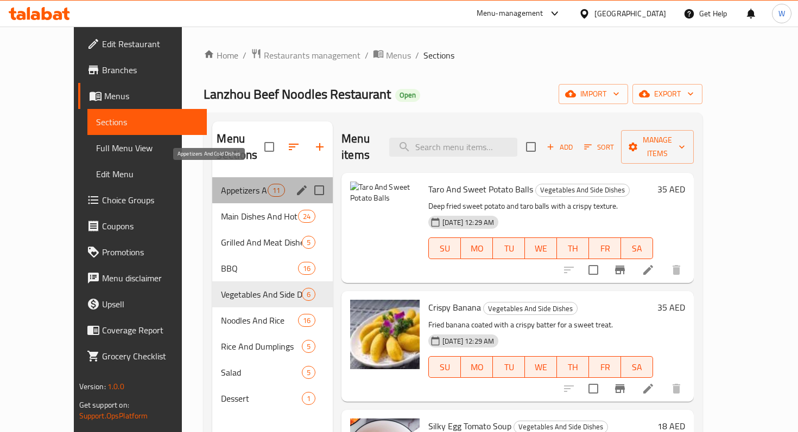
click at [235, 184] on span "Appetizers And Cold Dishes" at bounding box center [244, 190] width 46 height 13
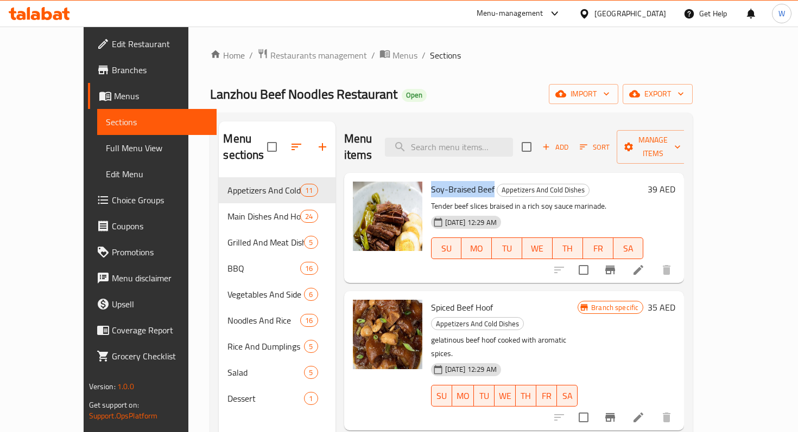
drag, startPoint x: 411, startPoint y: 173, endPoint x: 474, endPoint y: 172, distance: 62.4
click at [474, 182] on h6 "Soy-Braised Beef Appetizers And Cold Dishes" at bounding box center [537, 189] width 213 height 15
copy span "Soy-Braised Beef"
click at [362, 192] on icon "upload picture" at bounding box center [367, 197] width 11 height 10
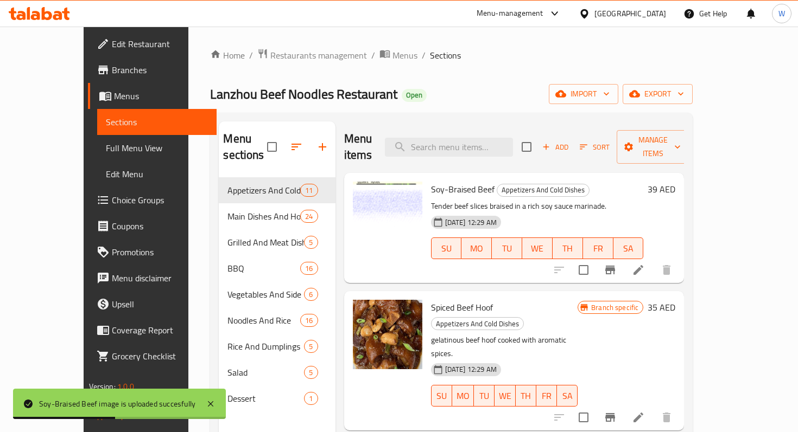
click at [446, 273] on div "Menu items Add Sort Manage items Soy-Braised Beef Appetizers And Cold Dishes Te…" at bounding box center [509, 338] width 349 height 432
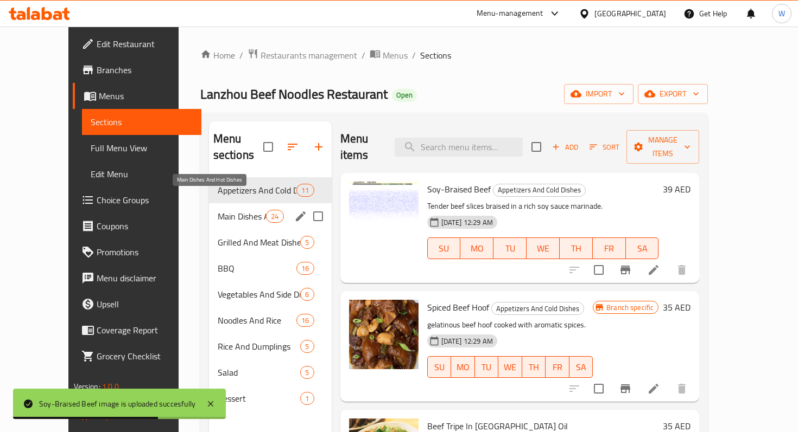
click at [218, 210] on span "Main Dishes And Hot Dishes" at bounding box center [242, 216] width 49 height 13
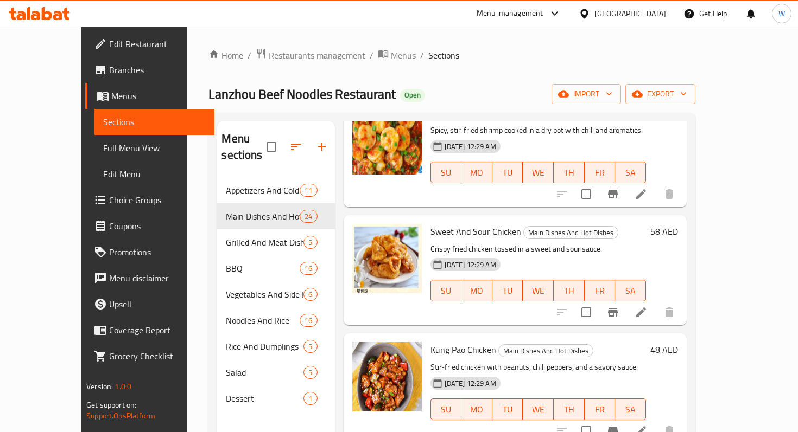
scroll to position [1288, 0]
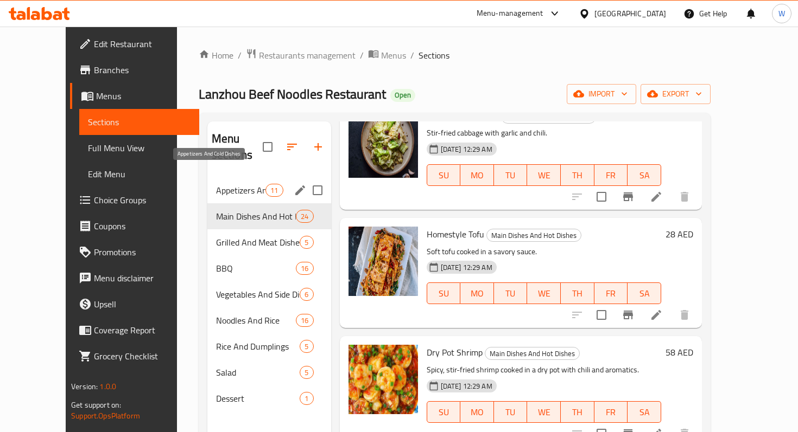
click at [225, 184] on span "Appetizers And Cold Dishes" at bounding box center [240, 190] width 49 height 13
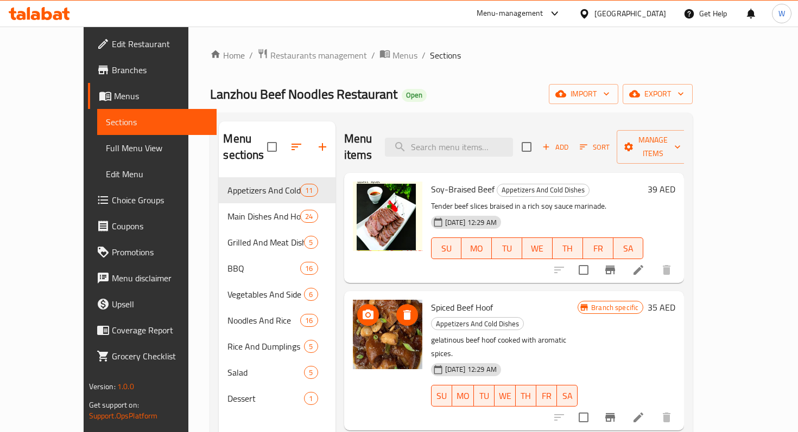
click at [371, 346] on img at bounding box center [387, 334] width 69 height 69
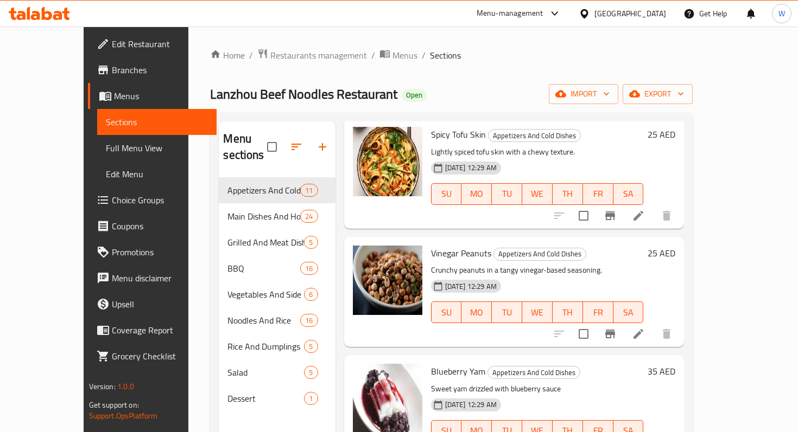
scroll to position [462, 0]
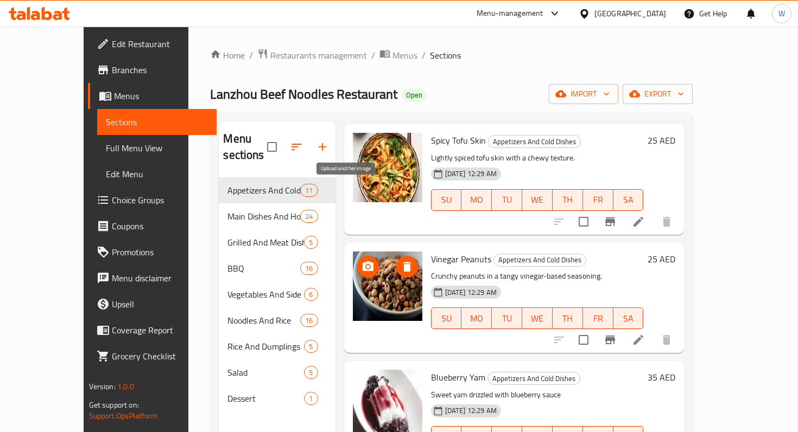
click at [361, 260] on icon "upload picture" at bounding box center [367, 266] width 13 height 13
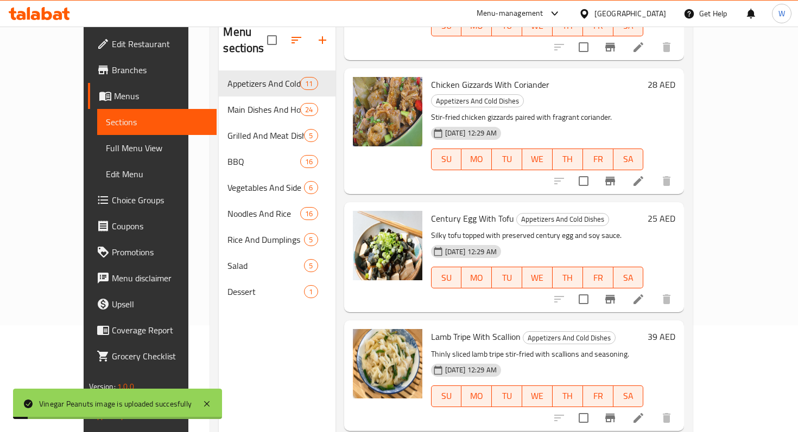
scroll to position [152, 0]
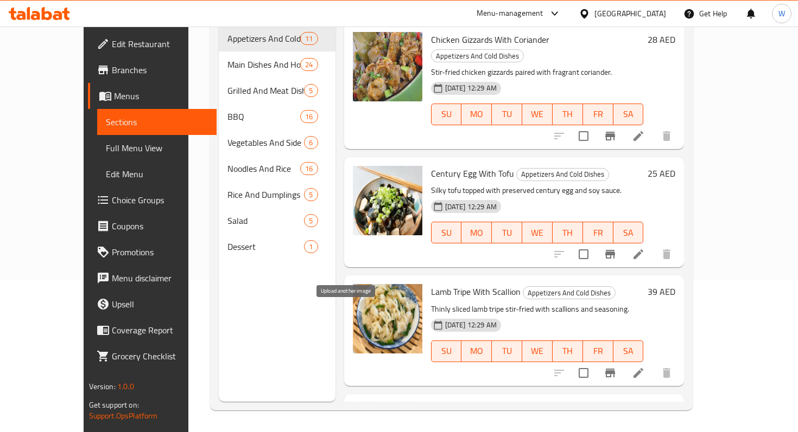
click at [361, 412] on icon "upload picture" at bounding box center [367, 418] width 13 height 13
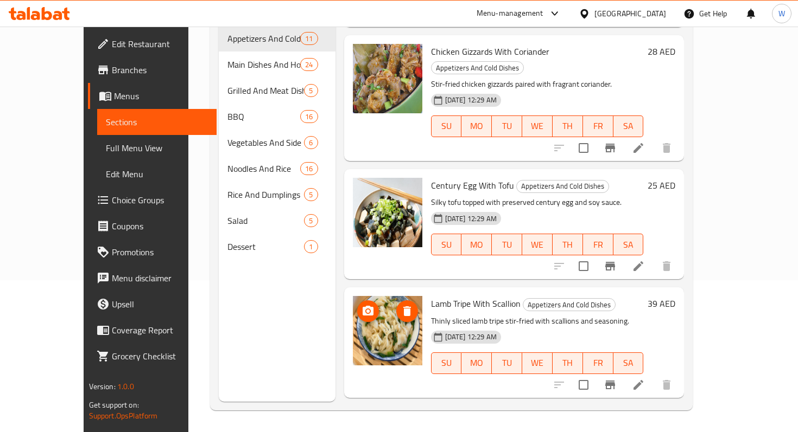
scroll to position [886, 0]
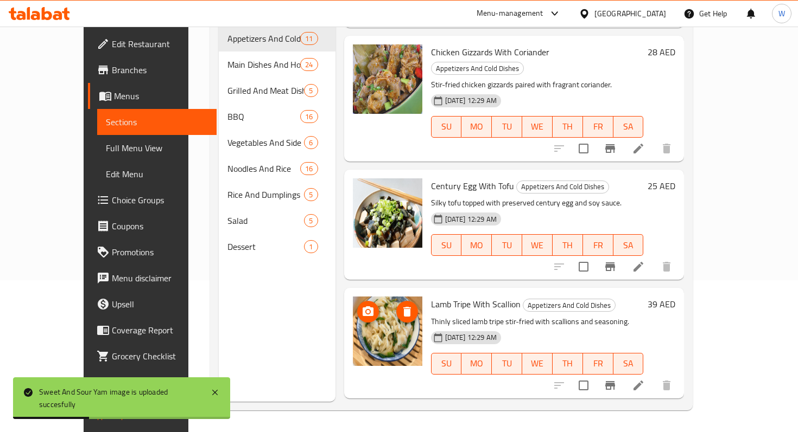
click at [378, 297] on img at bounding box center [387, 331] width 69 height 69
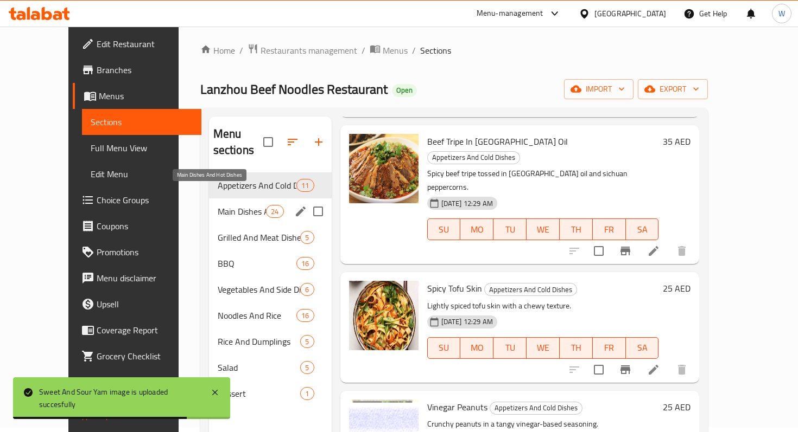
scroll to position [0, 0]
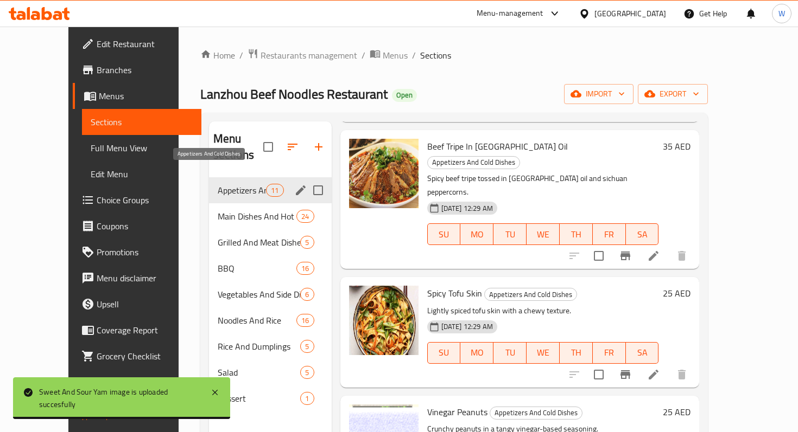
click at [218, 184] on span "Appetizers And Cold Dishes" at bounding box center [242, 190] width 49 height 13
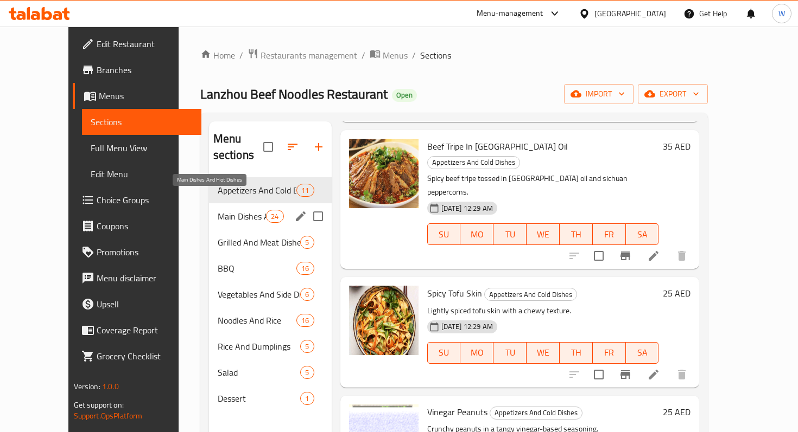
click at [218, 210] on span "Main Dishes And Hot Dishes" at bounding box center [242, 216] width 49 height 13
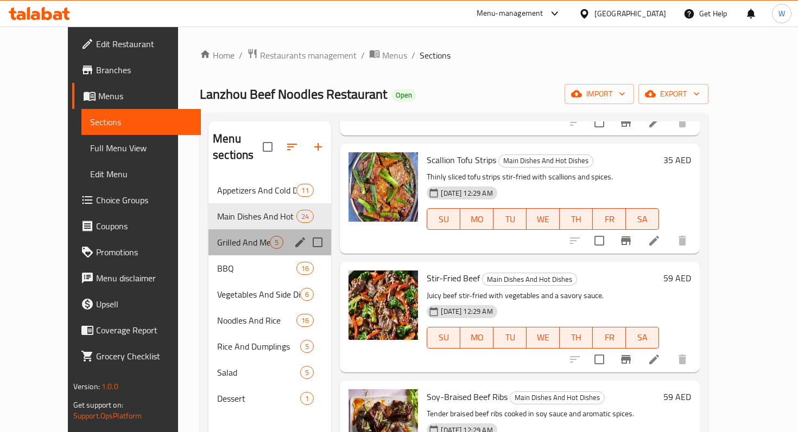
click at [211, 233] on div "Grilled And Meat Dishes 5" at bounding box center [269, 243] width 123 height 26
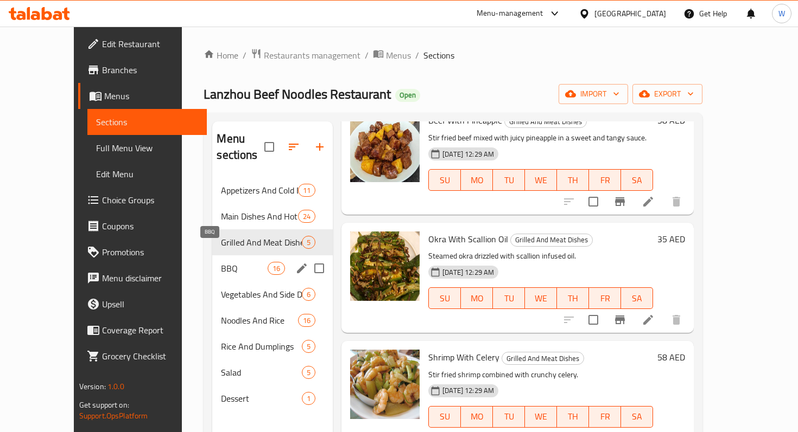
click at [221, 262] on span "BBQ" at bounding box center [244, 268] width 46 height 13
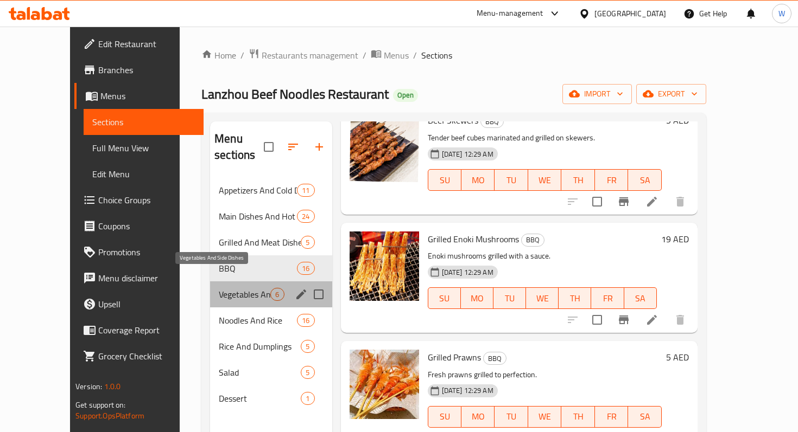
click at [219, 288] on span "Vegetables And Side Dishes" at bounding box center [245, 294] width 52 height 13
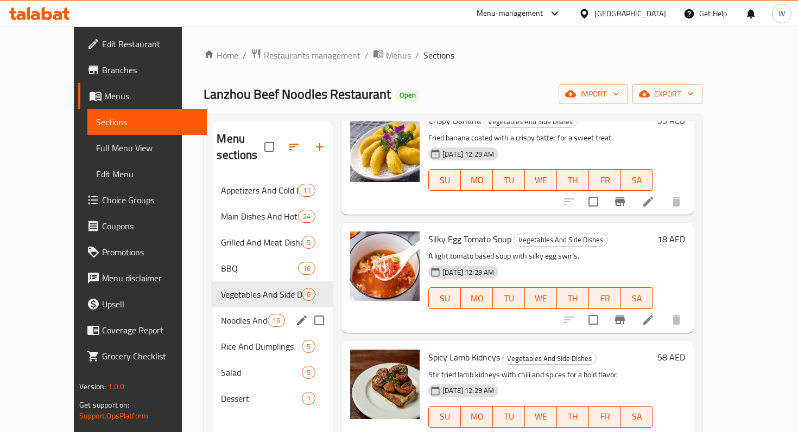
click at [212, 308] on div "Noodles And Rice 16" at bounding box center [272, 321] width 120 height 26
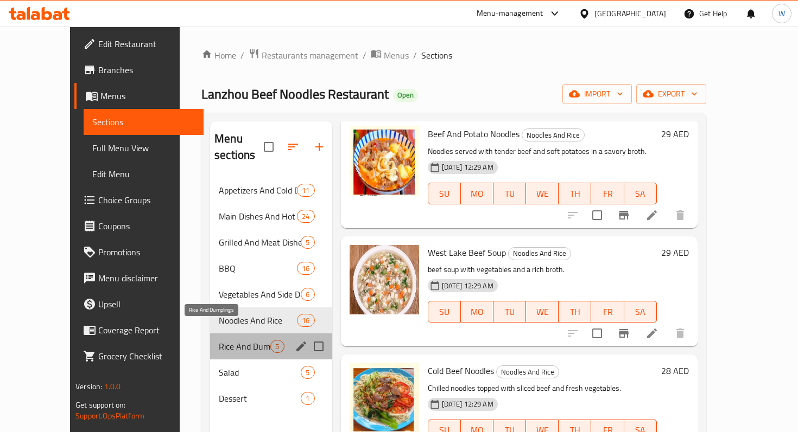
click at [219, 340] on span "Rice And Dumplings" at bounding box center [245, 346] width 52 height 13
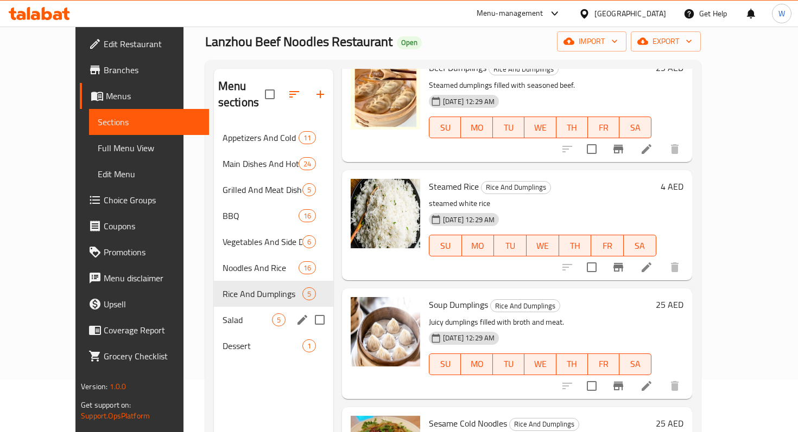
scroll to position [68, 0]
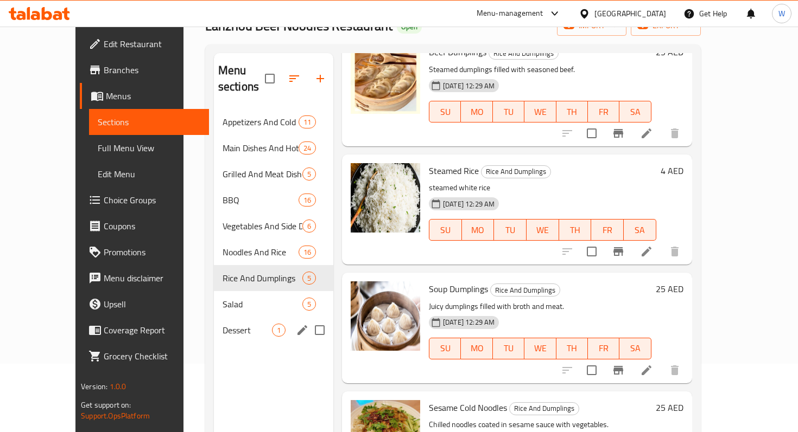
click at [214, 317] on div "Dessert 1" at bounding box center [273, 330] width 119 height 26
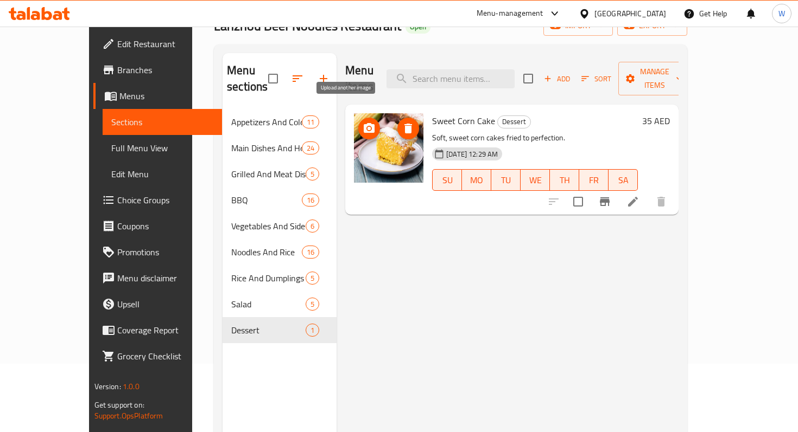
click at [364, 123] on icon "upload picture" at bounding box center [369, 128] width 11 height 10
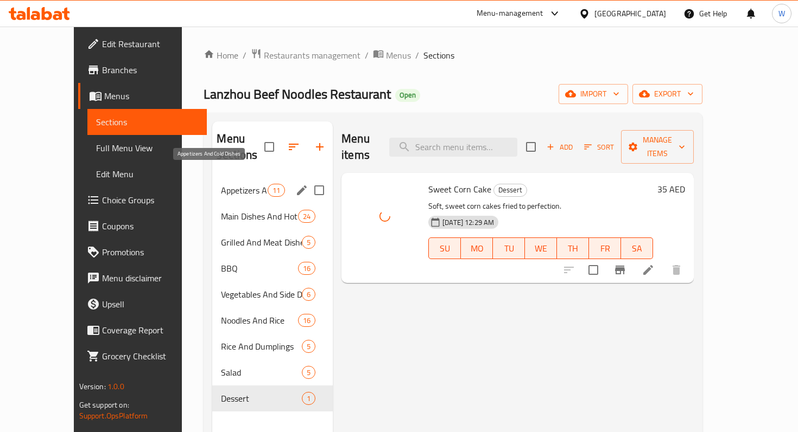
click at [221, 184] on span "Appetizers And Cold Dishes" at bounding box center [244, 190] width 46 height 13
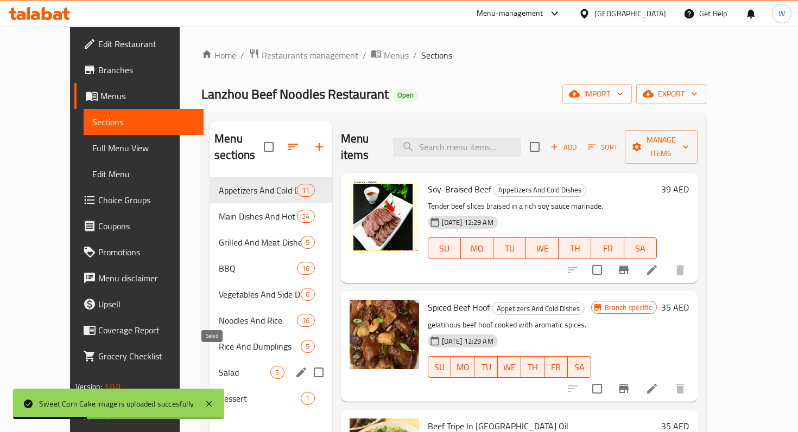
scroll to position [48, 0]
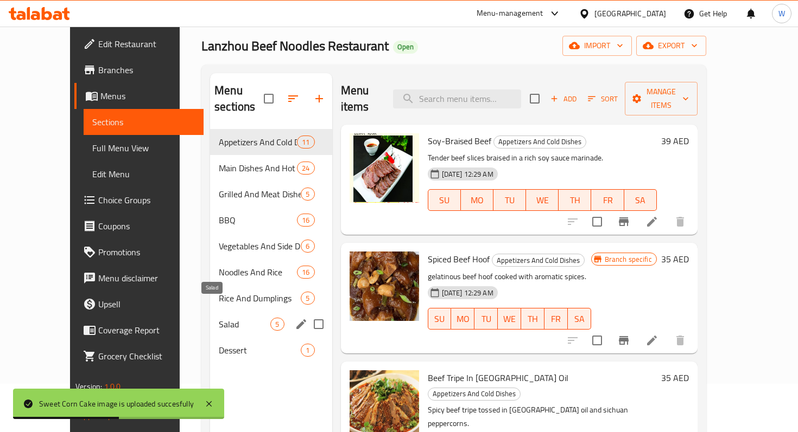
click at [219, 318] on span "Salad" at bounding box center [245, 324] width 52 height 13
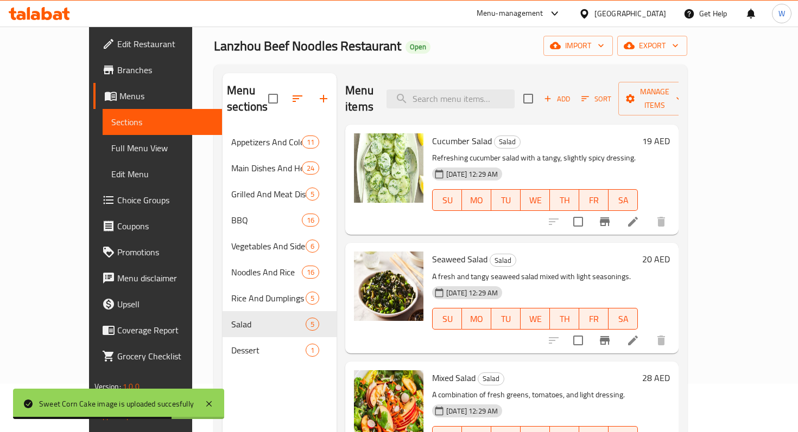
scroll to position [37, 0]
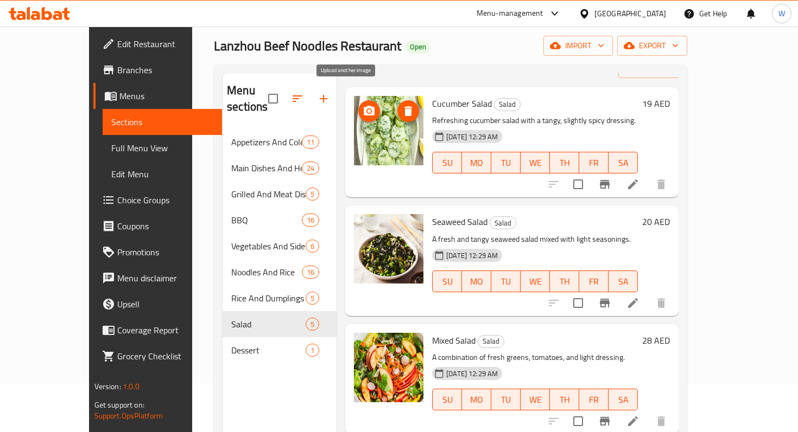
click at [362, 105] on icon "upload picture" at bounding box center [368, 111] width 13 height 13
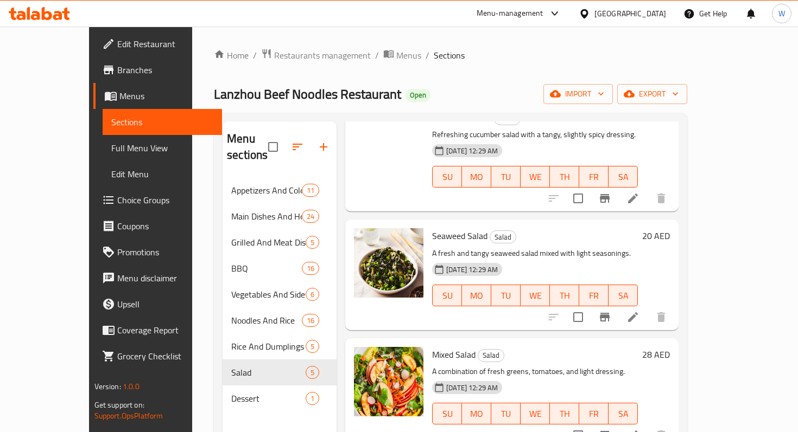
scroll to position [0, 0]
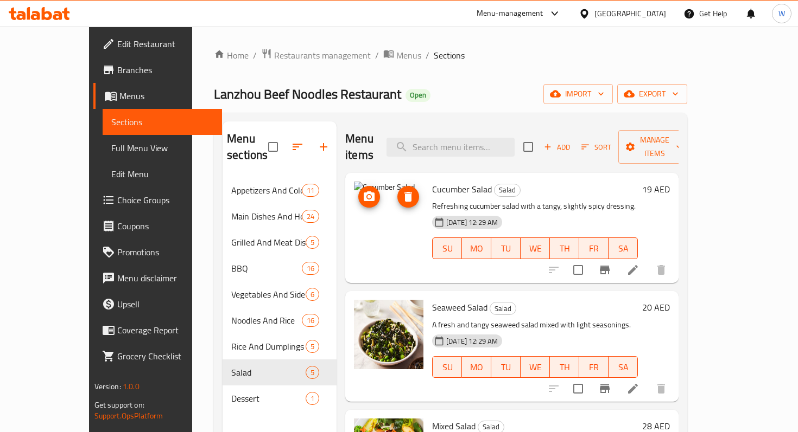
click at [364, 192] on icon "upload picture" at bounding box center [369, 197] width 11 height 10
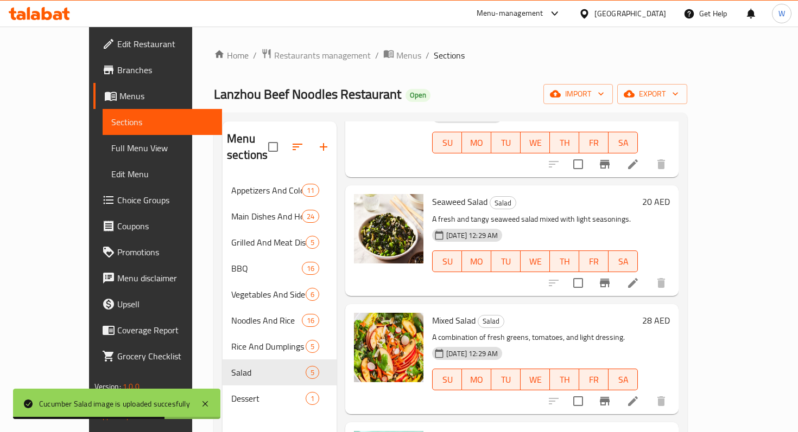
scroll to position [104, 0]
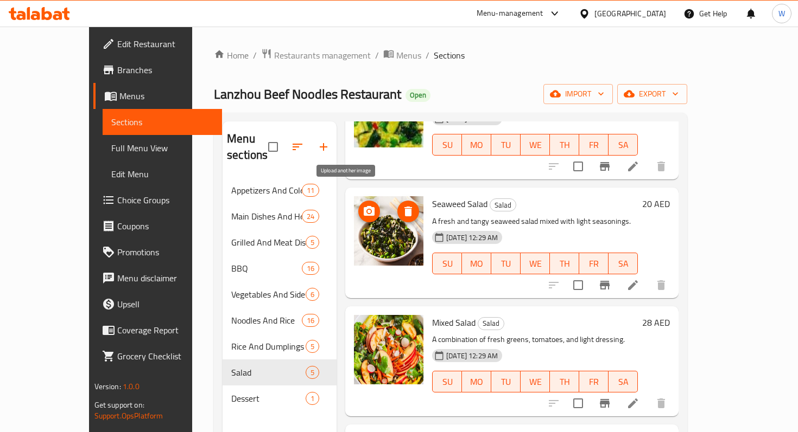
click at [362, 205] on icon "upload picture" at bounding box center [368, 211] width 13 height 13
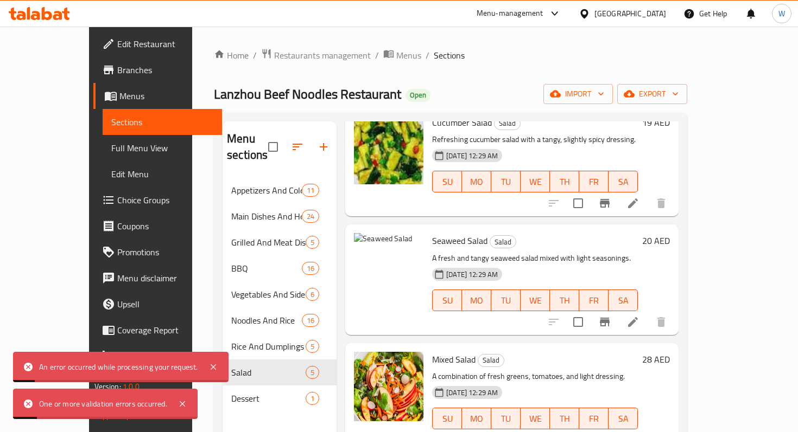
scroll to position [66, 0]
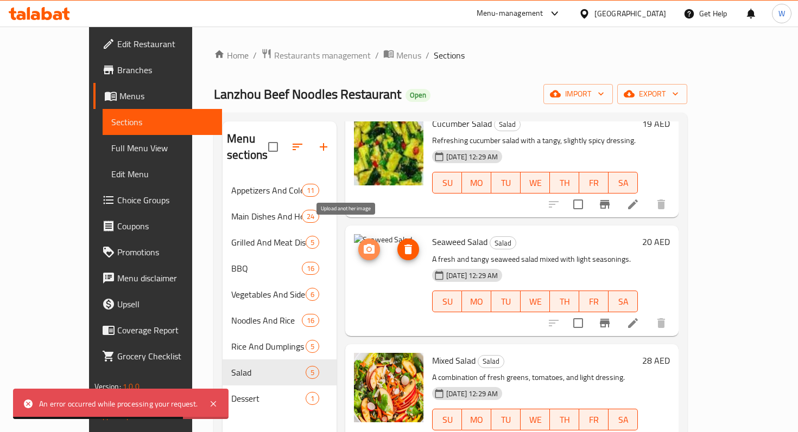
click at [358, 239] on button "upload picture" at bounding box center [369, 250] width 22 height 22
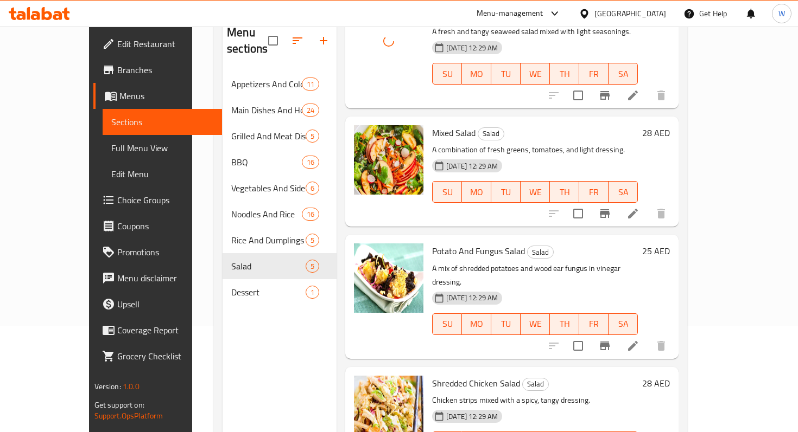
scroll to position [138, 0]
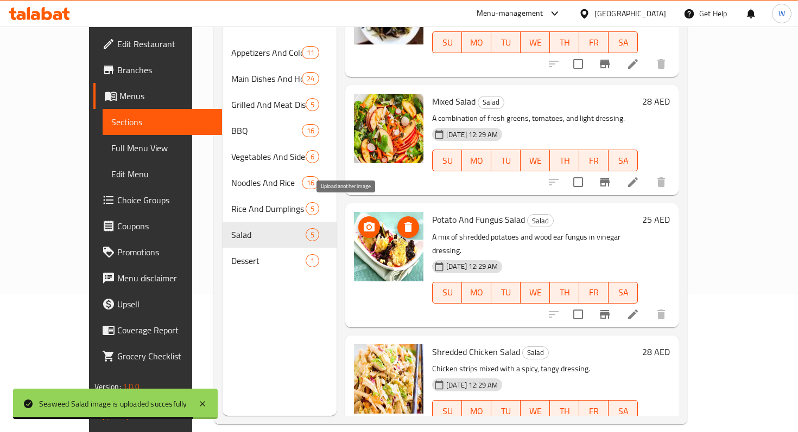
click at [362, 221] on icon "upload picture" at bounding box center [368, 227] width 13 height 13
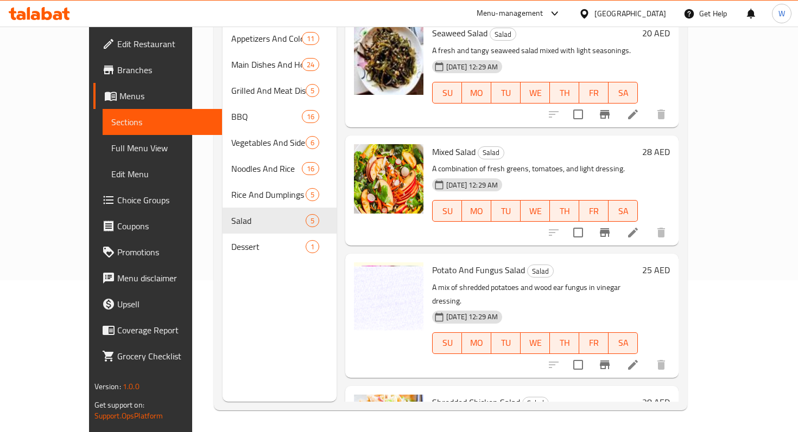
scroll to position [142, 0]
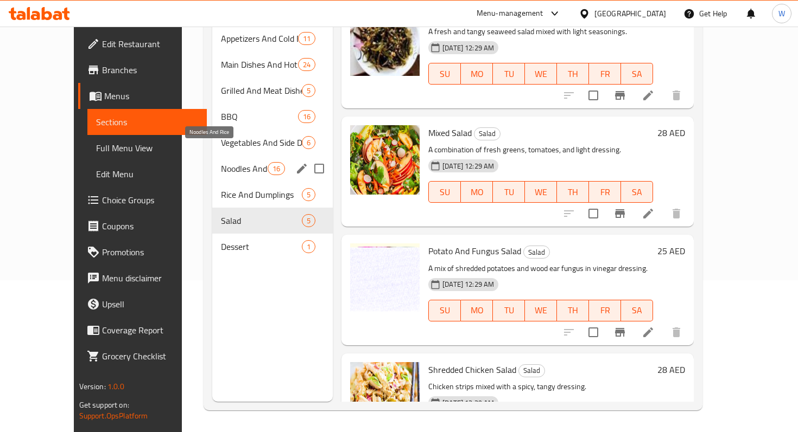
click at [221, 162] on span "Noodles And Rice" at bounding box center [244, 168] width 46 height 13
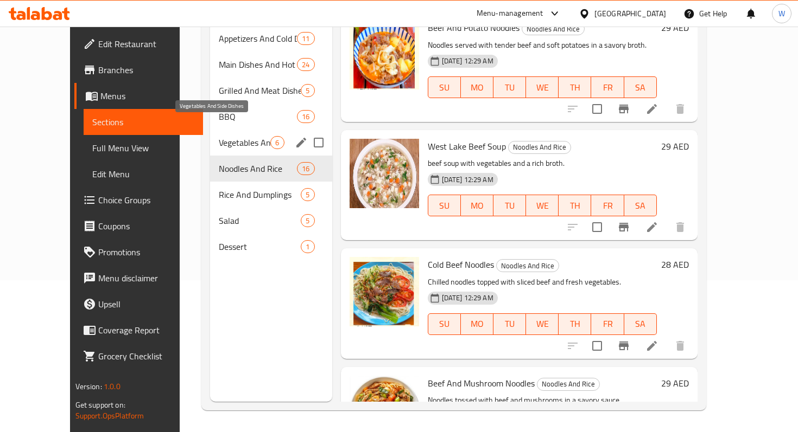
click at [219, 136] on span "Vegetables And Side Dishes" at bounding box center [245, 142] width 52 height 13
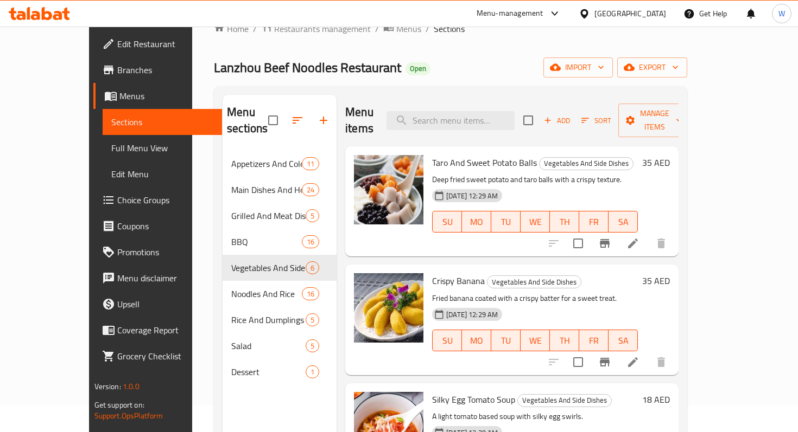
scroll to position [24, 0]
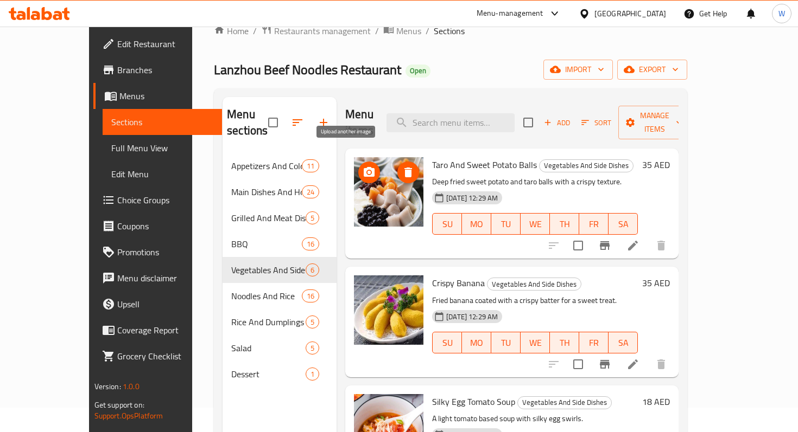
click at [362, 166] on icon "upload picture" at bounding box center [368, 172] width 13 height 13
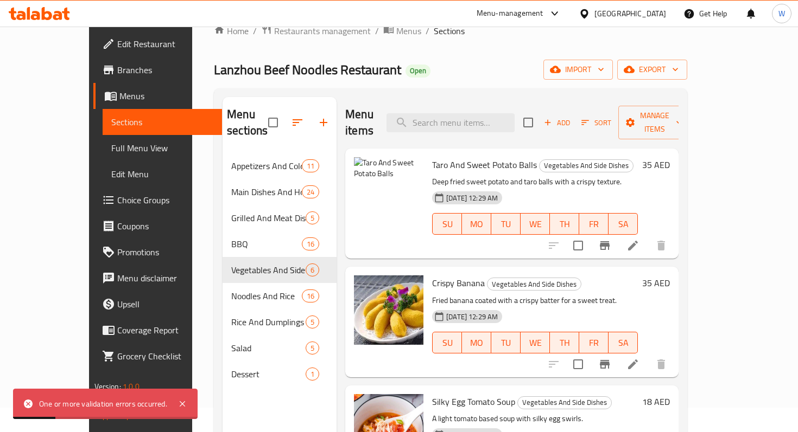
scroll to position [26, 0]
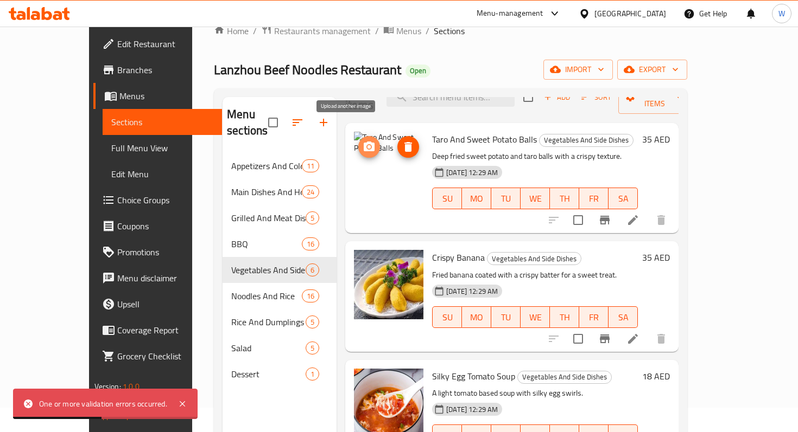
click at [358, 137] on button "upload picture" at bounding box center [369, 147] width 22 height 22
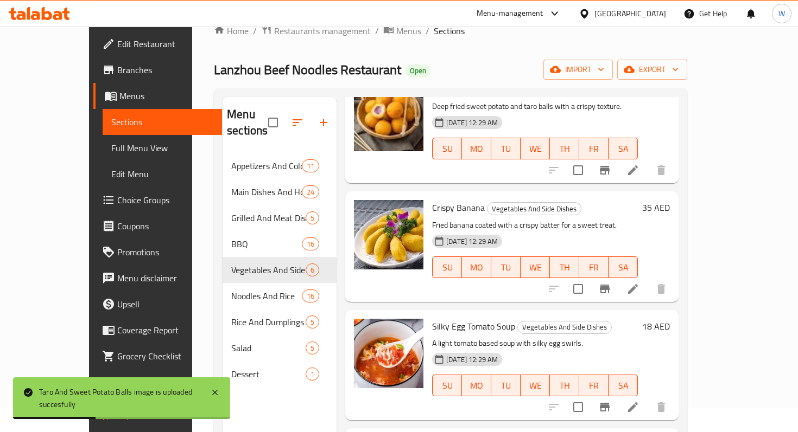
scroll to position [0, 0]
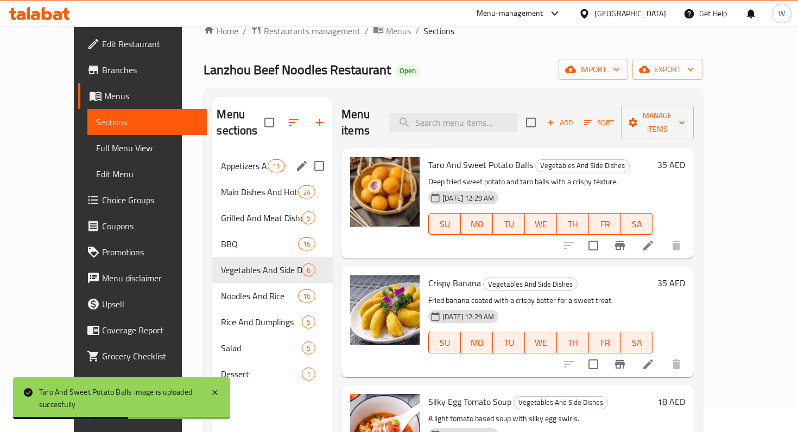
click at [237, 157] on div "Appetizers And Cold Dishes 11" at bounding box center [272, 166] width 120 height 26
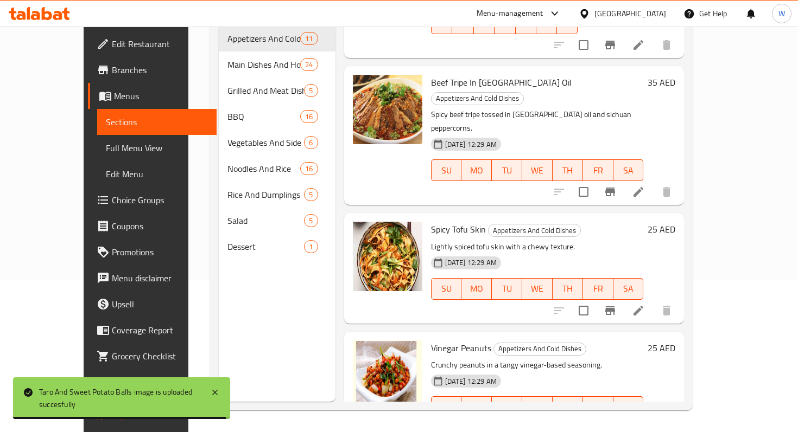
scroll to position [221, 0]
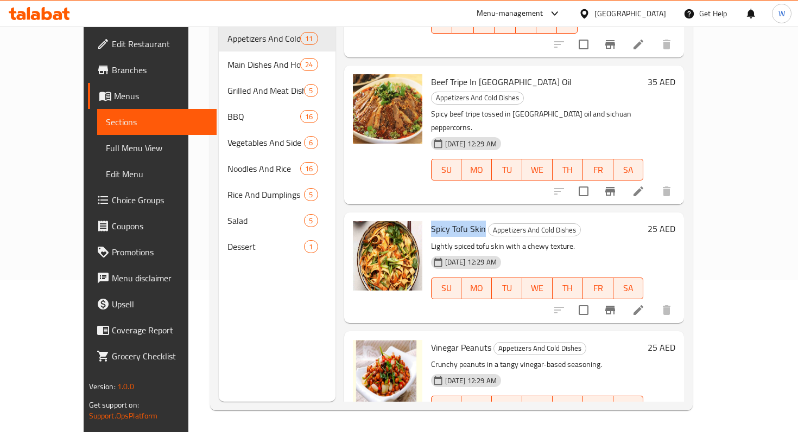
drag, startPoint x: 412, startPoint y: 158, endPoint x: 464, endPoint y: 158, distance: 52.1
click at [464, 221] on h6 "Spicy Tofu Skin Appetizers And Cold Dishes" at bounding box center [537, 228] width 213 height 15
copy span "Spicy Tofu Skin"
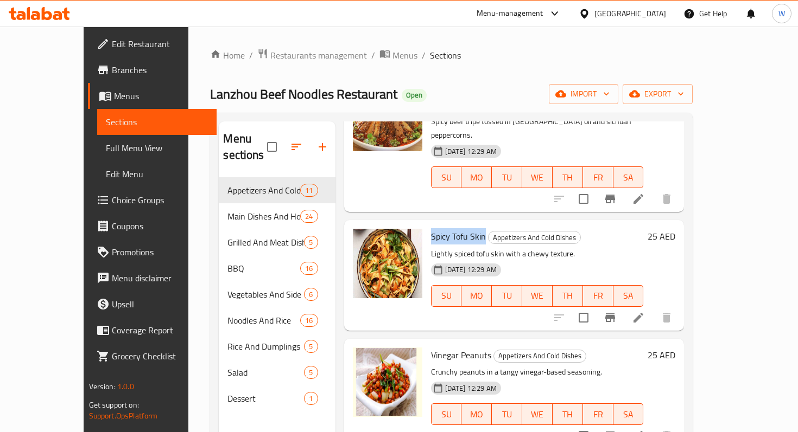
scroll to position [0, 0]
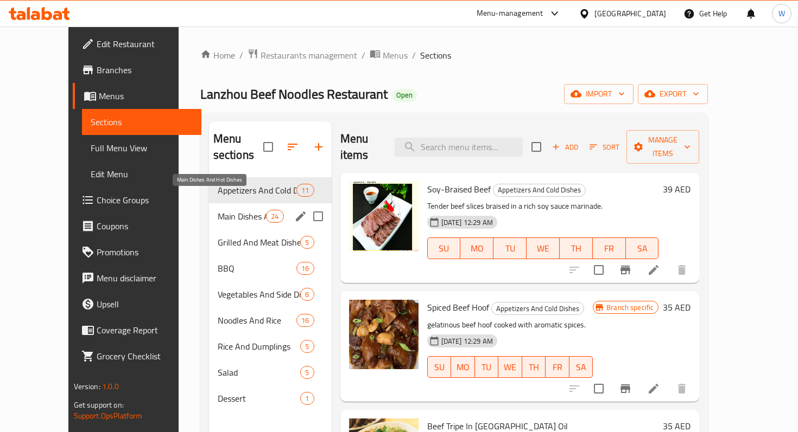
click at [230, 210] on span "Main Dishes And Hot Dishes" at bounding box center [242, 216] width 49 height 13
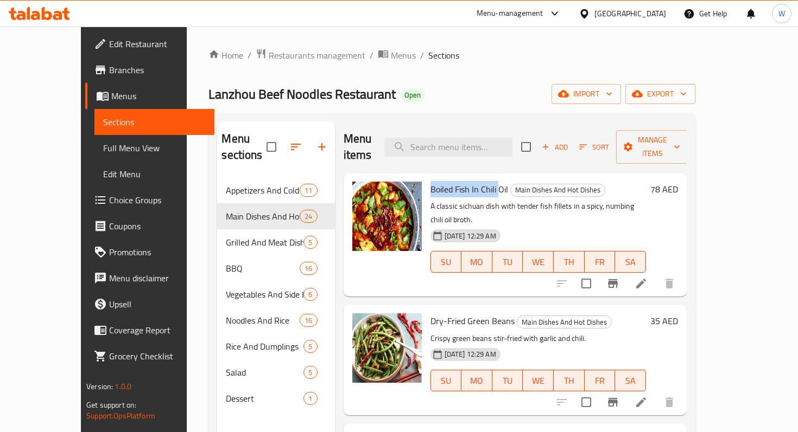
drag, startPoint x: 411, startPoint y: 173, endPoint x: 477, endPoint y: 171, distance: 65.7
click at [477, 181] on span "Boiled Fish In Chili Oil" at bounding box center [469, 189] width 78 height 16
copy span "Boiled Fish In [GEOGRAPHIC_DATA]"
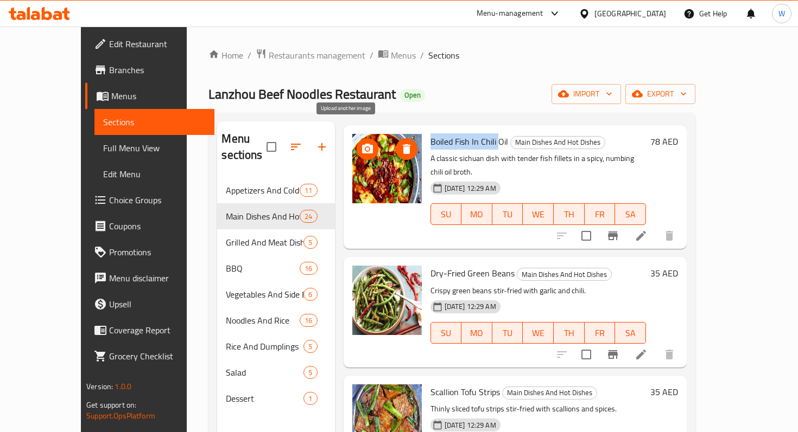
click at [361, 143] on icon "upload picture" at bounding box center [367, 149] width 13 height 13
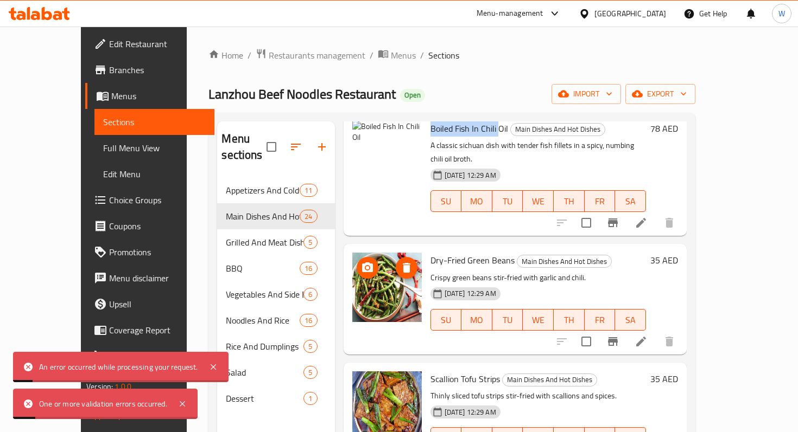
scroll to position [0, 0]
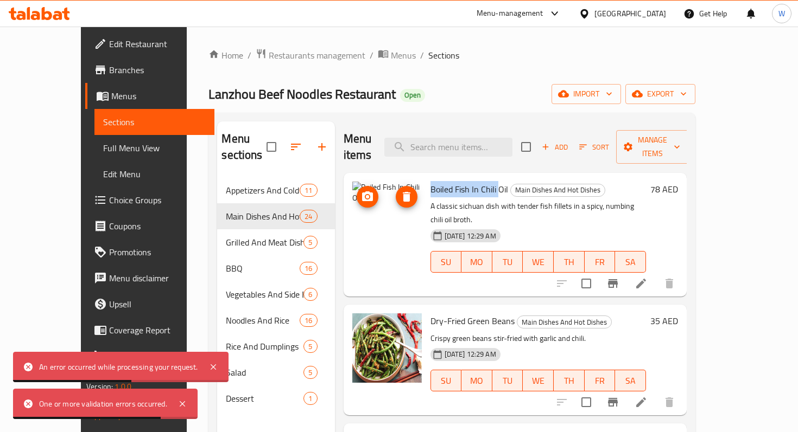
click at [362, 192] on icon "upload picture" at bounding box center [367, 197] width 11 height 10
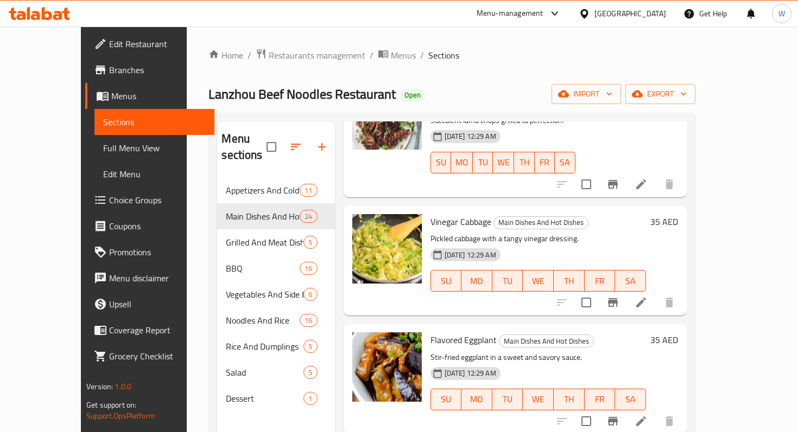
scroll to position [946, 0]
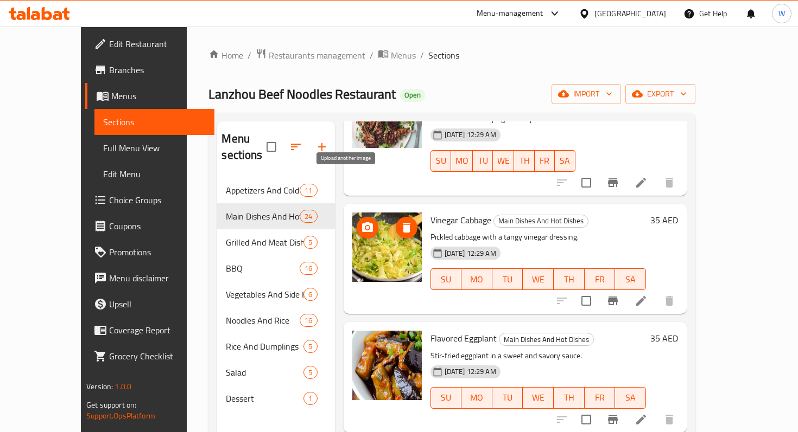
click at [361, 221] on icon "upload picture" at bounding box center [367, 227] width 13 height 13
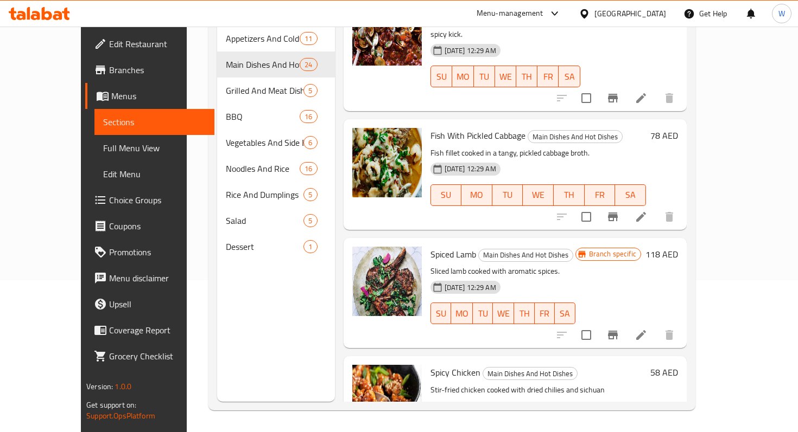
scroll to position [2317, 0]
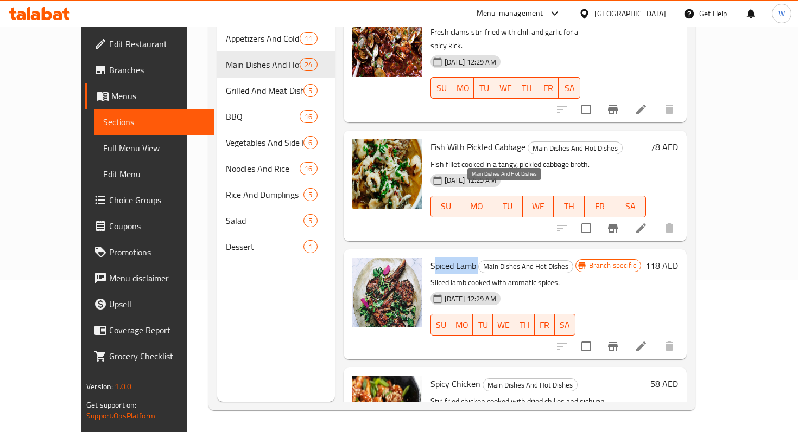
drag, startPoint x: 412, startPoint y: 195, endPoint x: 457, endPoint y: 195, distance: 44.5
click at [457, 258] on h6 "Spiced Lamb Main Dishes And Hot Dishes" at bounding box center [502, 265] width 145 height 15
drag, startPoint x: 457, startPoint y: 195, endPoint x: 410, endPoint y: 194, distance: 47.2
click at [430, 258] on h6 "Spiced Lamb Main Dishes And Hot Dishes" at bounding box center [502, 265] width 145 height 15
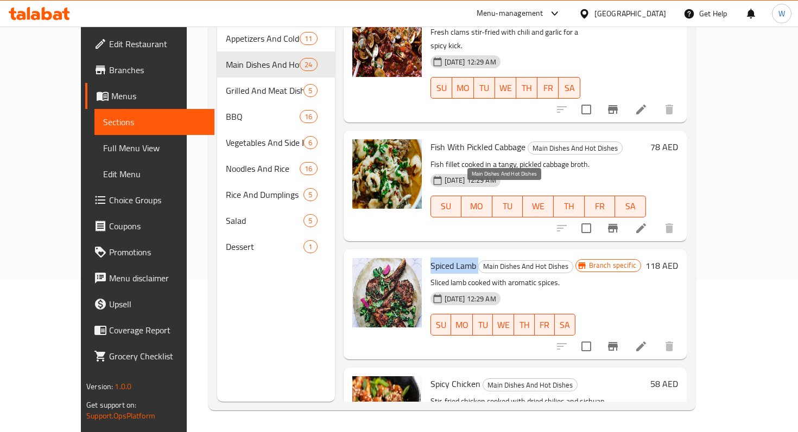
drag, startPoint x: 410, startPoint y: 194, endPoint x: 455, endPoint y: 194, distance: 45.6
click at [456, 258] on h6 "Spiced Lamb Main Dishes And Hot Dishes" at bounding box center [502, 265] width 145 height 15
copy h6 "Spiced Lamb"
click at [361, 267] on icon "upload picture" at bounding box center [367, 273] width 13 height 13
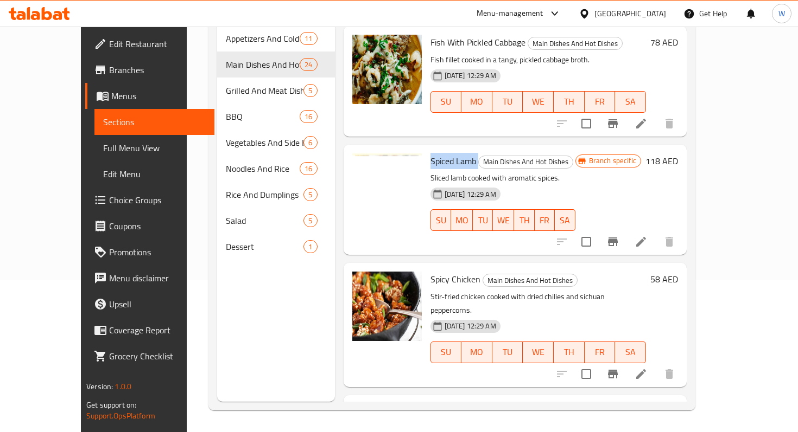
scroll to position [2440, 0]
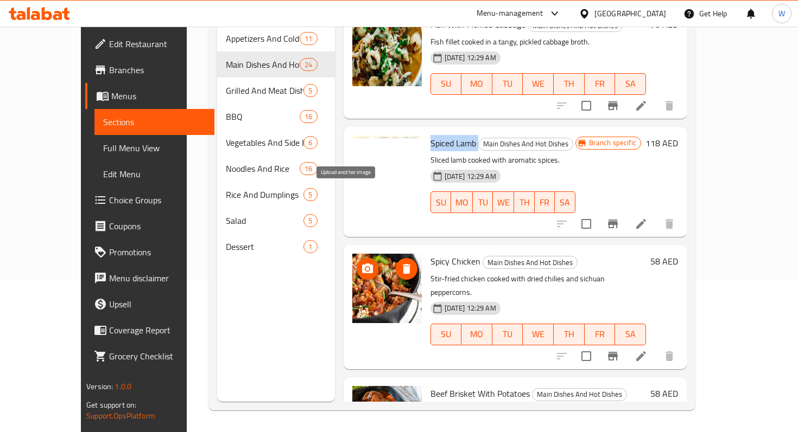
click at [361, 263] on icon "upload picture" at bounding box center [367, 269] width 13 height 13
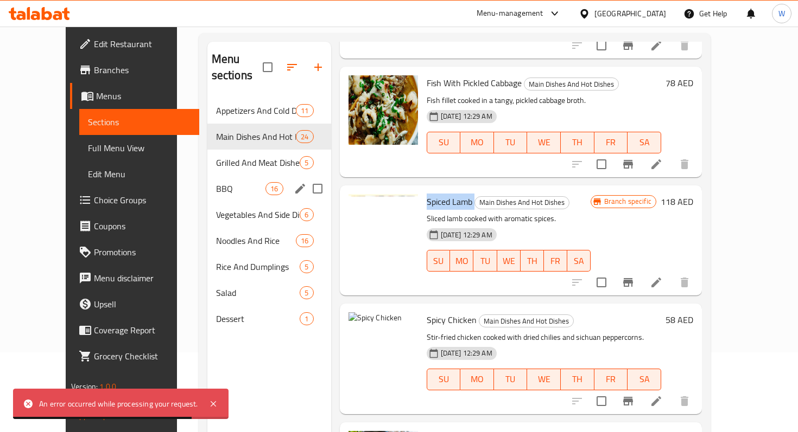
scroll to position [62, 0]
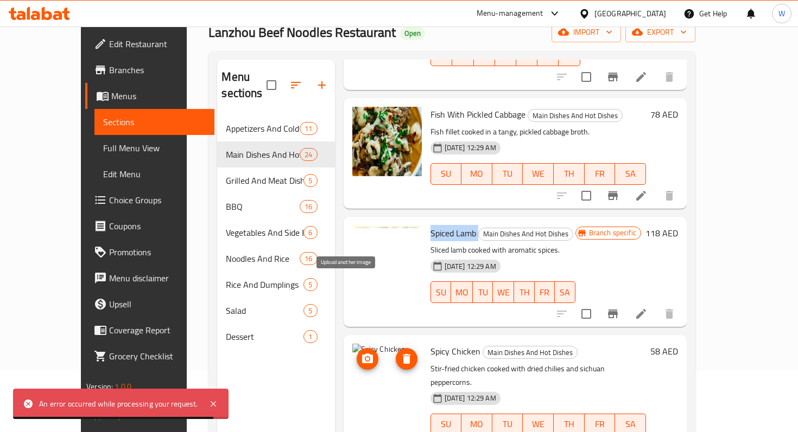
click at [365, 358] on circle "upload picture" at bounding box center [366, 359] width 3 height 3
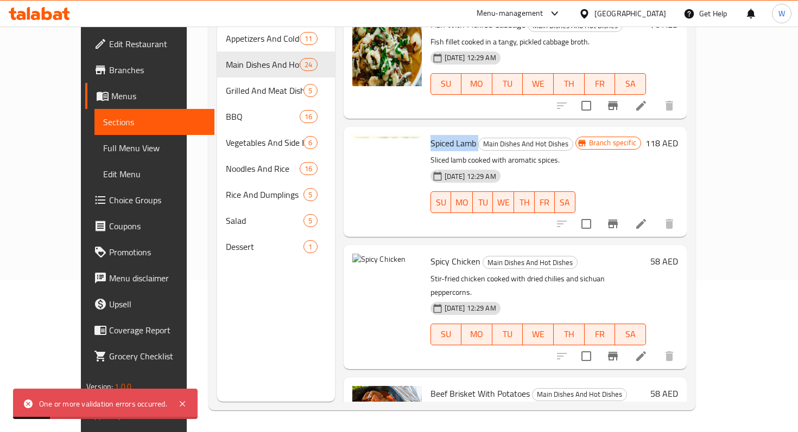
scroll to position [2306, 0]
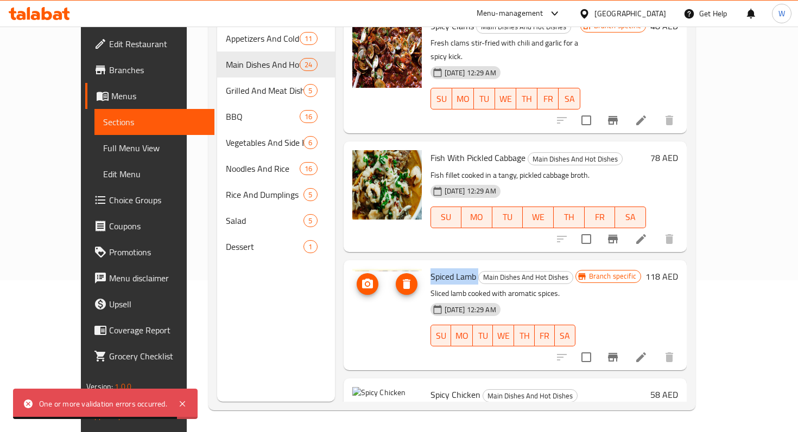
click at [362, 279] on icon "upload picture" at bounding box center [367, 284] width 11 height 10
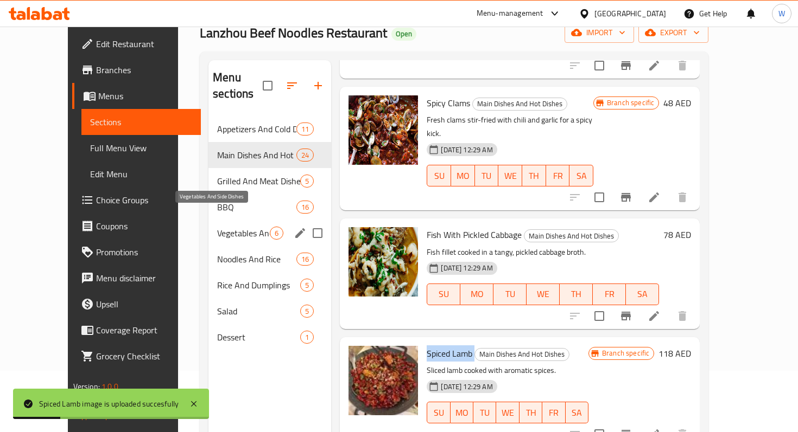
scroll to position [0, 0]
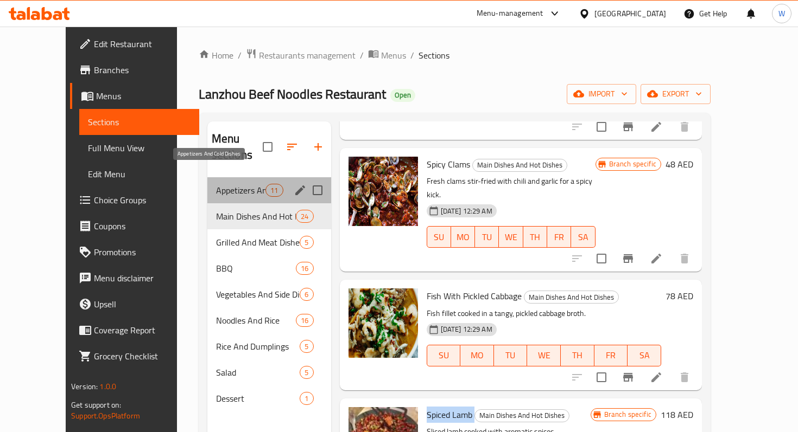
click at [216, 184] on span "Appetizers And Cold Dishes" at bounding box center [240, 190] width 49 height 13
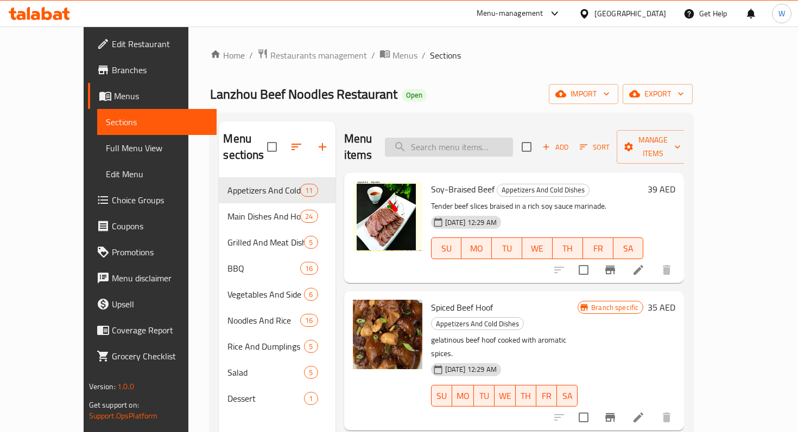
click at [490, 141] on input "search" at bounding box center [449, 147] width 128 height 19
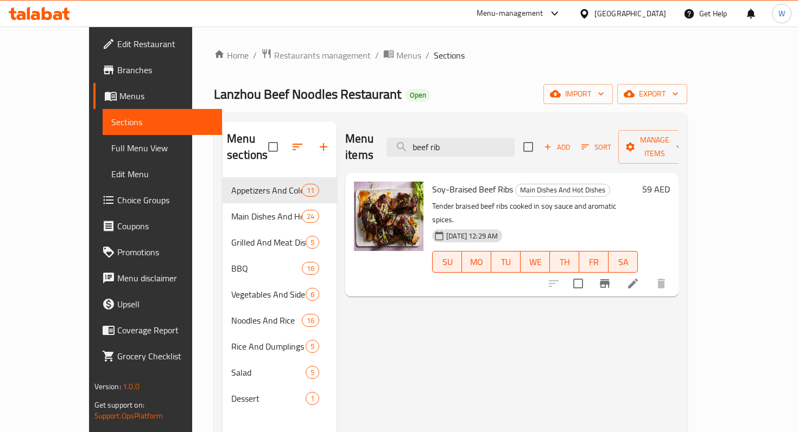
type input "beef rib"
drag, startPoint x: 410, startPoint y: 175, endPoint x: 490, endPoint y: 175, distance: 79.8
click at [490, 181] on span "Soy-Braised Beef Ribs" at bounding box center [472, 189] width 81 height 16
copy span "Soy-Braised Beef Ribs"
click at [367, 195] on circle "upload picture" at bounding box center [368, 196] width 3 height 3
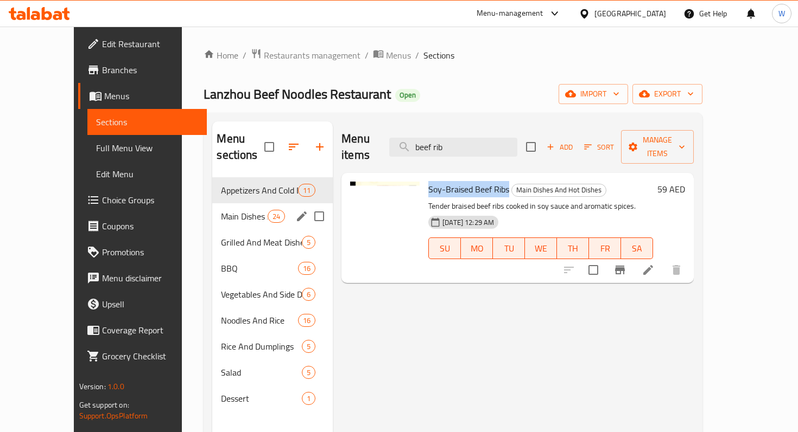
click at [220, 203] on div "Main Dishes And Hot Dishes 24" at bounding box center [272, 216] width 120 height 26
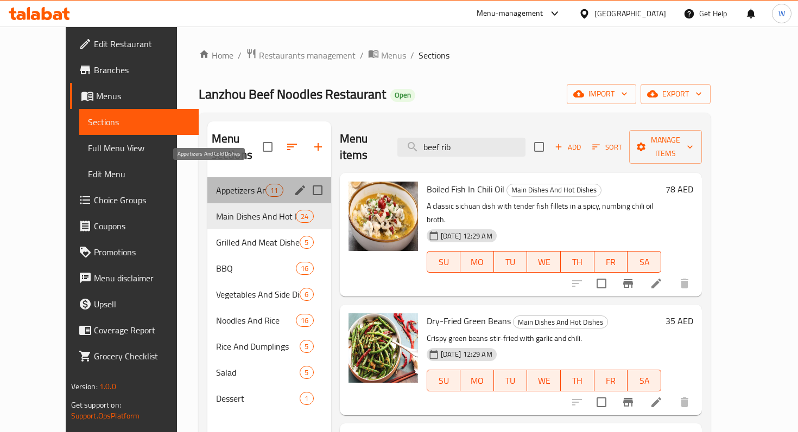
click at [217, 184] on span "Appetizers And Cold Dishes" at bounding box center [240, 190] width 49 height 13
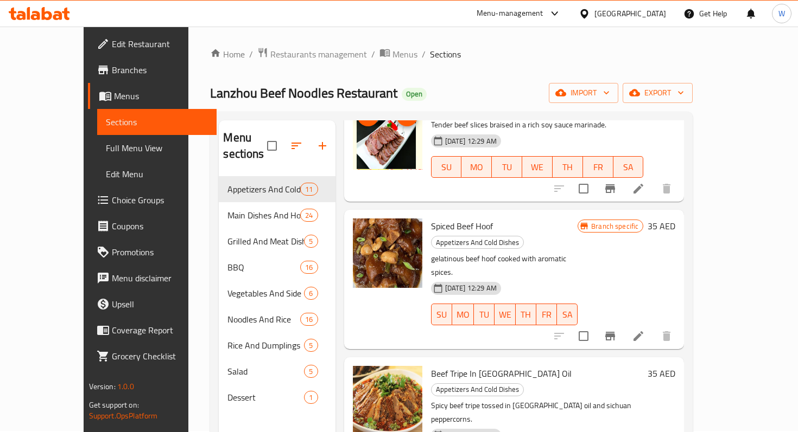
scroll to position [81, 0]
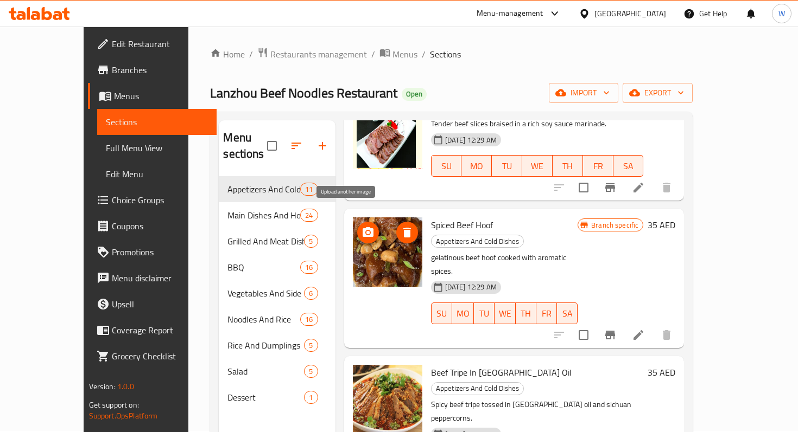
click at [362, 227] on icon "upload picture" at bounding box center [367, 232] width 11 height 10
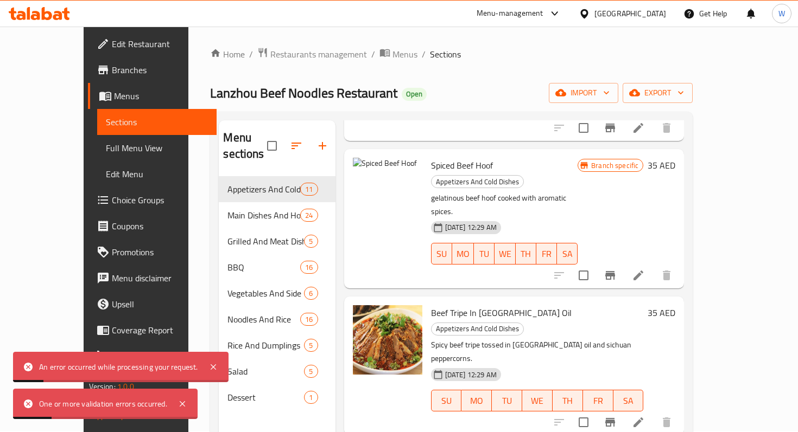
scroll to position [0, 0]
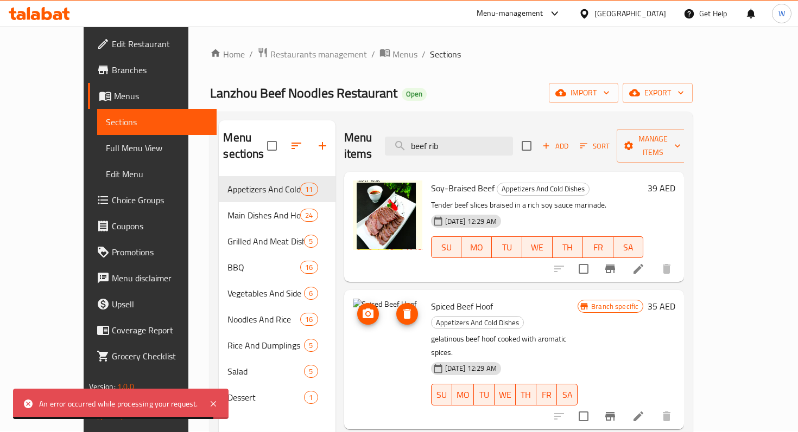
click at [361, 308] on icon "upload picture" at bounding box center [367, 314] width 13 height 13
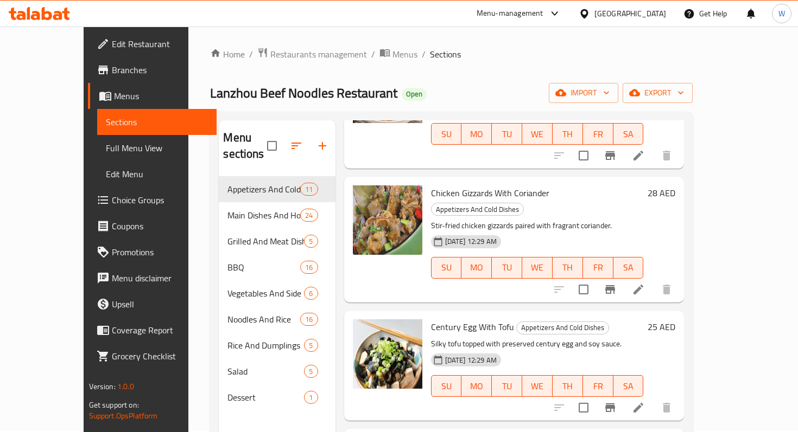
scroll to position [897, 0]
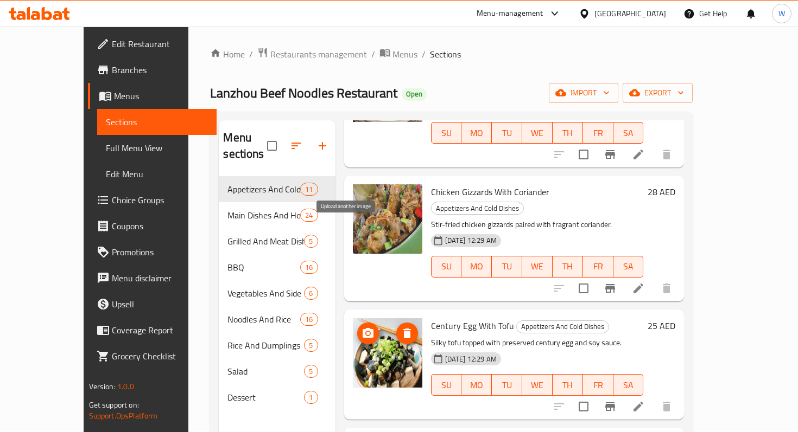
click at [357, 323] on button "upload picture" at bounding box center [368, 334] width 22 height 22
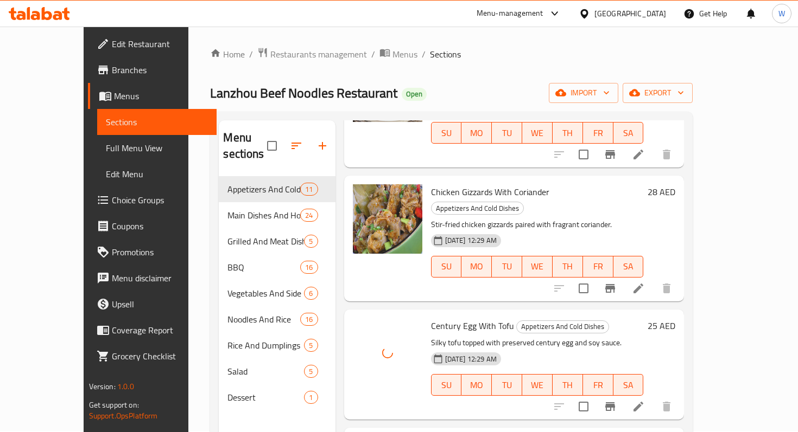
scroll to position [899, 0]
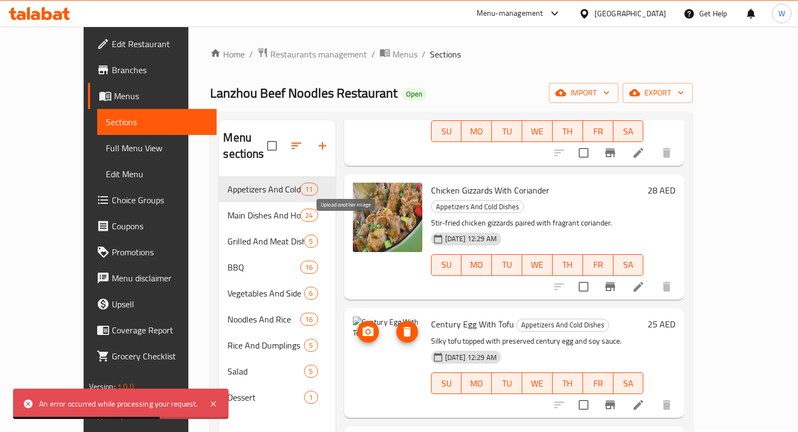
click at [362, 327] on icon "upload picture" at bounding box center [367, 332] width 11 height 10
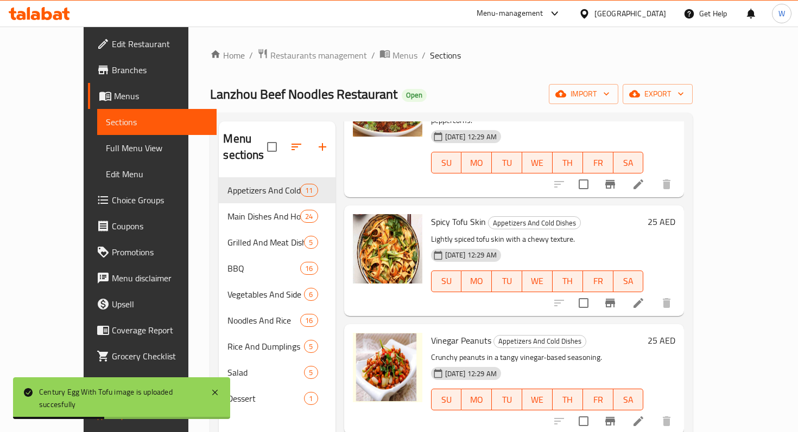
scroll to position [0, 0]
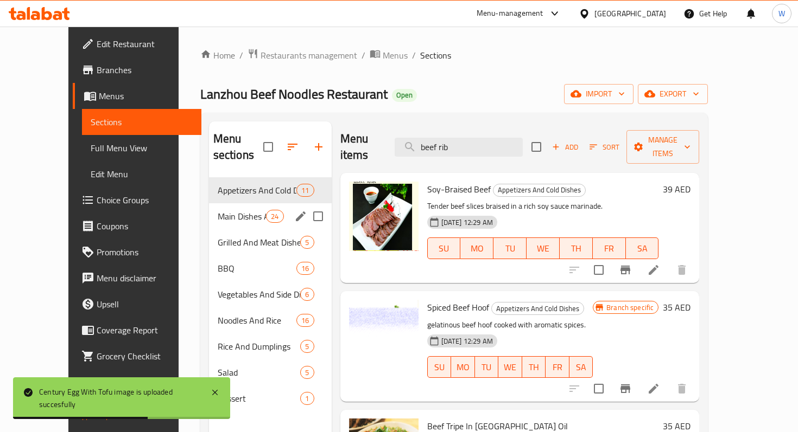
click at [217, 203] on div "Main Dishes And Hot Dishes 24" at bounding box center [270, 216] width 123 height 26
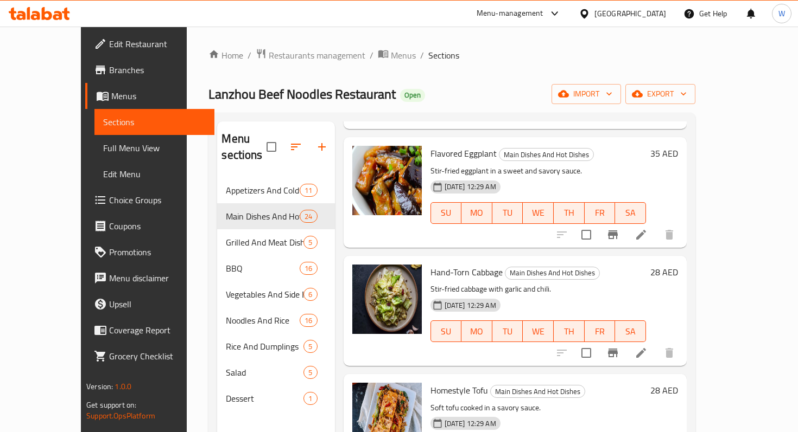
scroll to position [1133, 0]
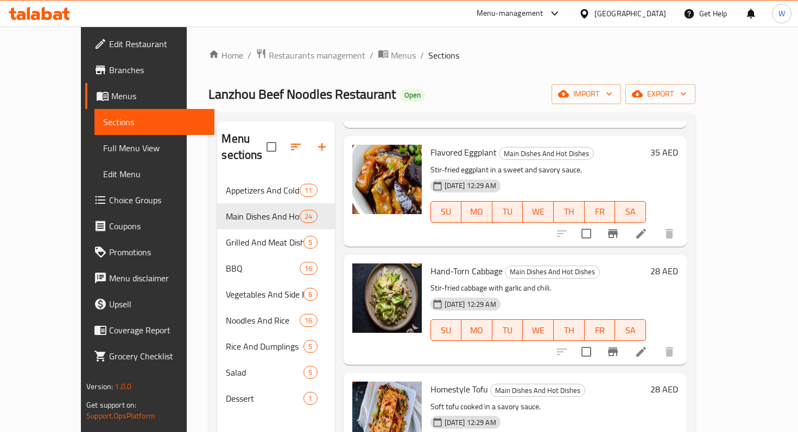
click at [109, 73] on span "Branches" at bounding box center [157, 69] width 96 height 13
